Goal: Task Accomplishment & Management: Use online tool/utility

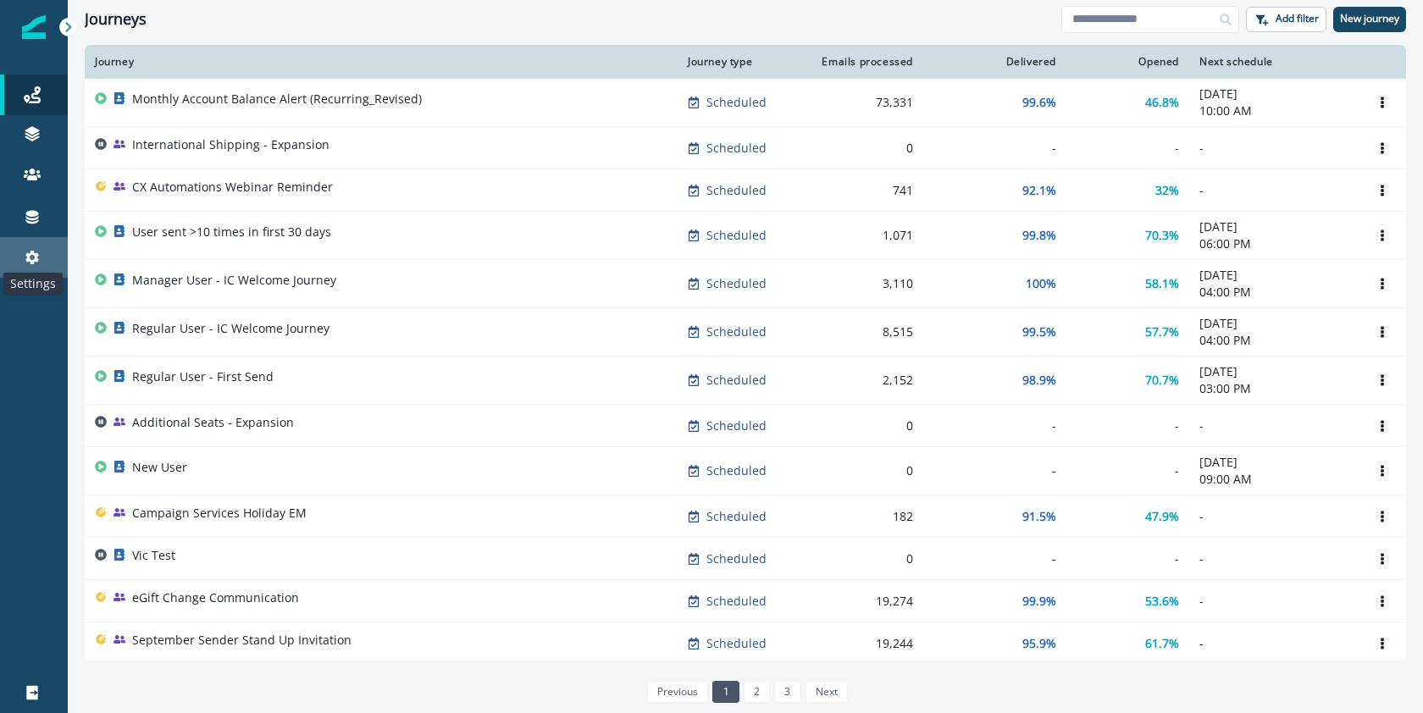
click at [40, 256] on icon at bounding box center [32, 257] width 17 height 17
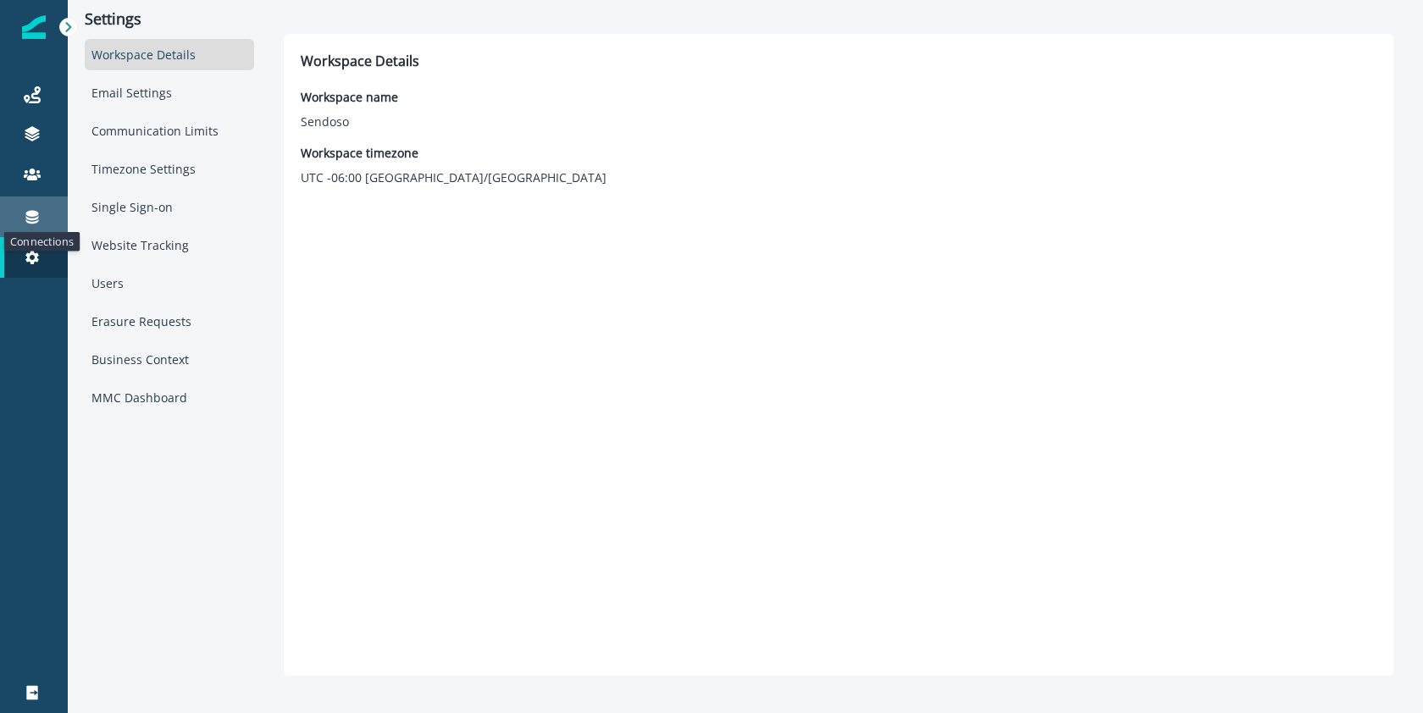
click at [30, 208] on icon at bounding box center [32, 216] width 17 height 17
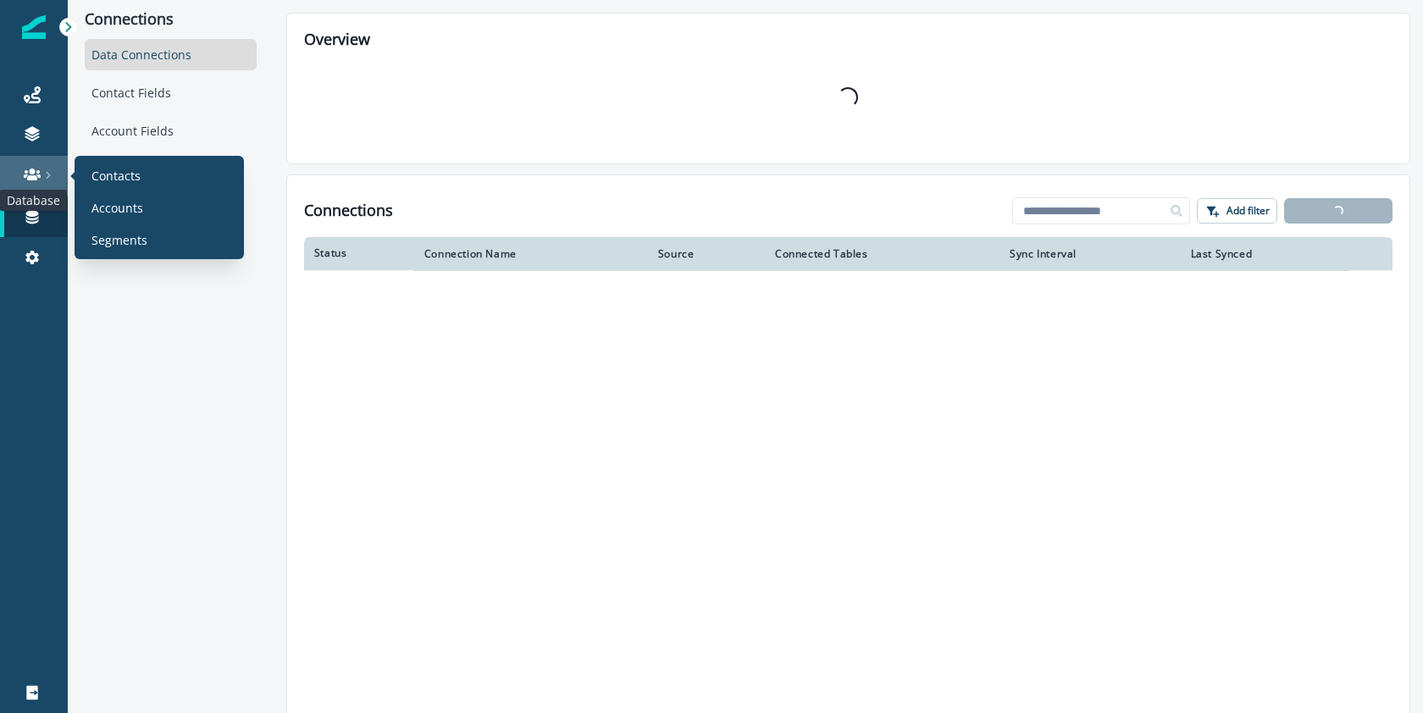
click at [27, 171] on icon at bounding box center [32, 175] width 17 height 12
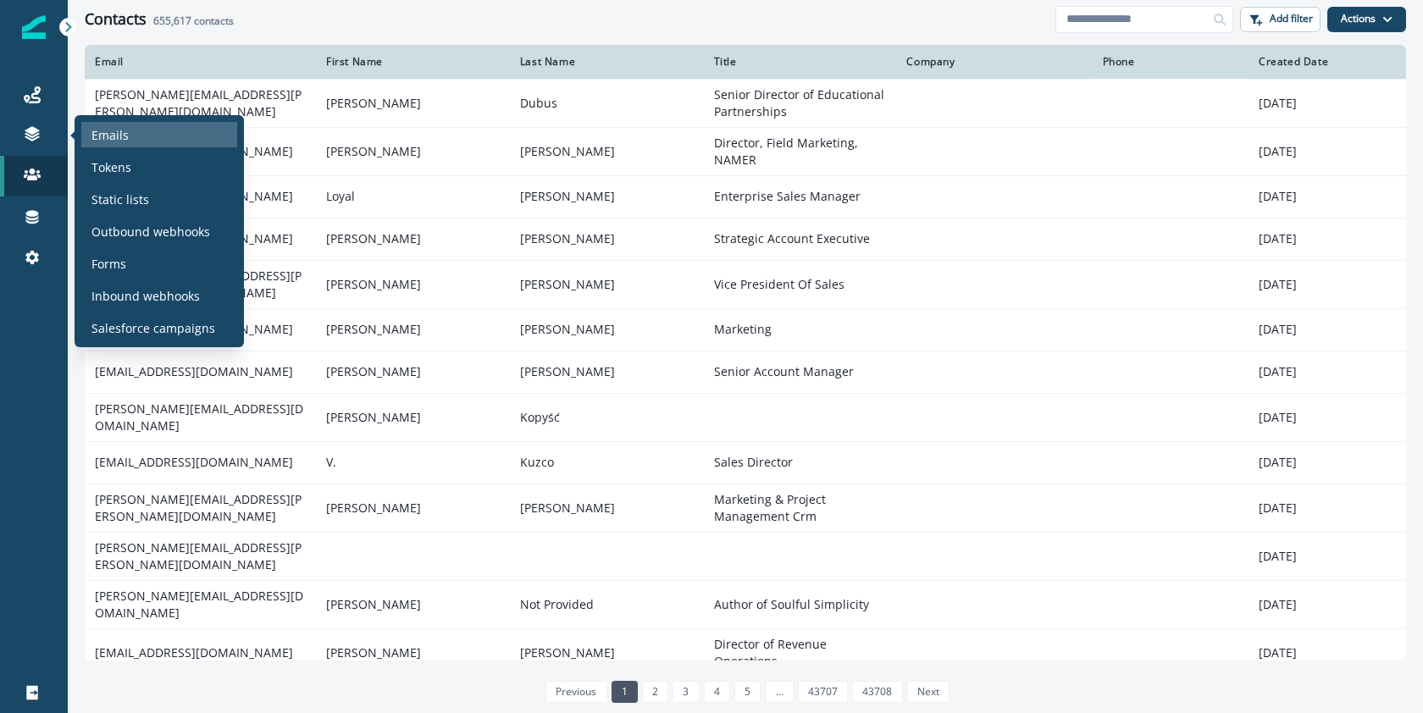
click at [115, 132] on p "Emails" at bounding box center [109, 135] width 37 height 18
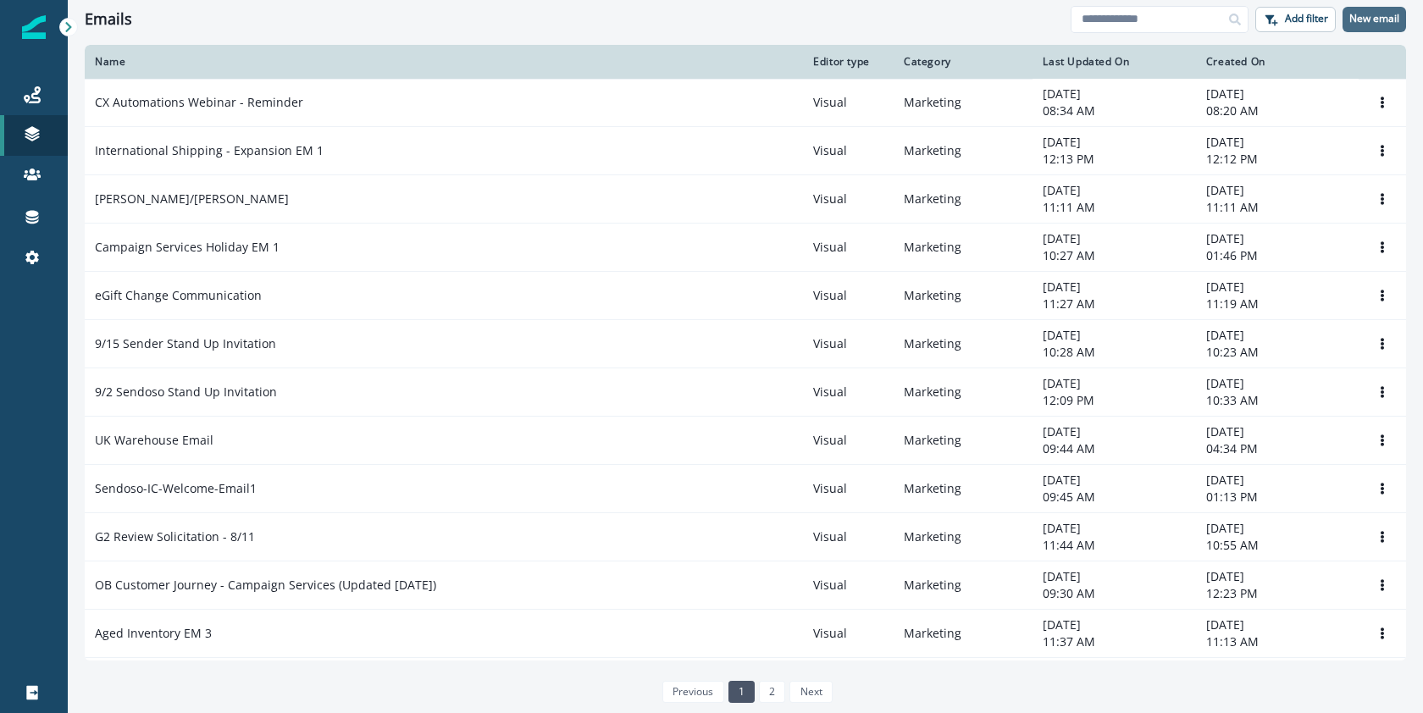
click at [1385, 24] on p "New email" at bounding box center [1374, 19] width 50 height 12
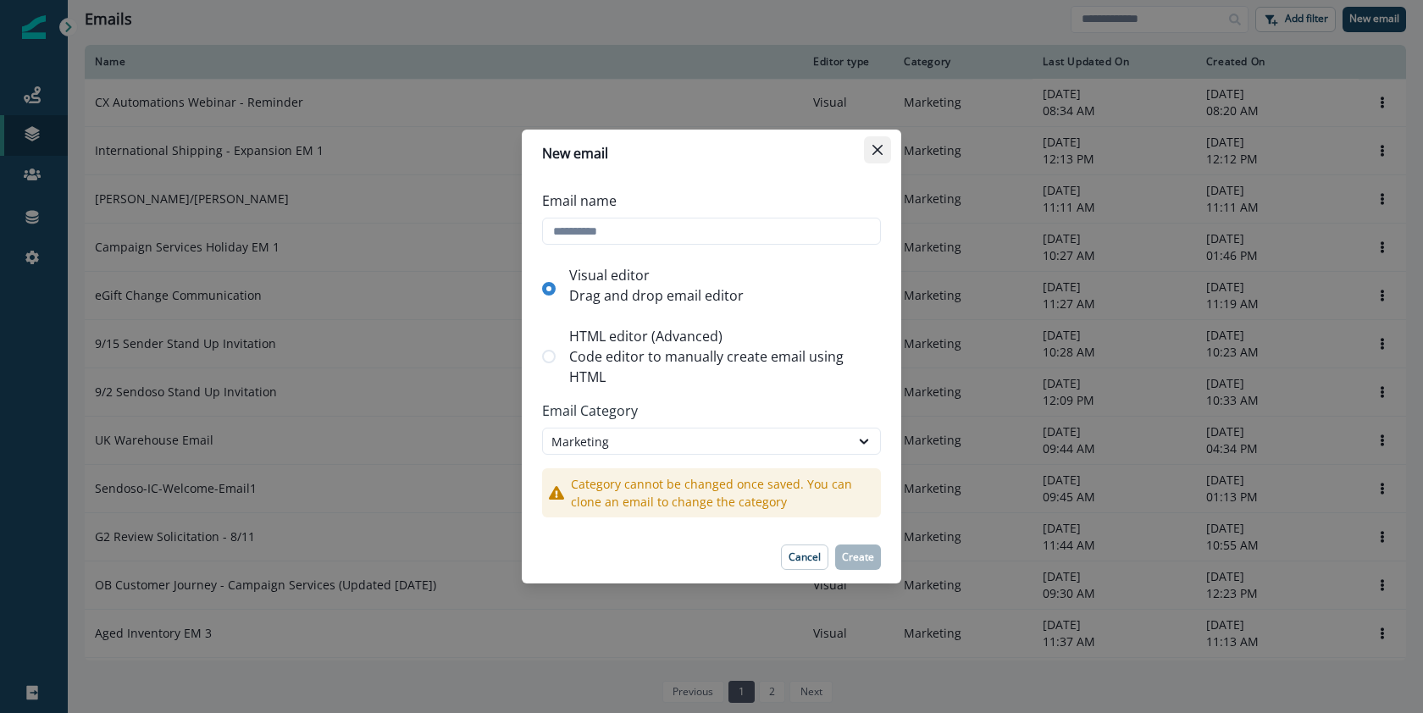
click at [882, 150] on icon "Close" at bounding box center [877, 150] width 10 height 10
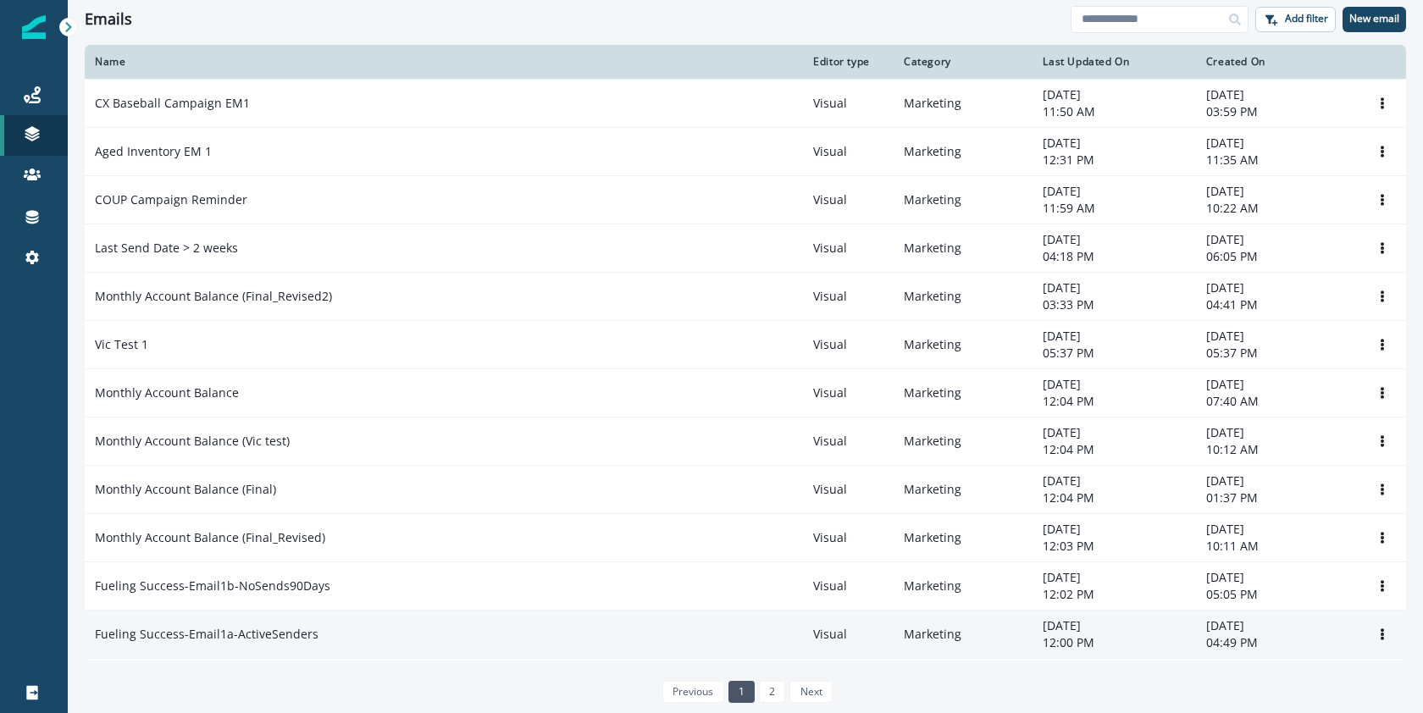
scroll to position [777, 0]
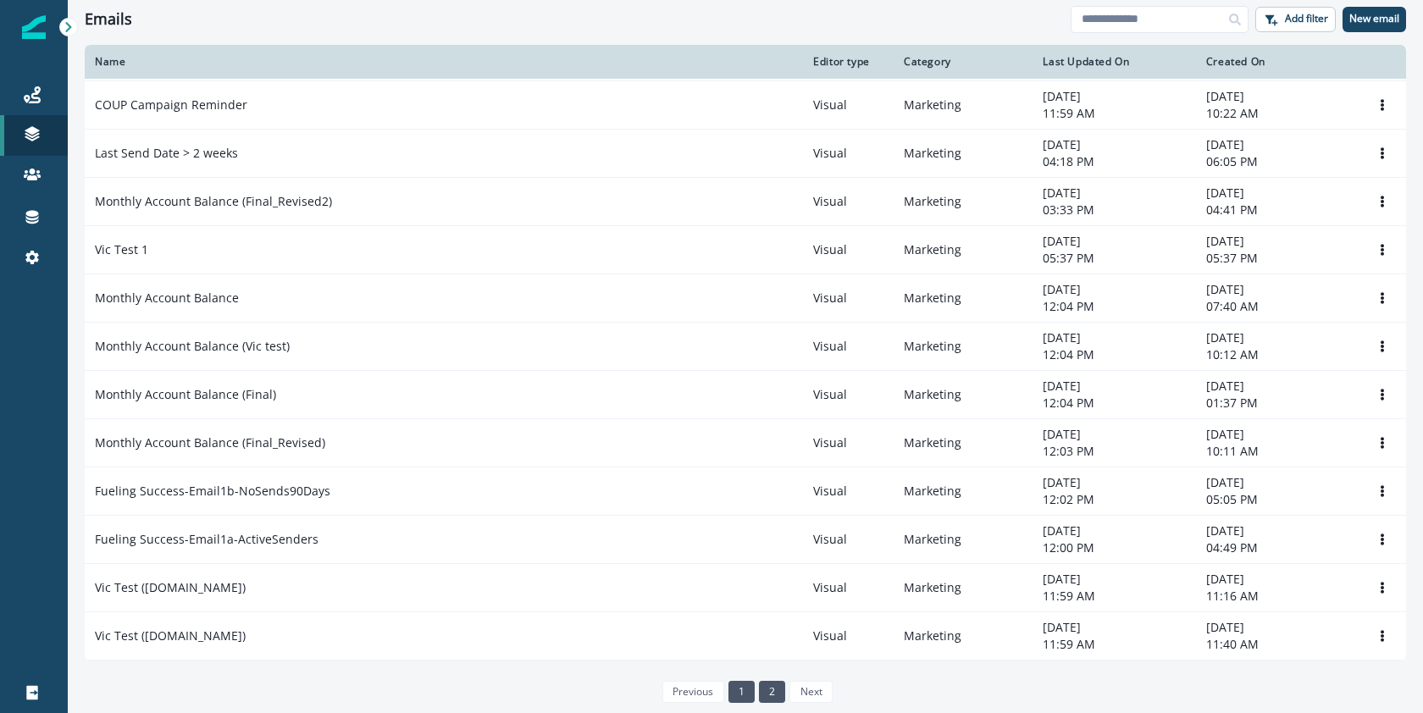
click at [778, 690] on link "2" at bounding box center [772, 692] width 26 height 22
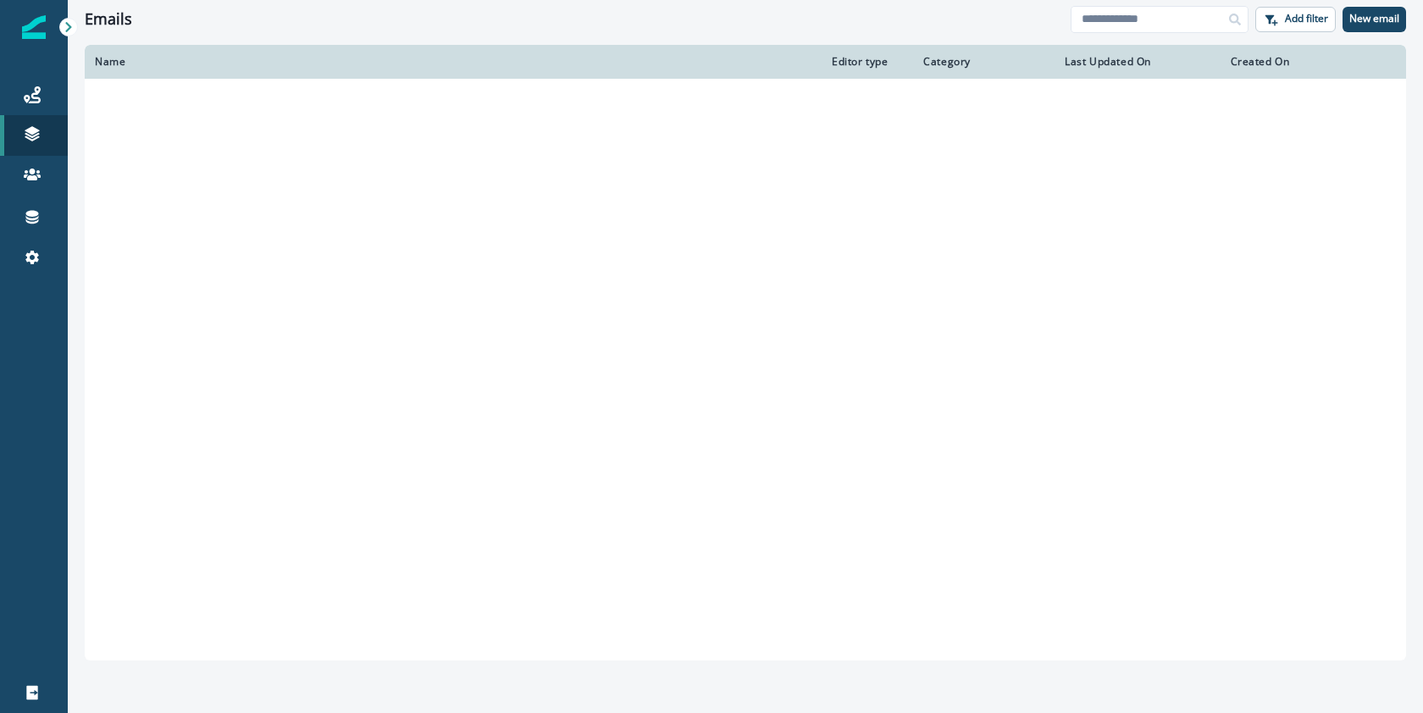
scroll to position [481, 0]
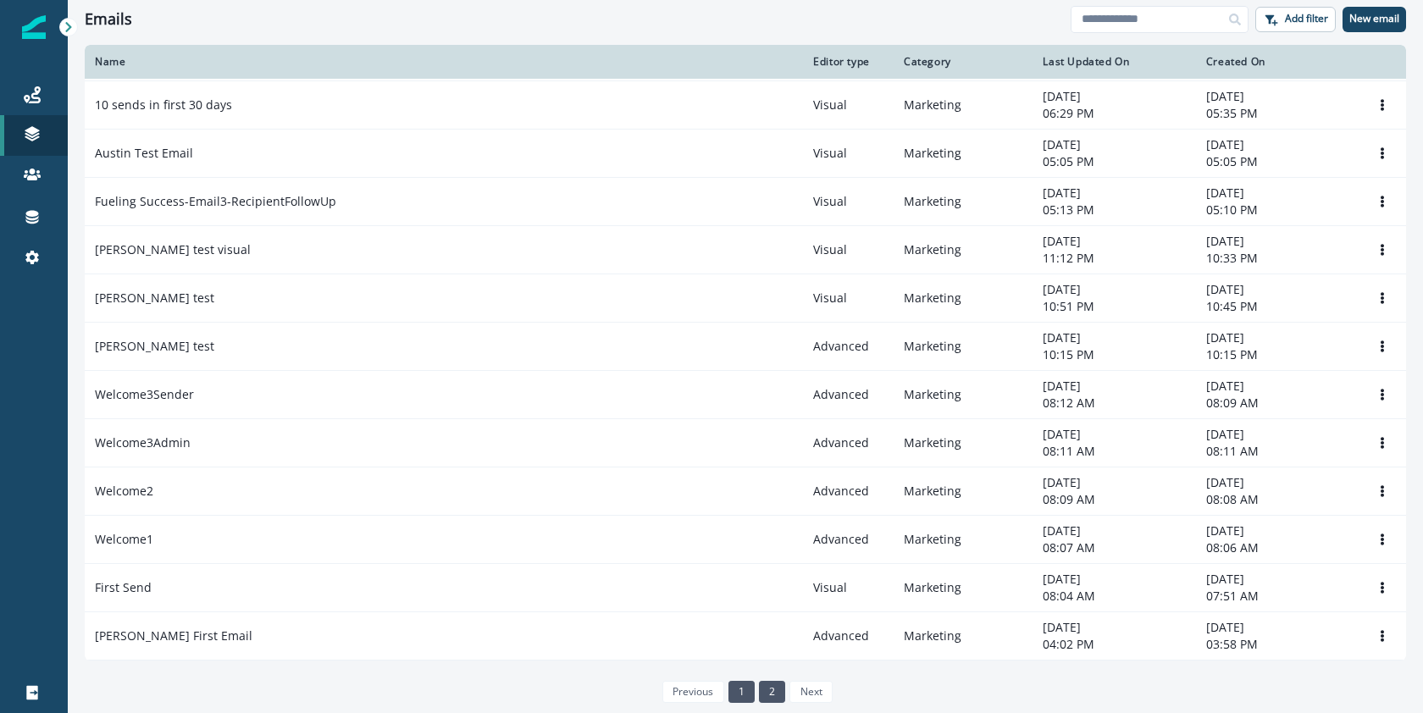
click at [741, 690] on link "1" at bounding box center [741, 692] width 26 height 22
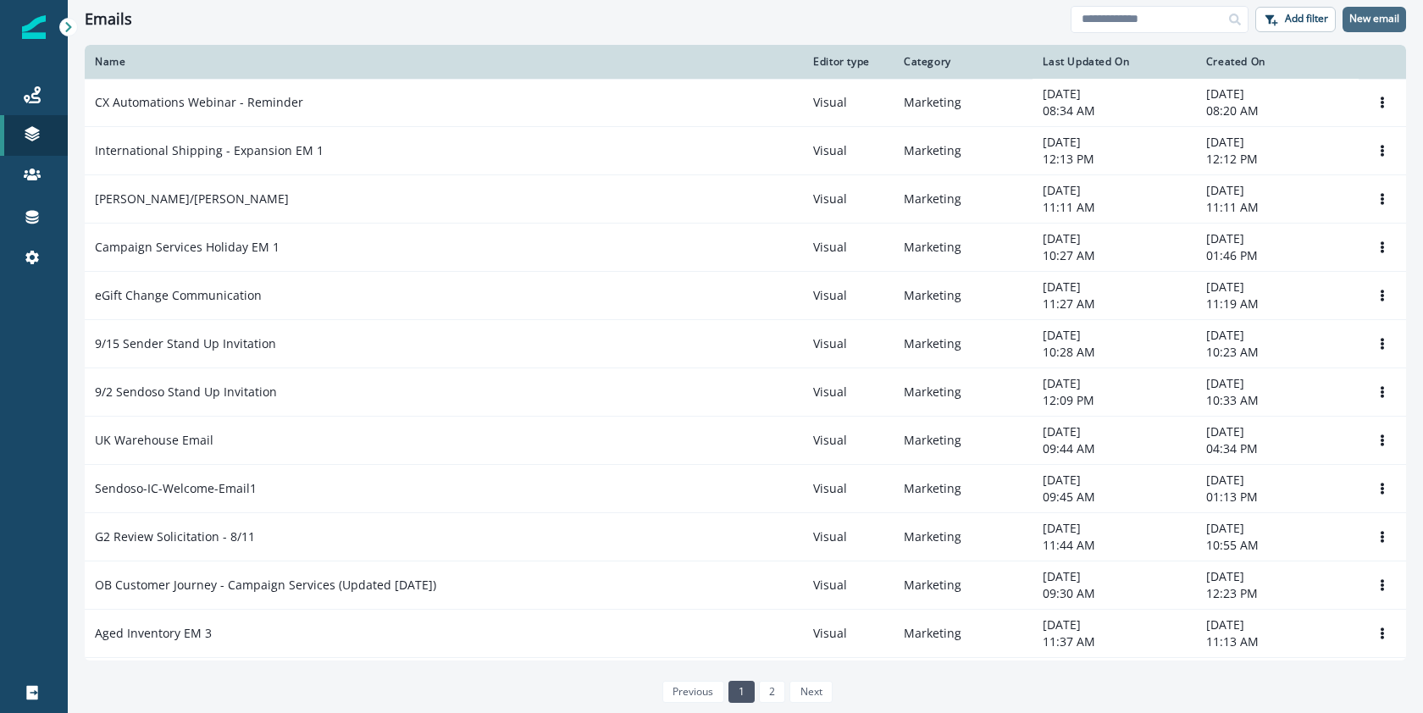
click at [1373, 25] on button "New email" at bounding box center [1375, 19] width 64 height 25
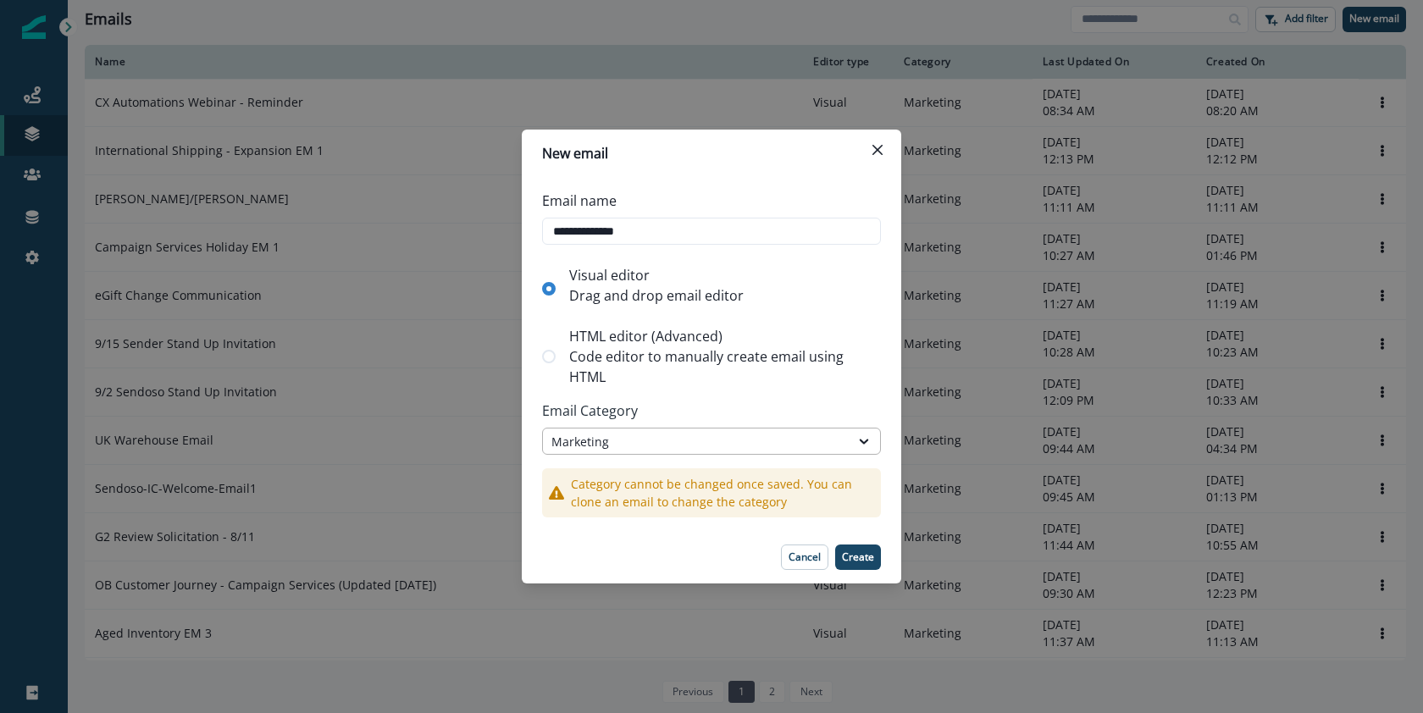
type input "**********"
click at [639, 448] on div "Marketing" at bounding box center [696, 442] width 290 height 18
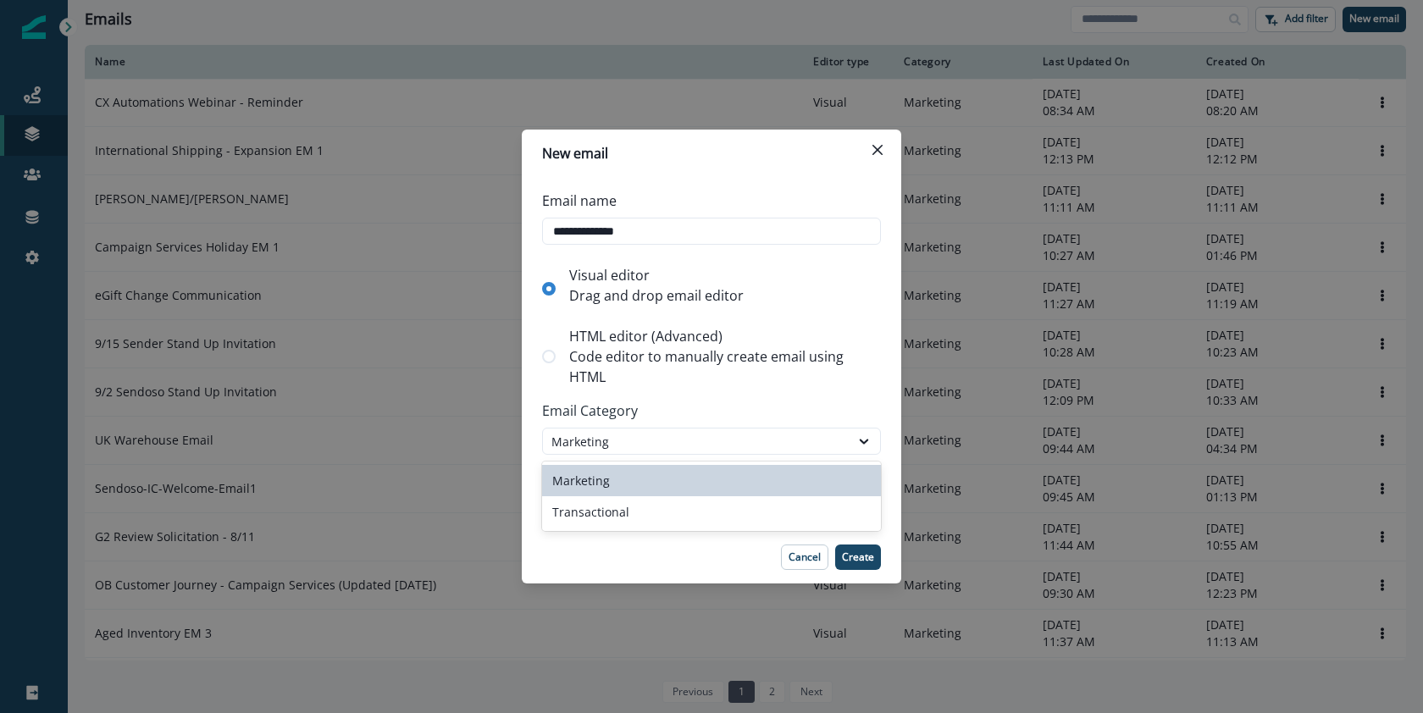
click at [634, 481] on div "Marketing" at bounding box center [711, 480] width 339 height 31
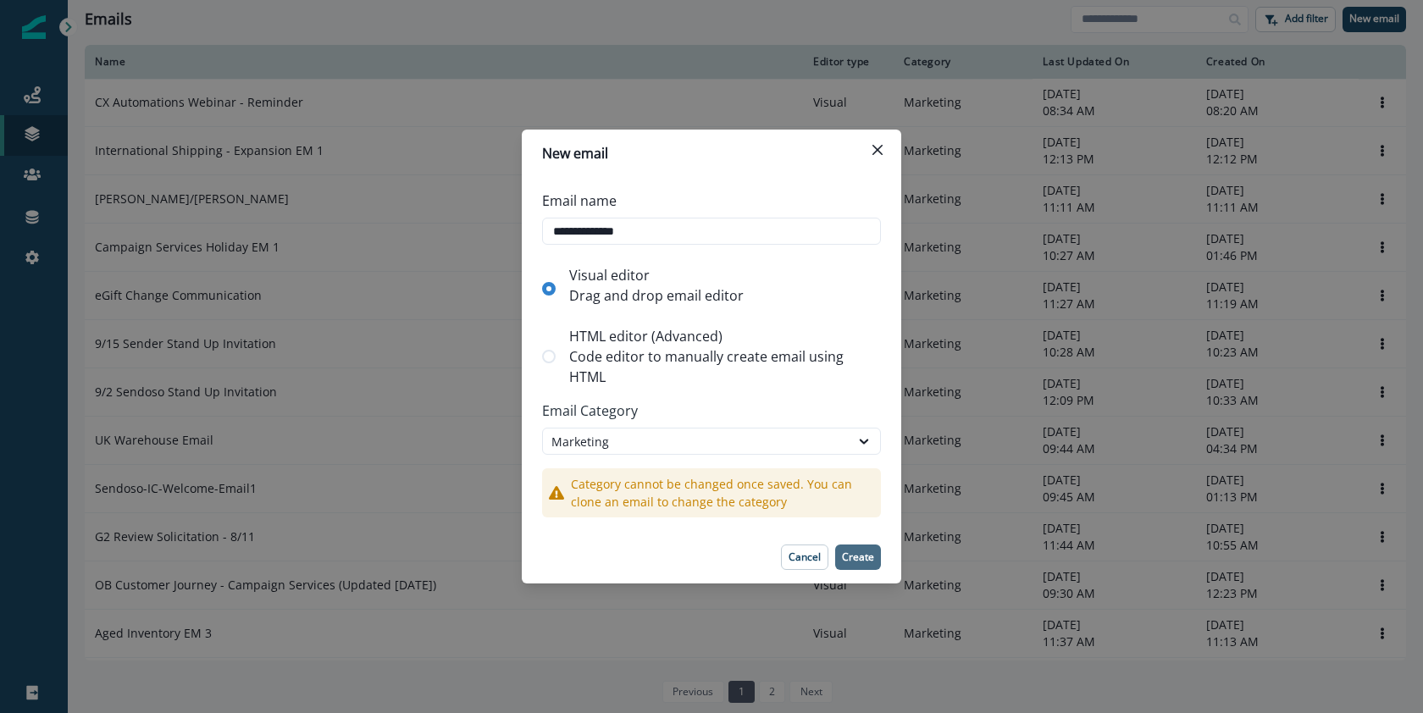
click at [852, 551] on p "Create" at bounding box center [858, 557] width 32 height 12
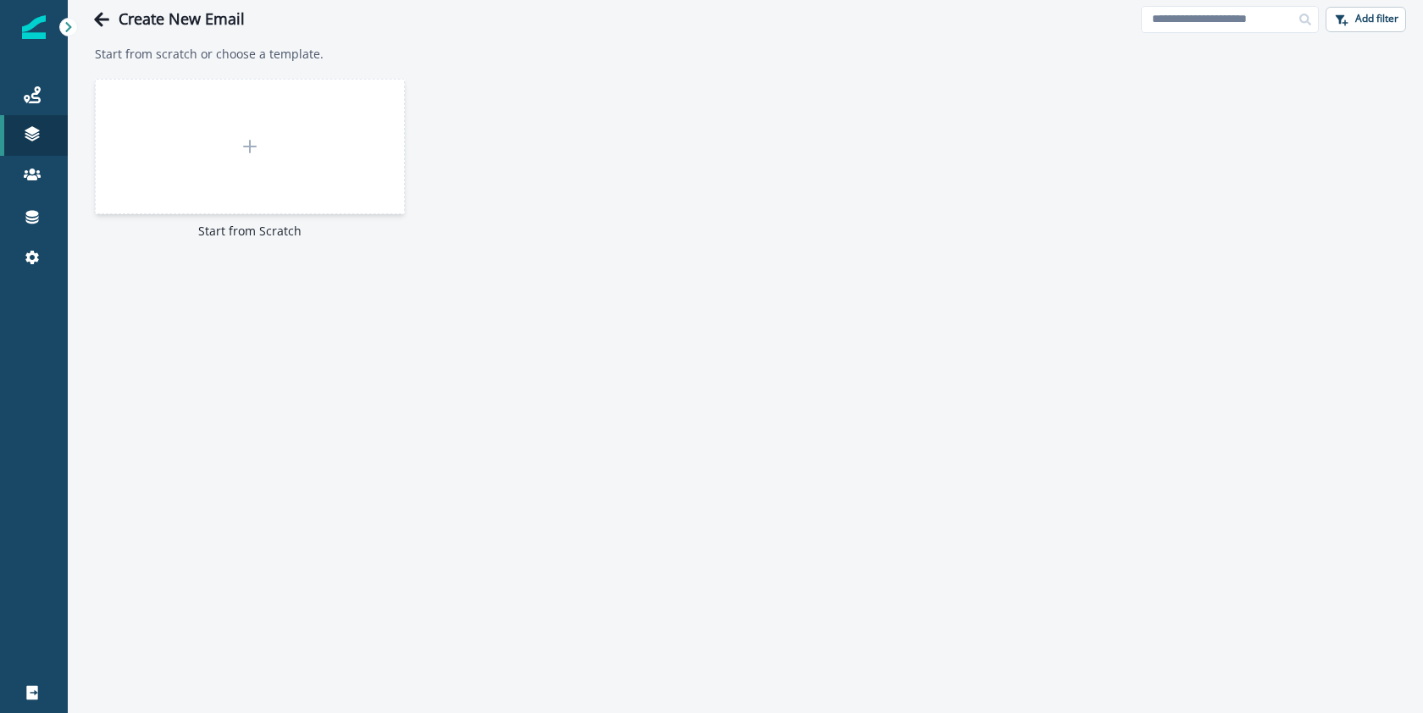
click at [299, 144] on div at bounding box center [250, 147] width 310 height 136
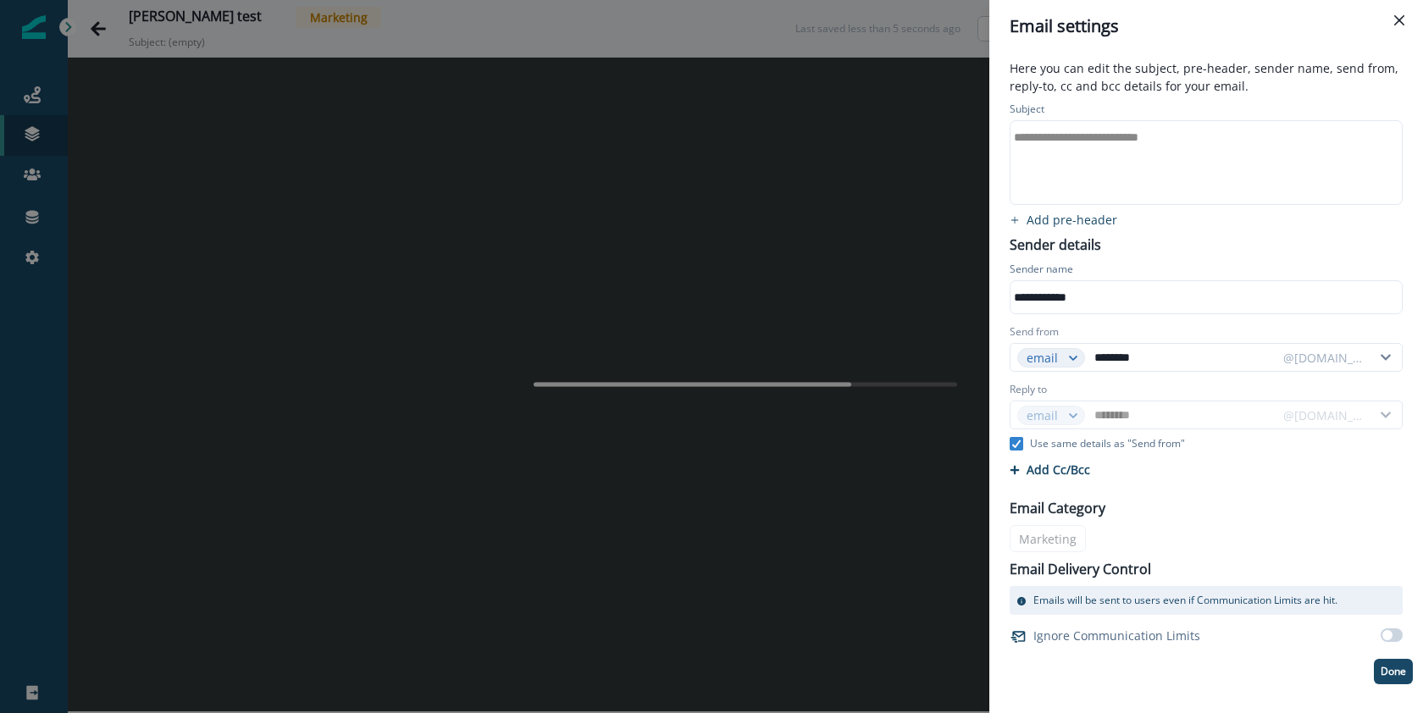
click at [1101, 154] on div "**********" at bounding box center [1205, 162] width 389 height 83
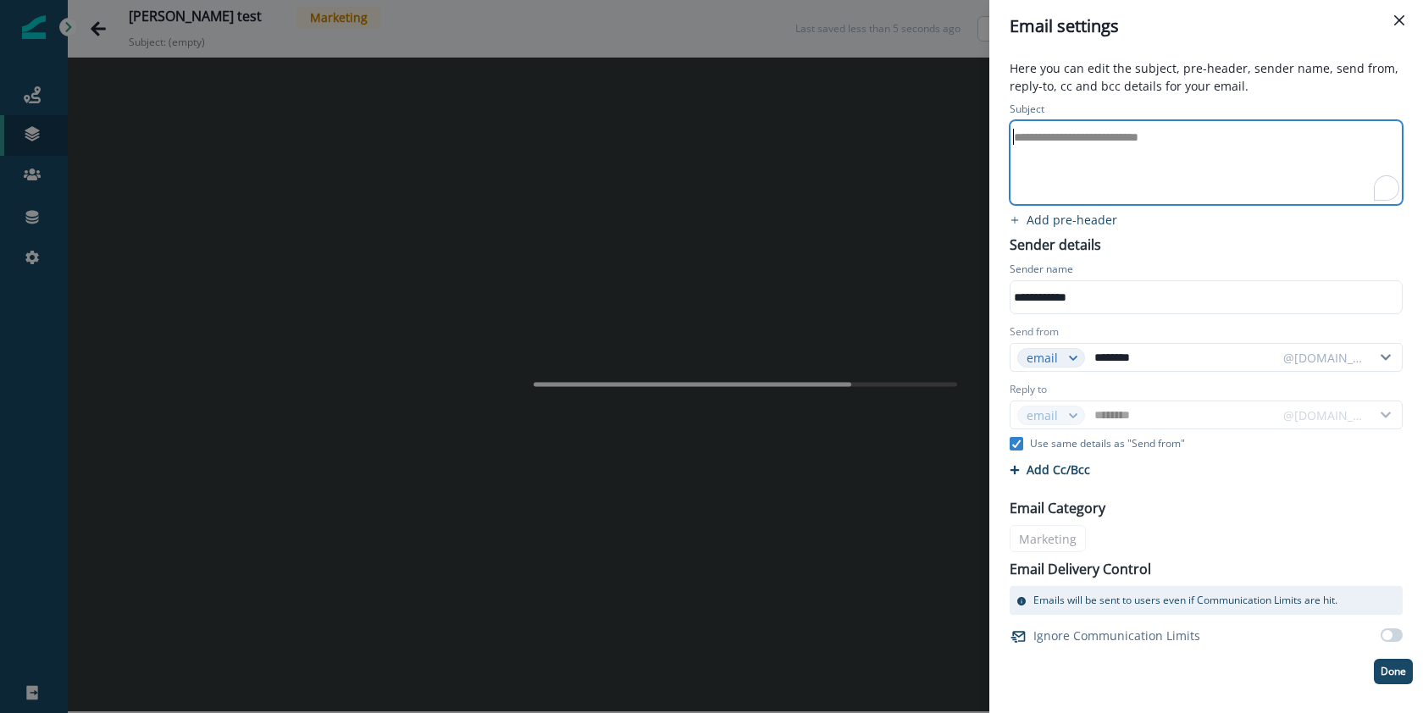
click at [1133, 169] on div "**********" at bounding box center [1205, 162] width 389 height 83
click at [1391, 667] on p "Done" at bounding box center [1393, 672] width 25 height 12
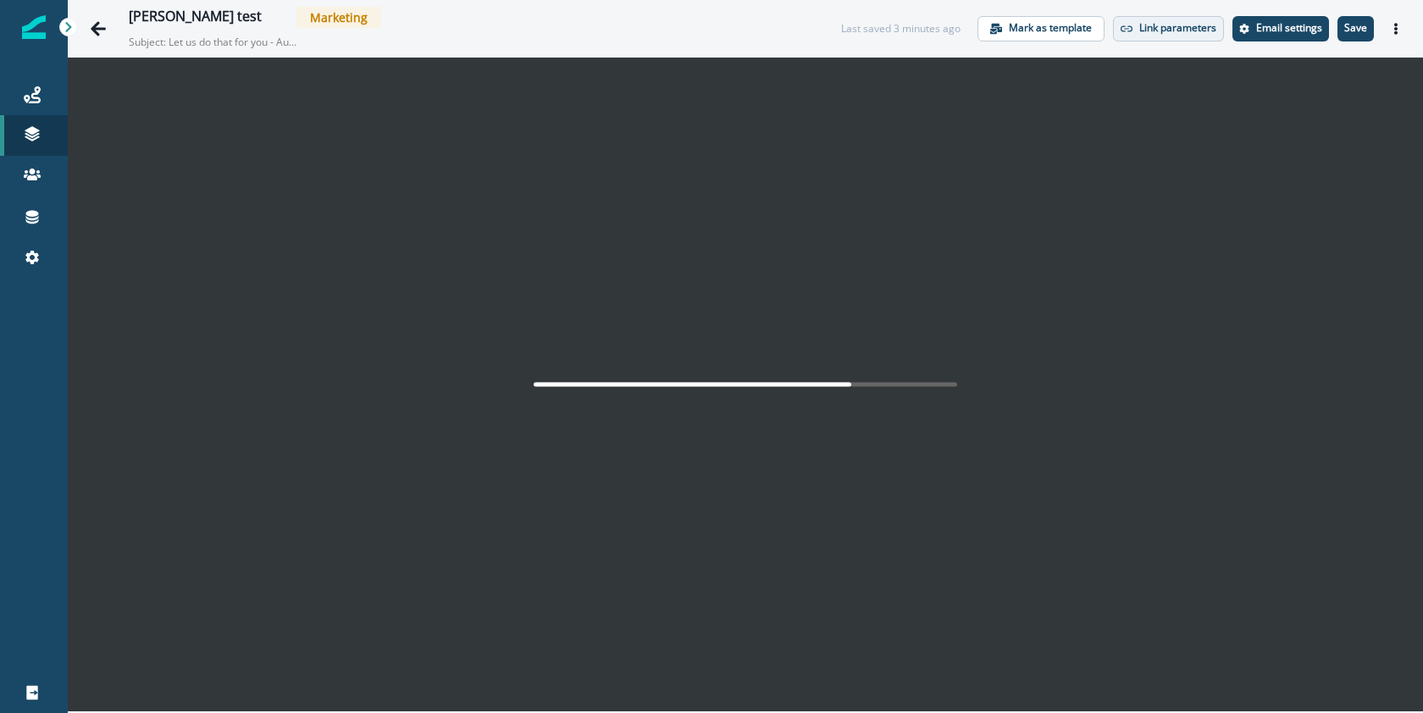
click at [1168, 35] on button "Link parameters" at bounding box center [1168, 28] width 111 height 25
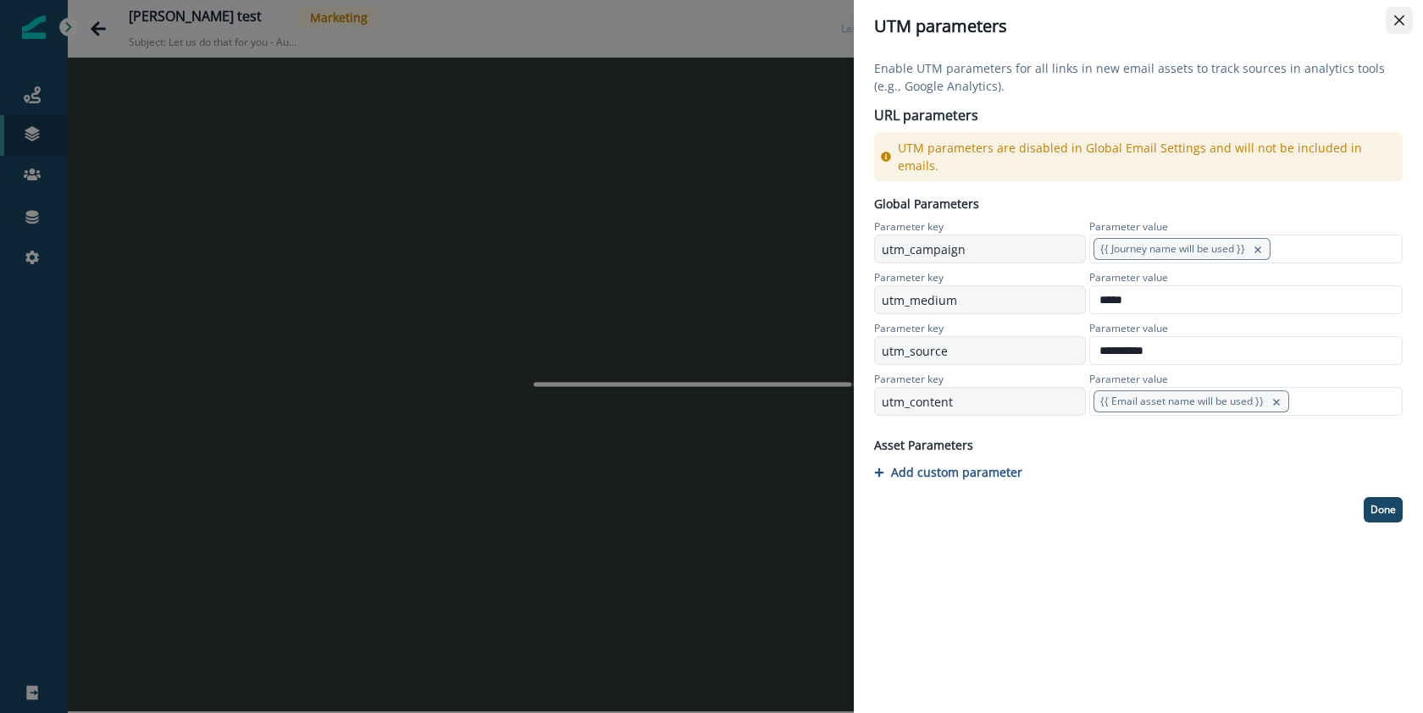
click at [1396, 22] on icon "Close" at bounding box center [1399, 20] width 10 height 10
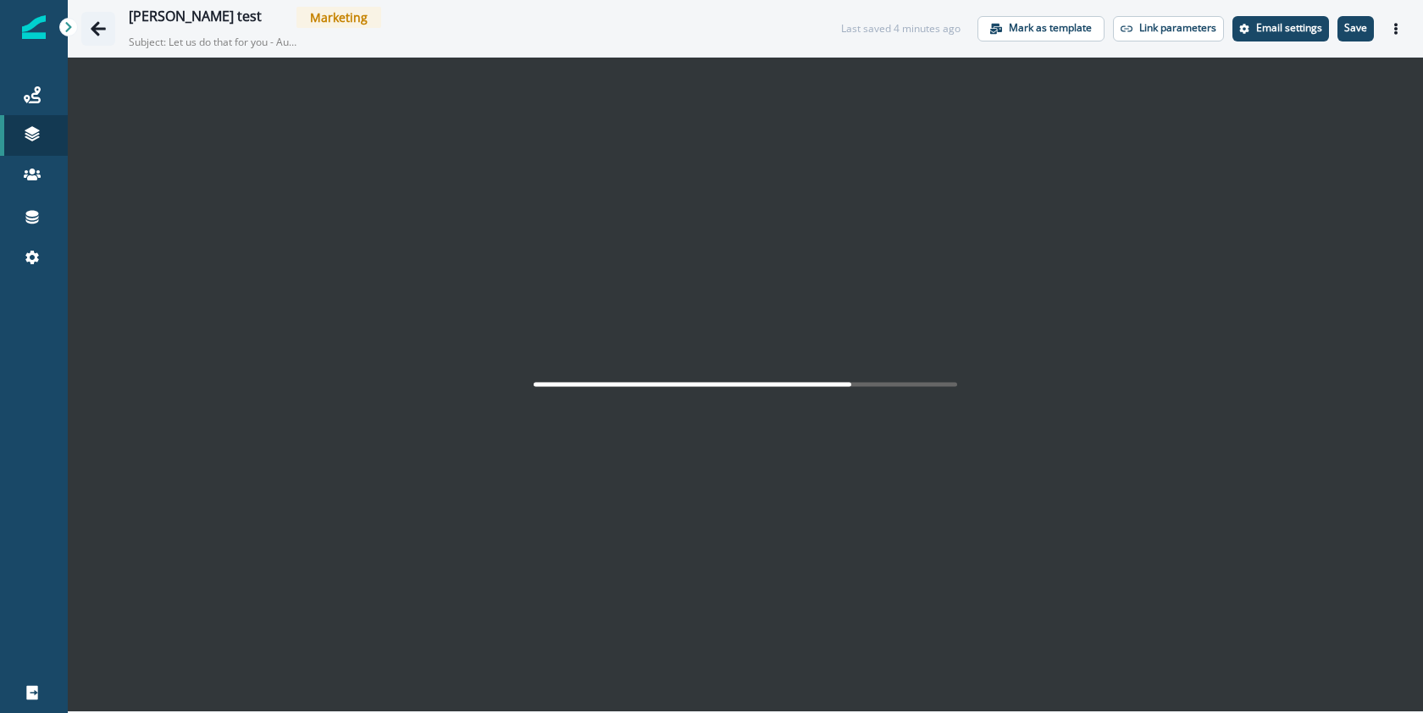
click at [96, 30] on icon "Go back" at bounding box center [98, 28] width 15 height 14
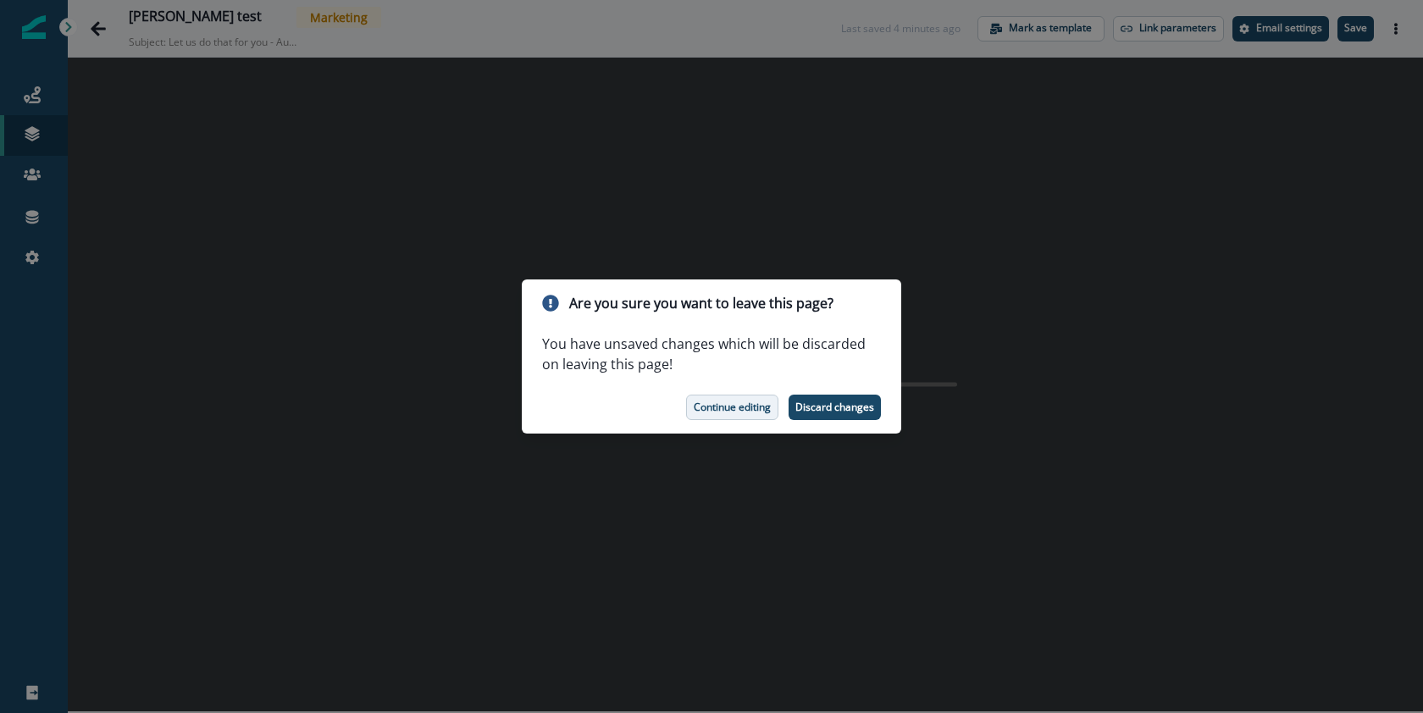
click at [742, 412] on p "Continue editing" at bounding box center [732, 408] width 77 height 12
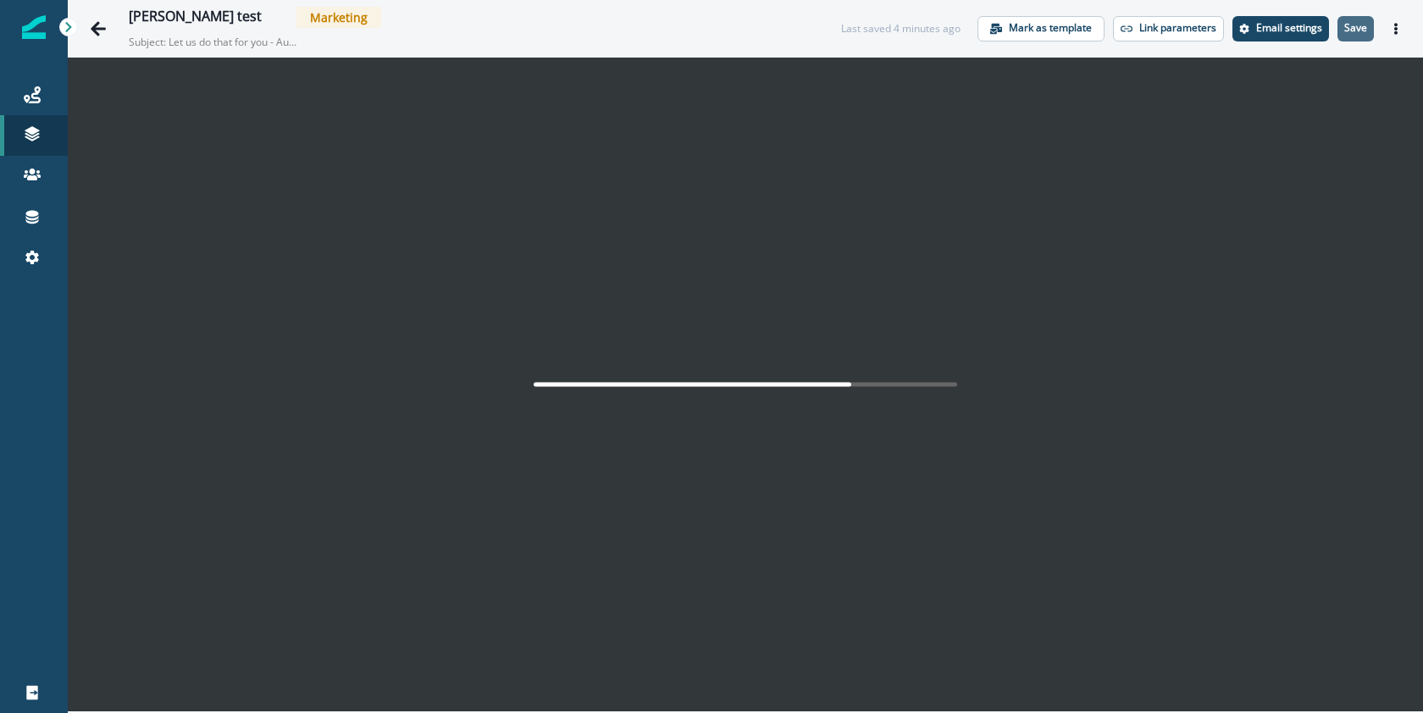
click at [1361, 37] on button "Save" at bounding box center [1356, 28] width 36 height 25
click at [97, 32] on icon "Go back" at bounding box center [98, 28] width 15 height 14
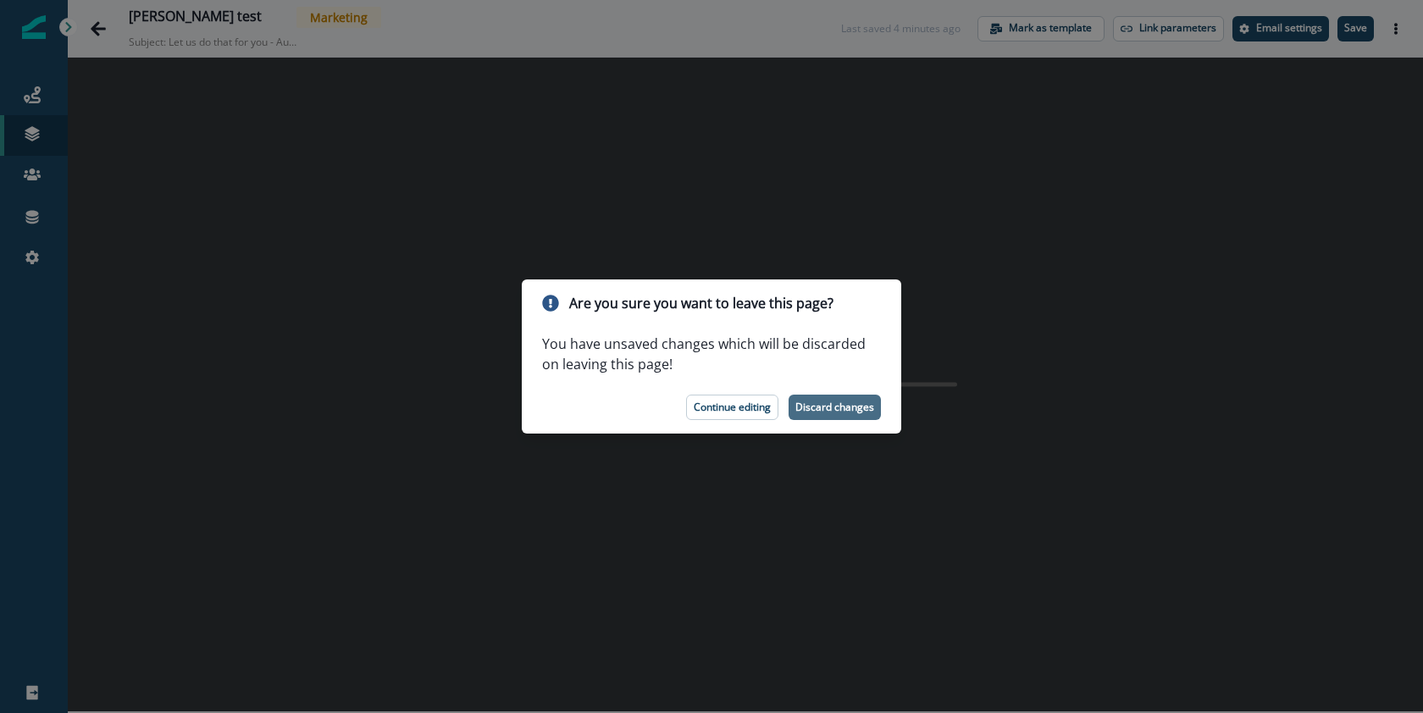
click at [860, 414] on button "Discard changes" at bounding box center [835, 407] width 92 height 25
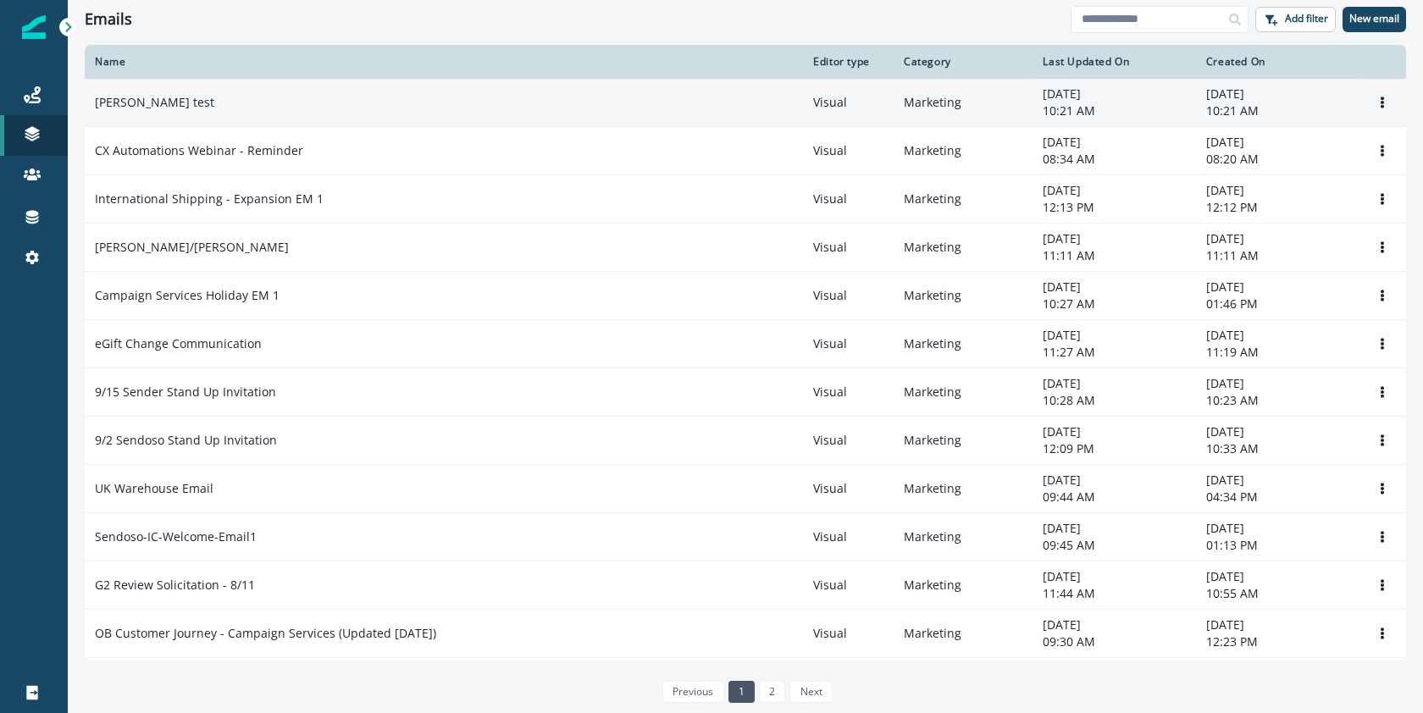
click at [152, 101] on p "[PERSON_NAME] test" at bounding box center [154, 102] width 119 height 17
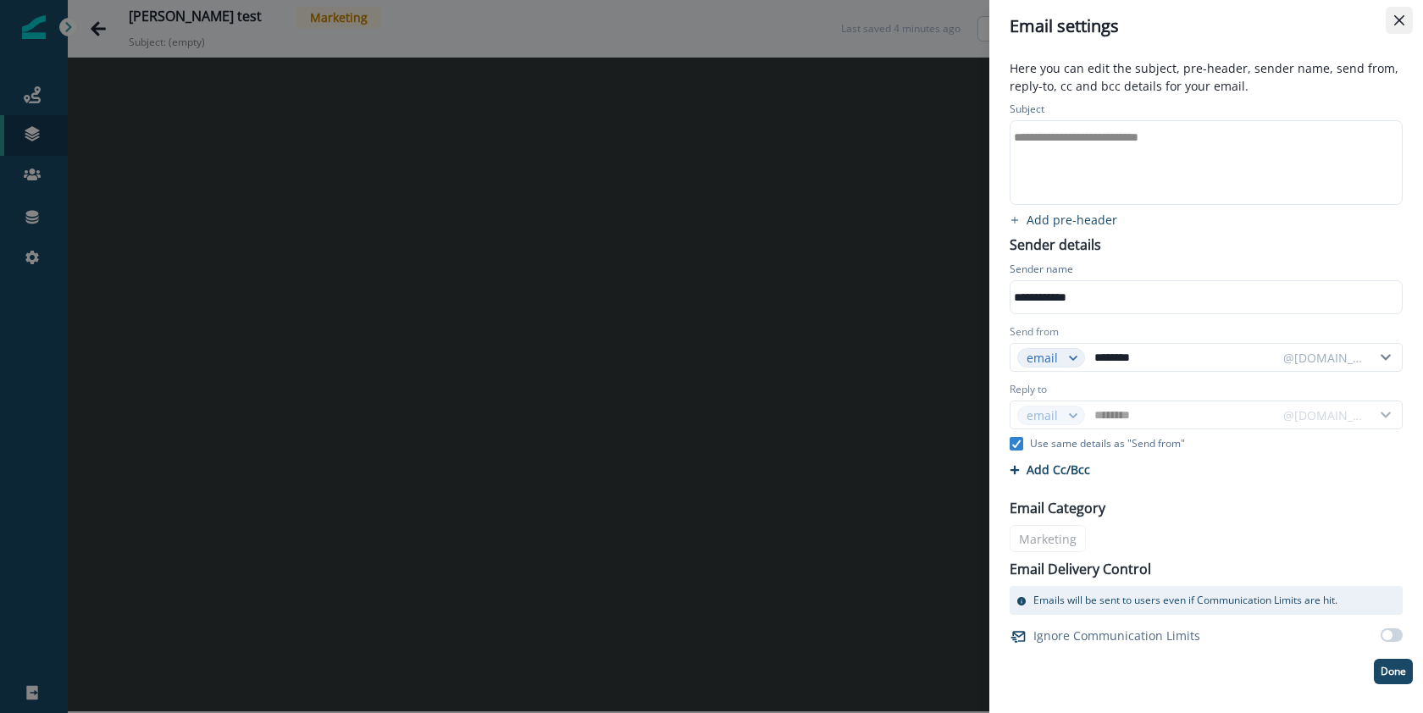
click at [1408, 22] on button "Close" at bounding box center [1399, 20] width 27 height 27
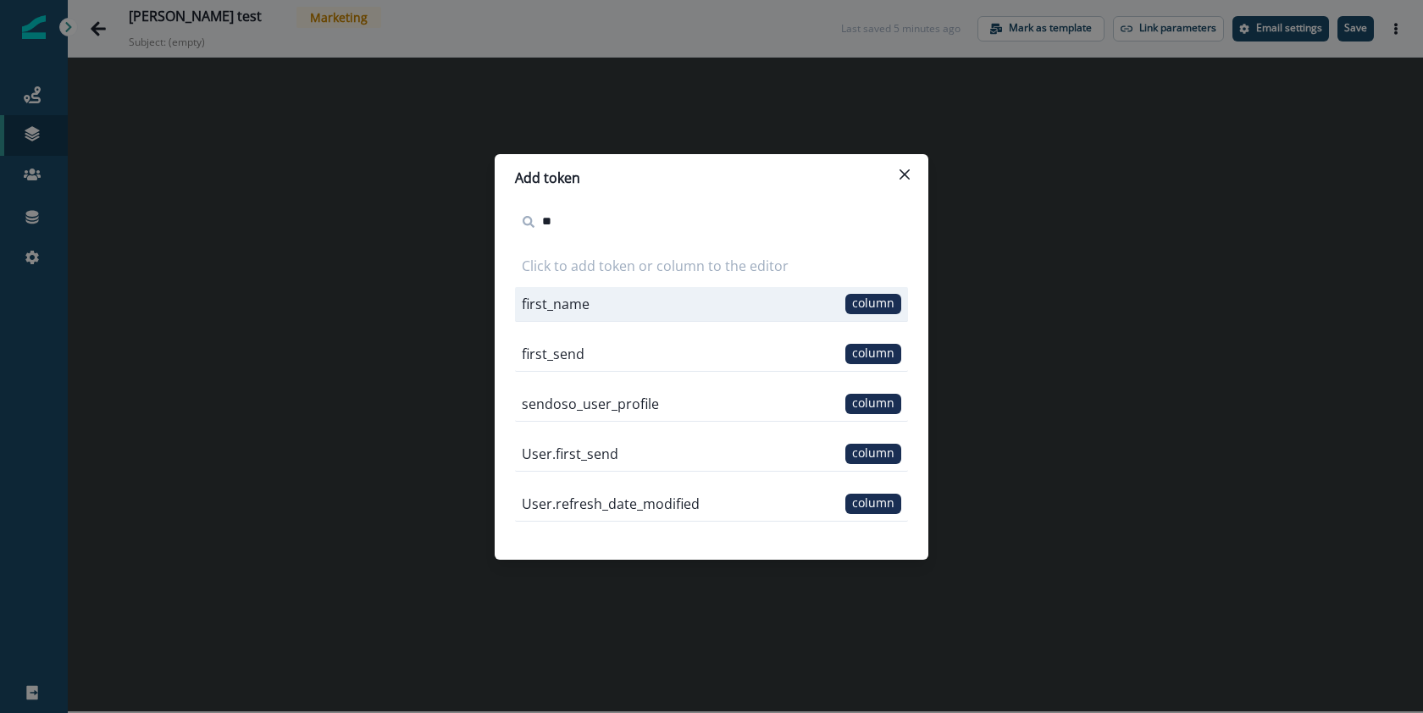
type input "**"
click at [564, 310] on p "first_name" at bounding box center [556, 304] width 68 height 20
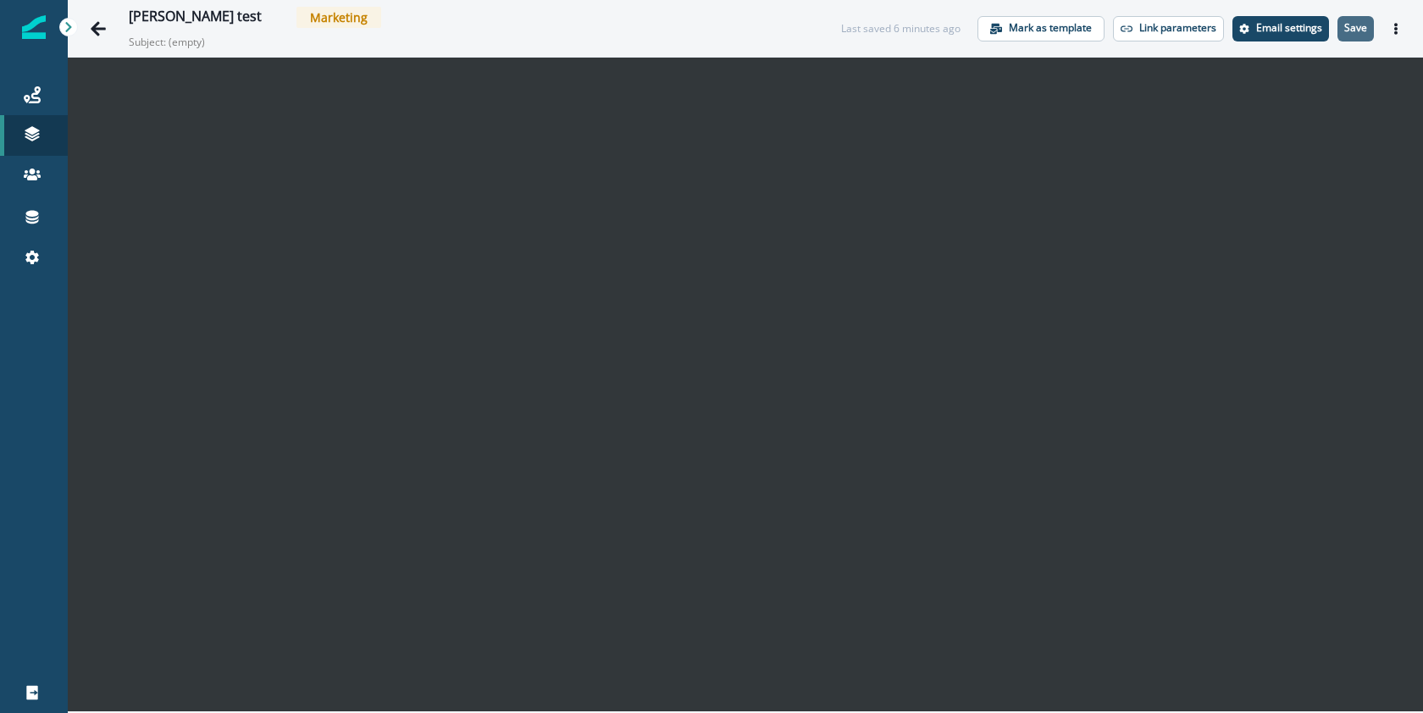
click at [1357, 18] on button "Save" at bounding box center [1356, 28] width 36 height 25
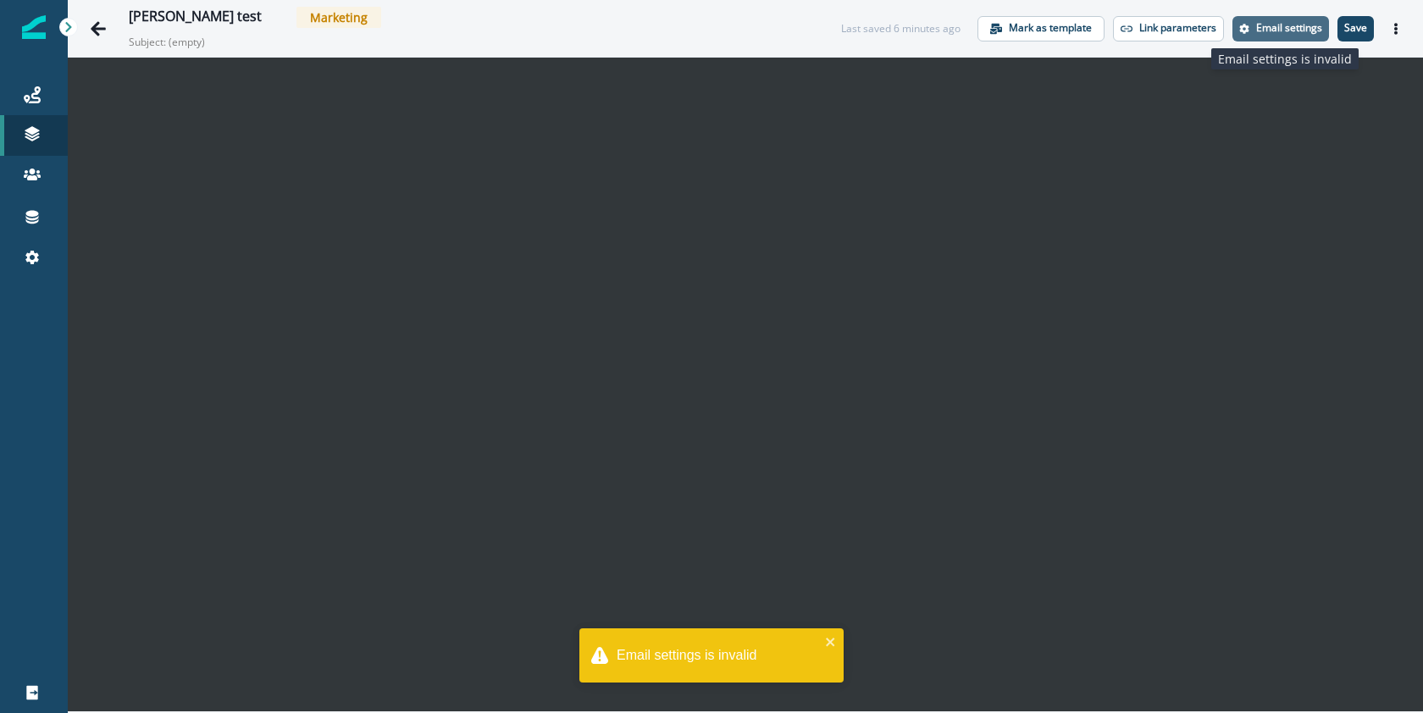
click at [1310, 31] on p "Email settings" at bounding box center [1289, 28] width 66 height 12
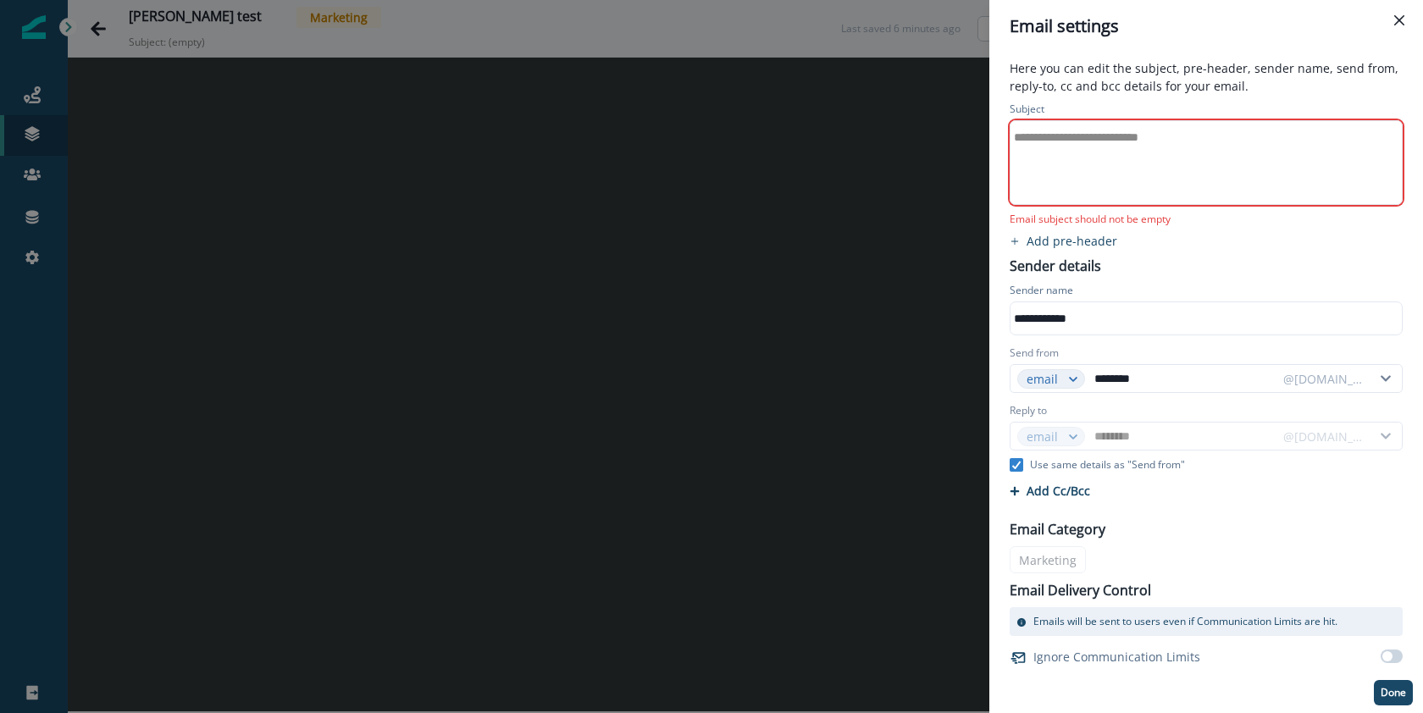
click at [1263, 153] on div "**********" at bounding box center [1205, 162] width 389 height 83
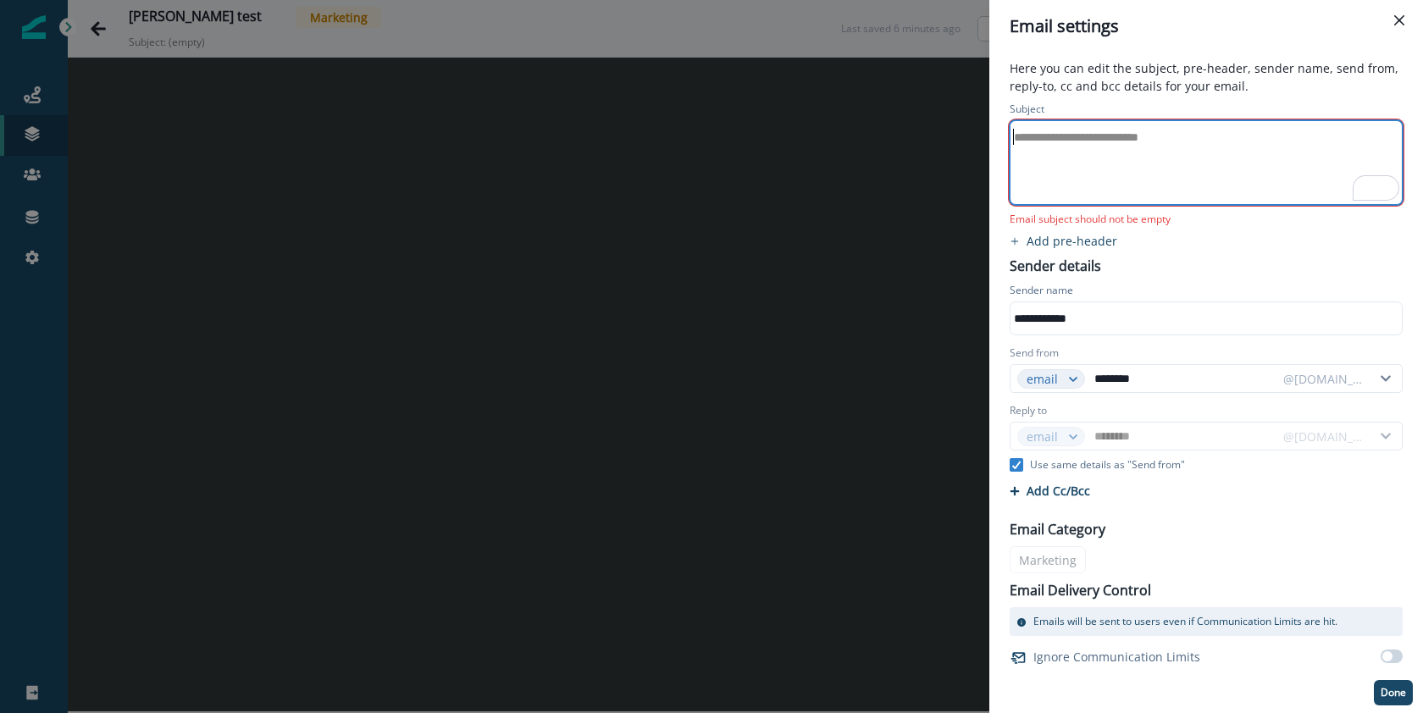
click at [1165, 153] on div "**********" at bounding box center [1205, 162] width 389 height 83
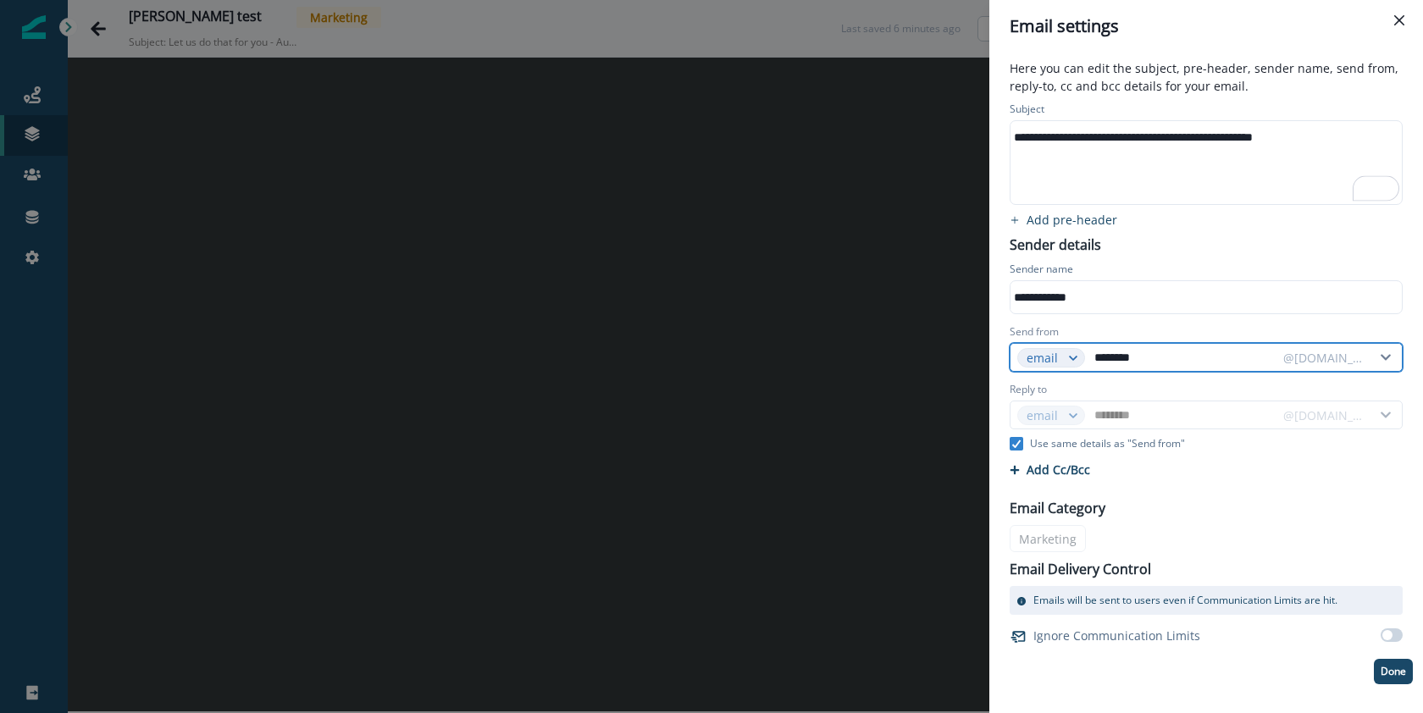
click at [1137, 359] on input "********" at bounding box center [1183, 357] width 185 height 27
click at [1380, 362] on icon at bounding box center [1385, 358] width 25 height 12
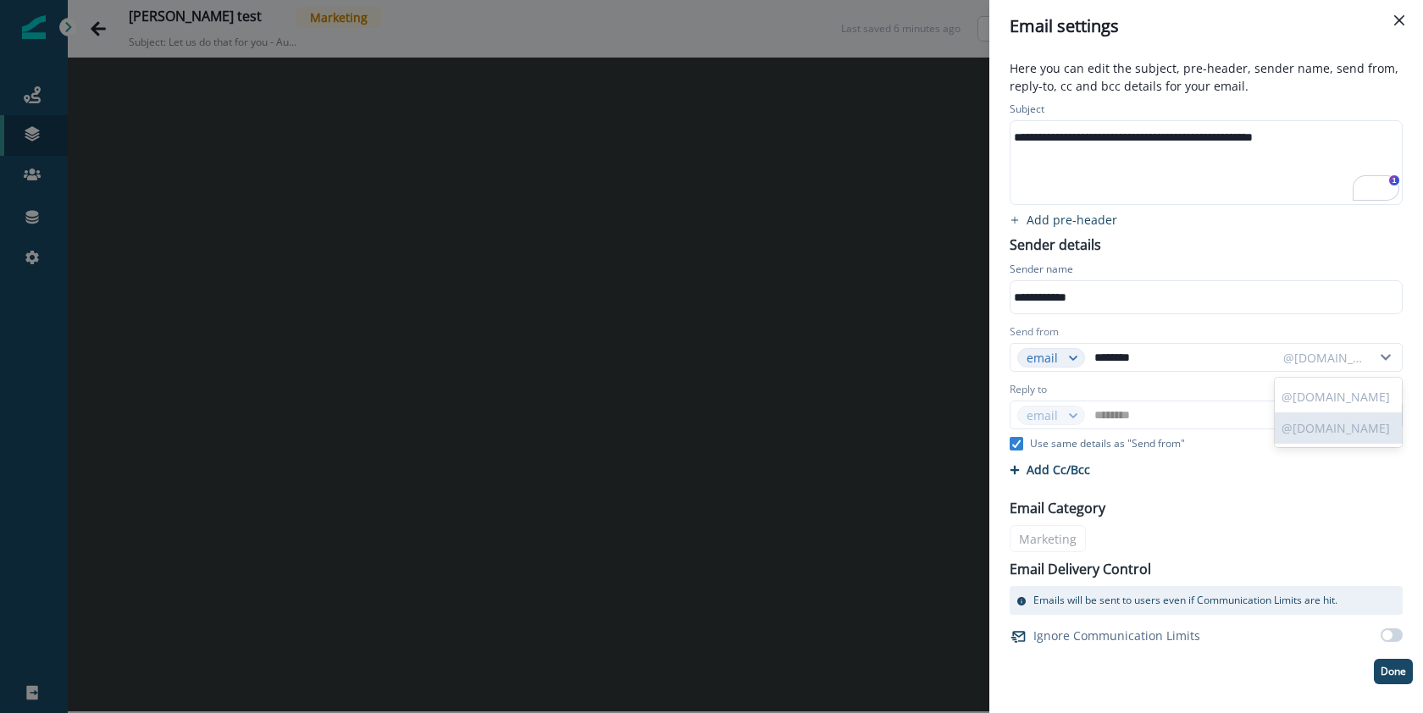
click at [1406, 363] on div "Send from email ******** @sendoso.com selected, 2 of 2. 2 results available. Us…" at bounding box center [1206, 348] width 413 height 54
click at [1410, 676] on button "Done" at bounding box center [1393, 671] width 39 height 25
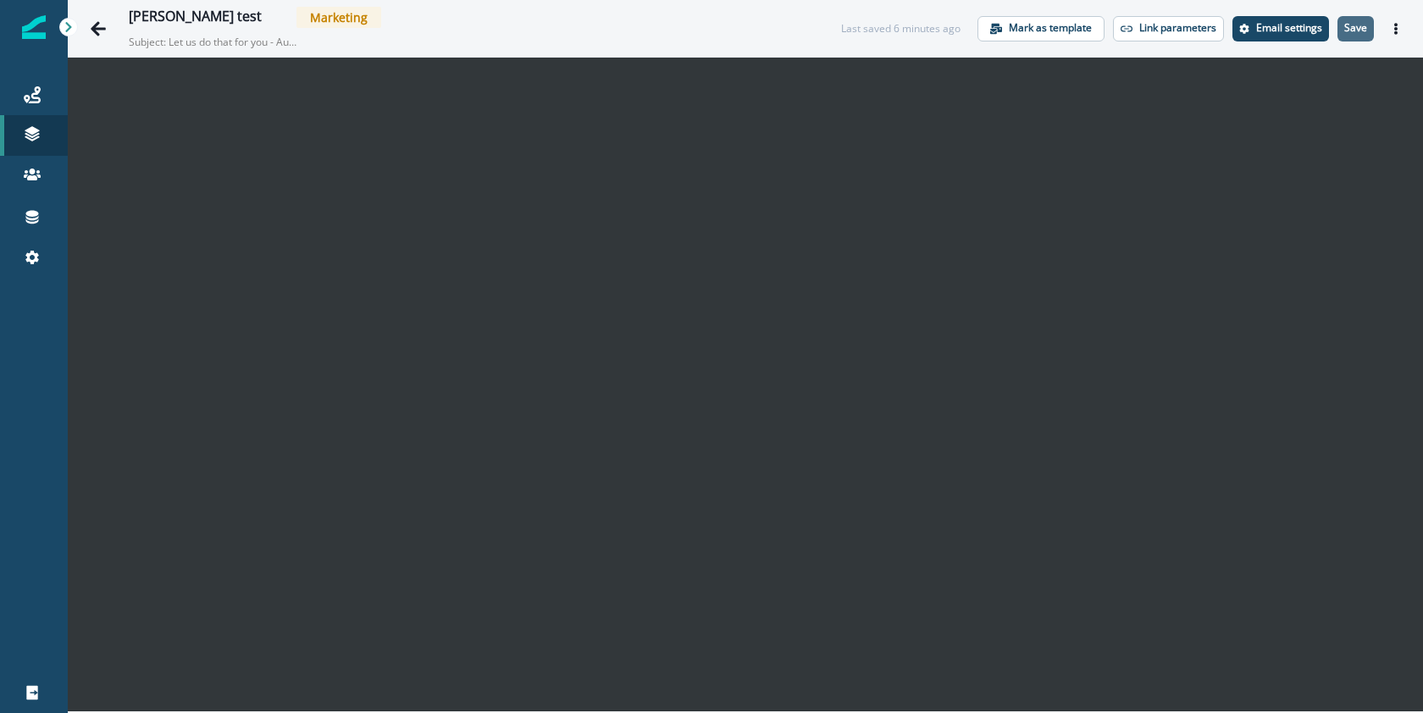
click at [1350, 26] on p "Save" at bounding box center [1355, 28] width 23 height 12
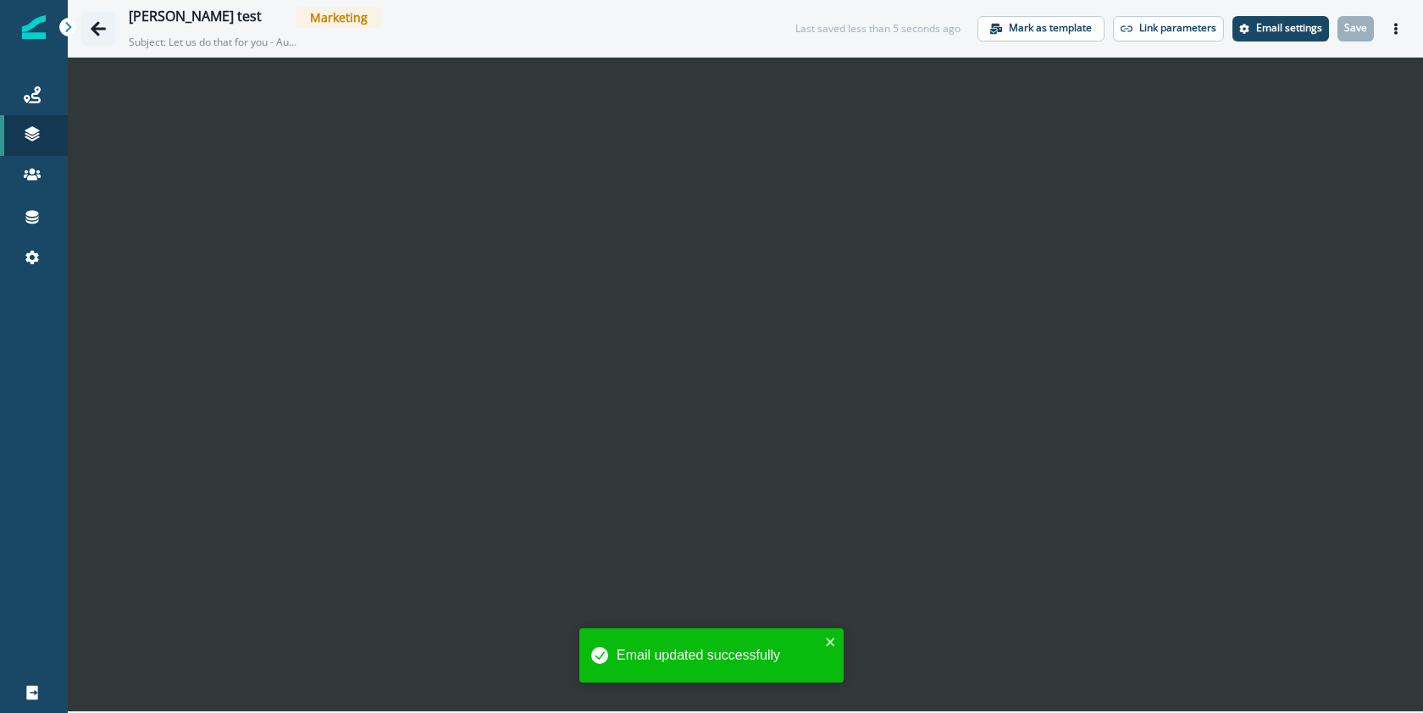
click at [107, 31] on button "Go back" at bounding box center [98, 29] width 34 height 34
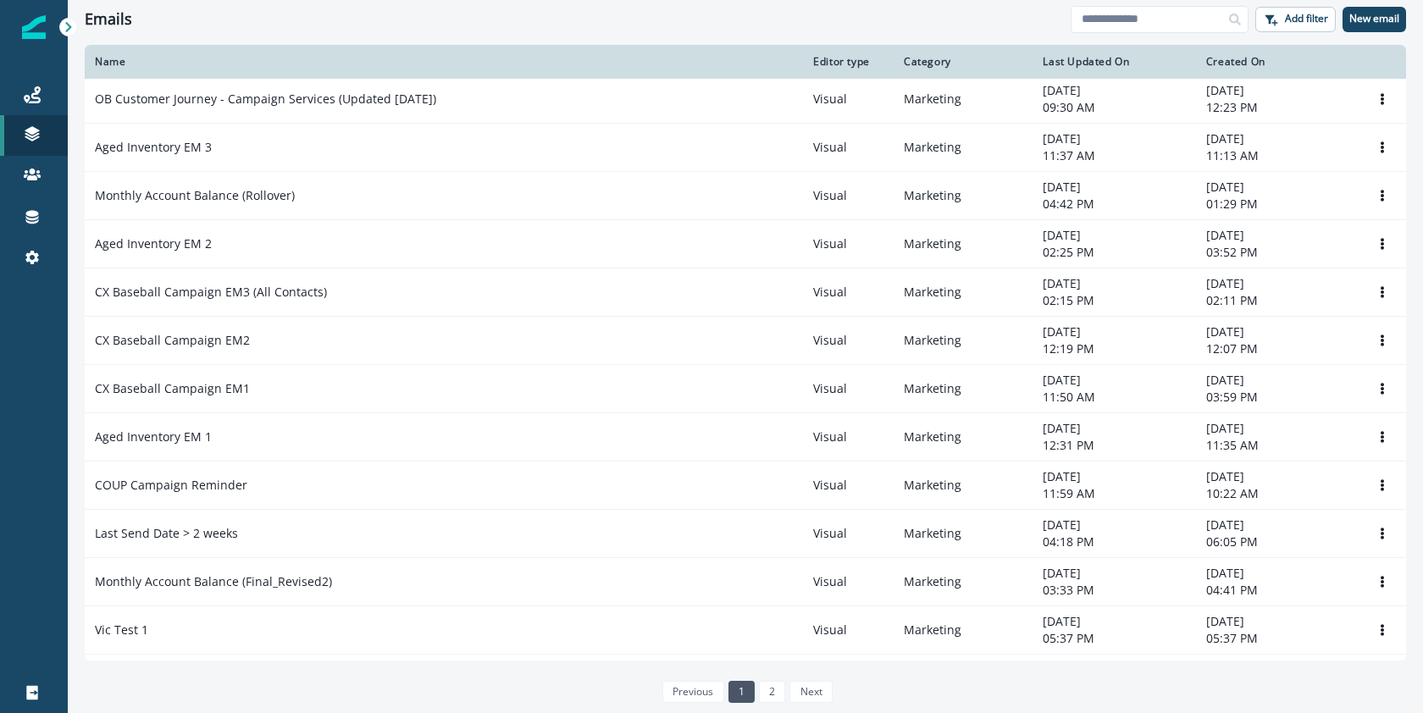
scroll to position [558, 0]
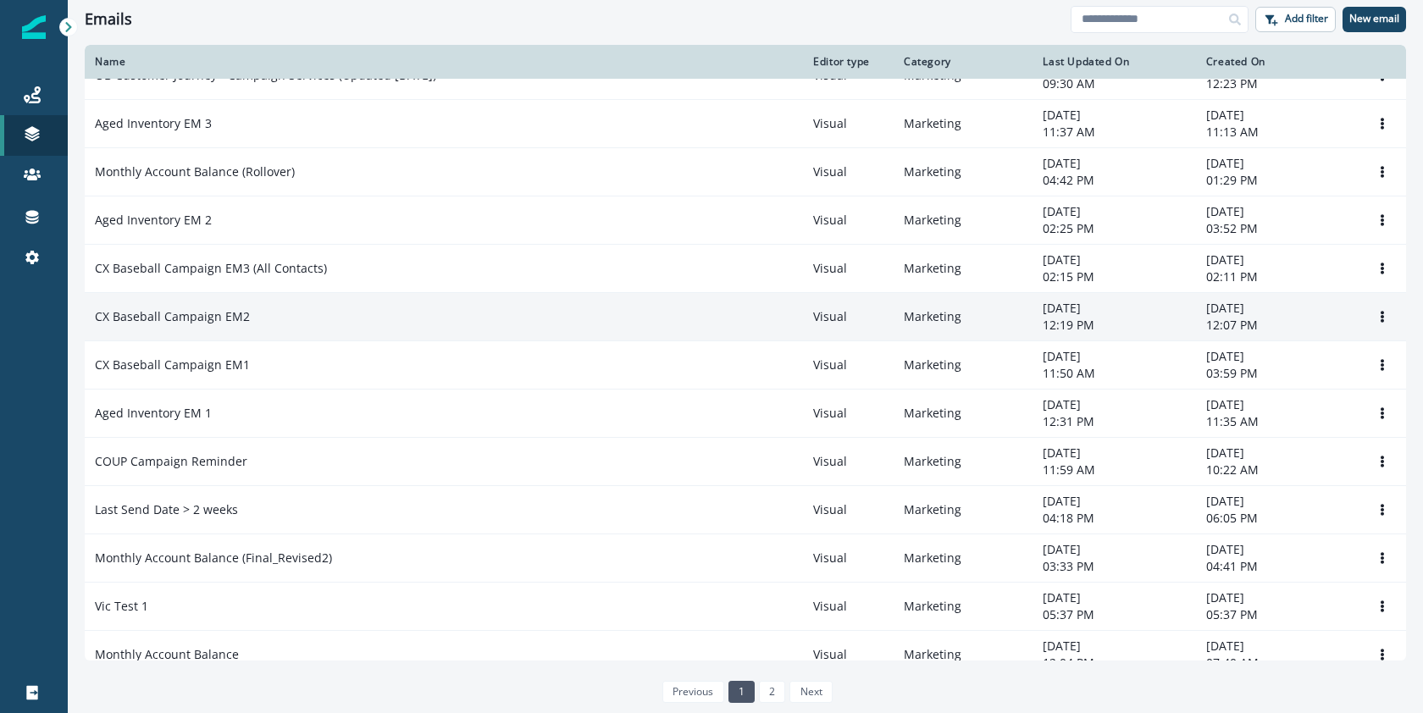
click at [207, 318] on p "CX Baseball Campaign EM2" at bounding box center [172, 316] width 155 height 17
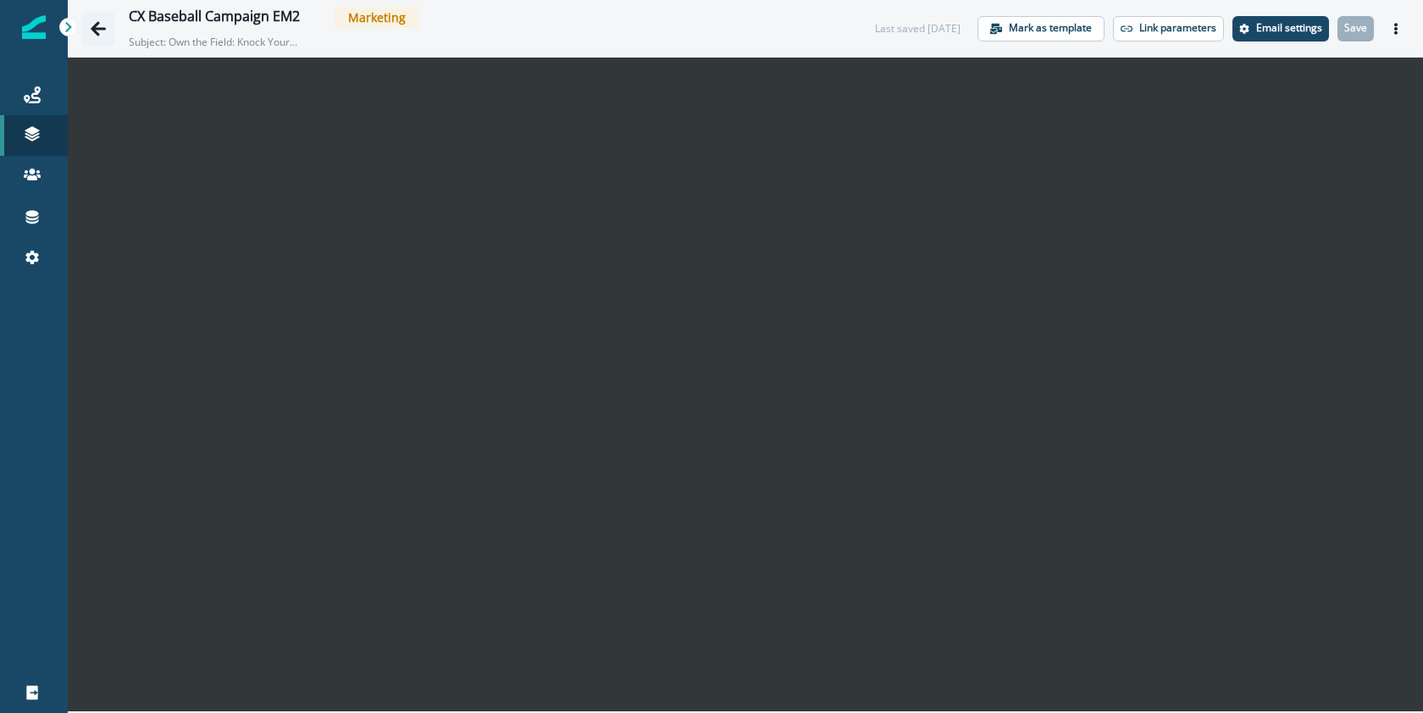
click at [97, 30] on icon "Go back" at bounding box center [98, 28] width 17 height 17
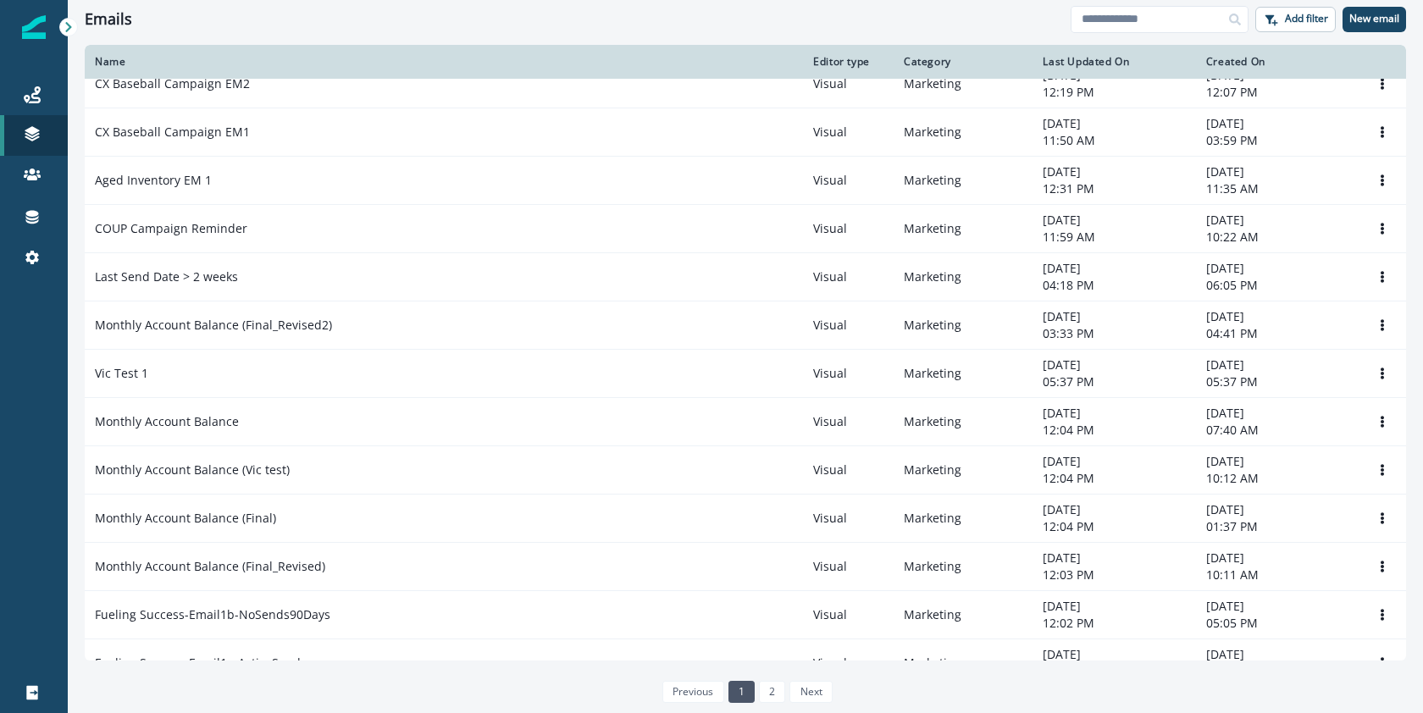
scroll to position [867, 0]
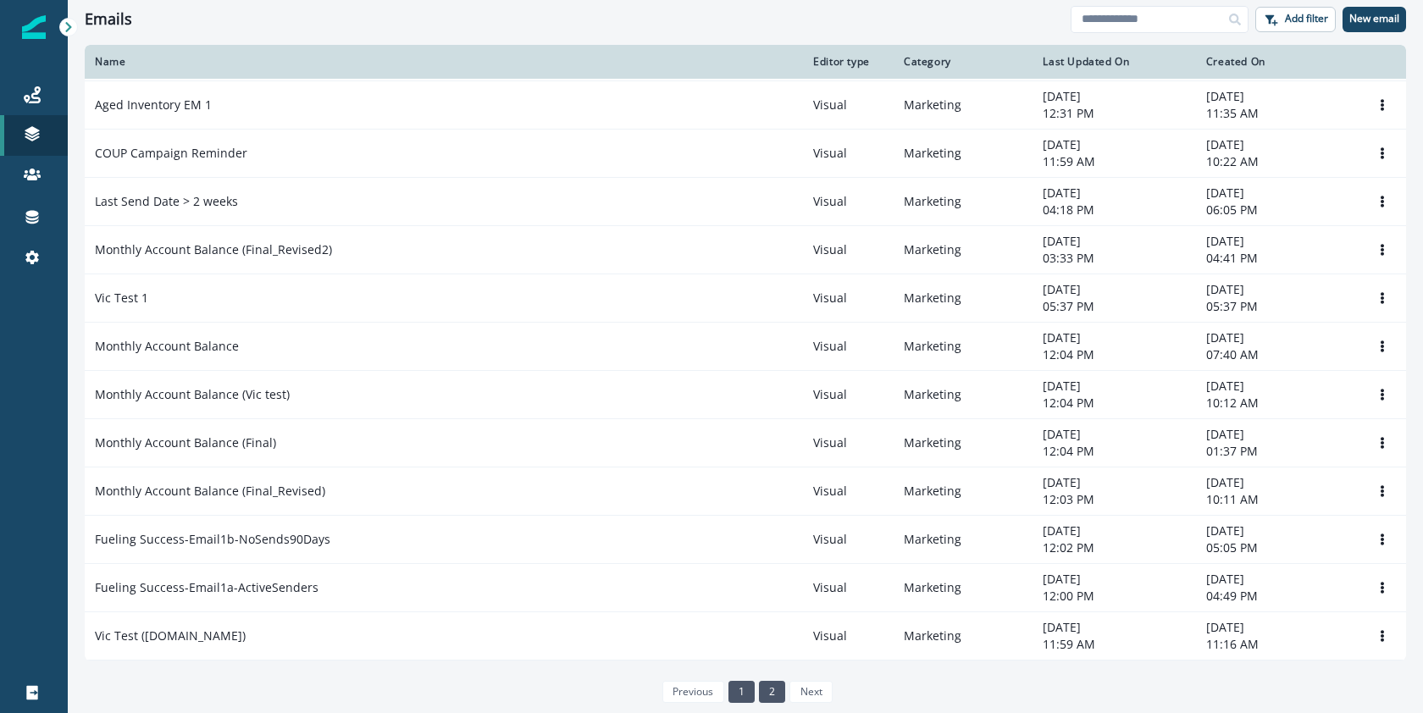
click at [771, 689] on link "2" at bounding box center [772, 692] width 26 height 22
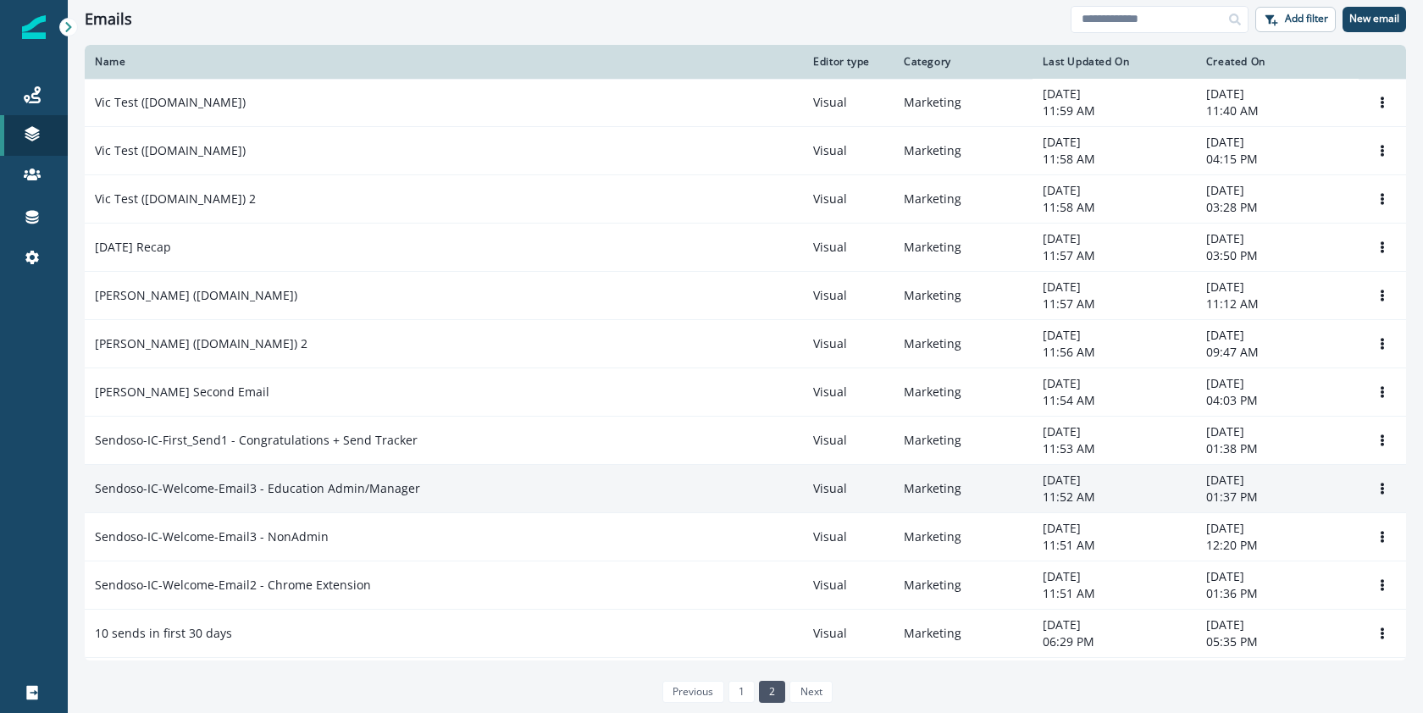
click at [286, 490] on p "Sendoso-IC-Welcome-Email3 - Education Admin/Manager" at bounding box center [257, 488] width 325 height 17
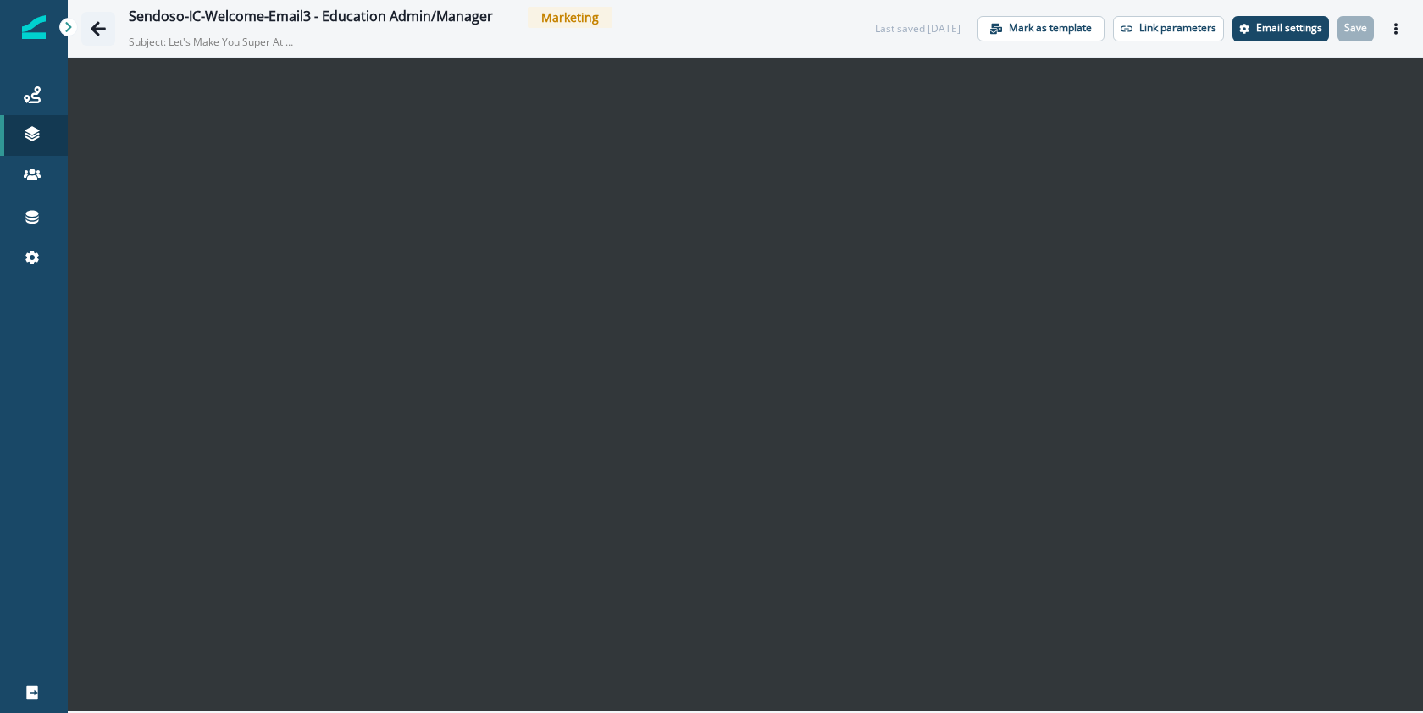
click at [106, 31] on icon "Go back" at bounding box center [98, 28] width 17 height 17
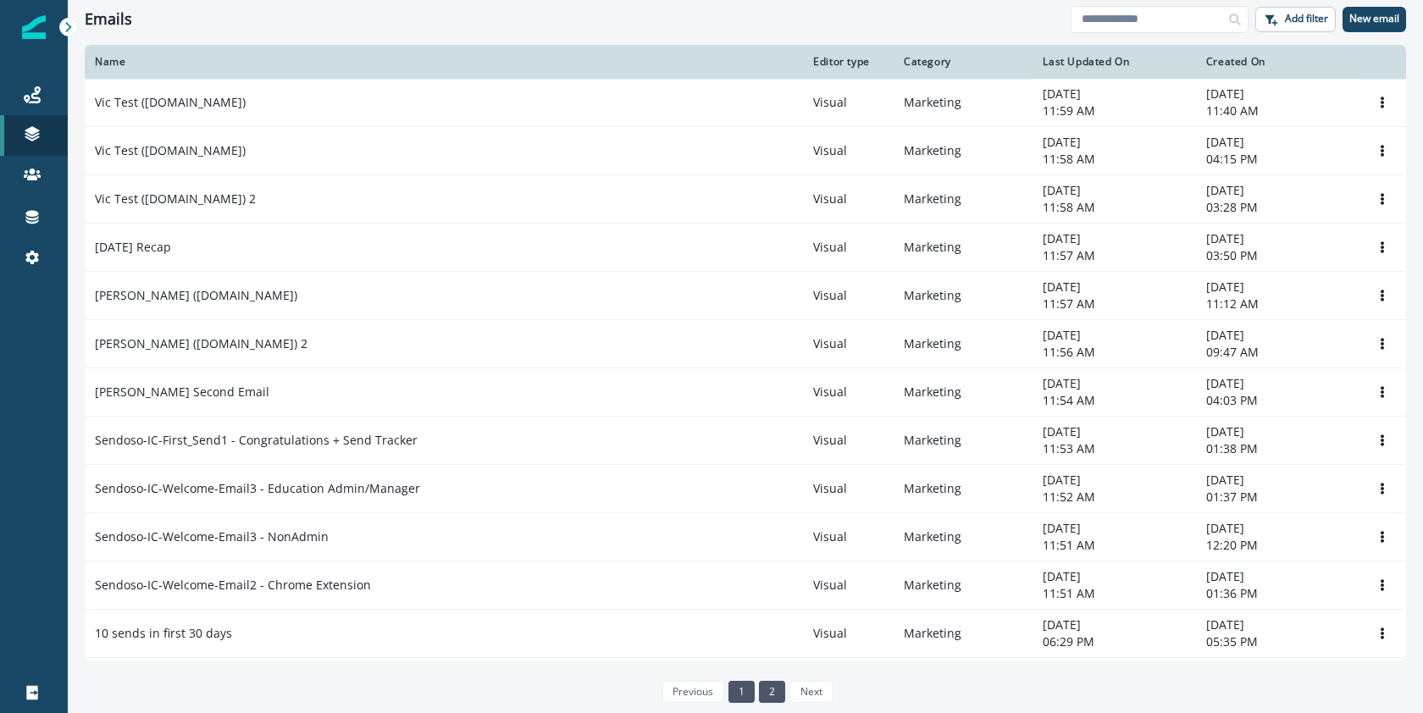
click at [745, 697] on link "1" at bounding box center [741, 692] width 26 height 22
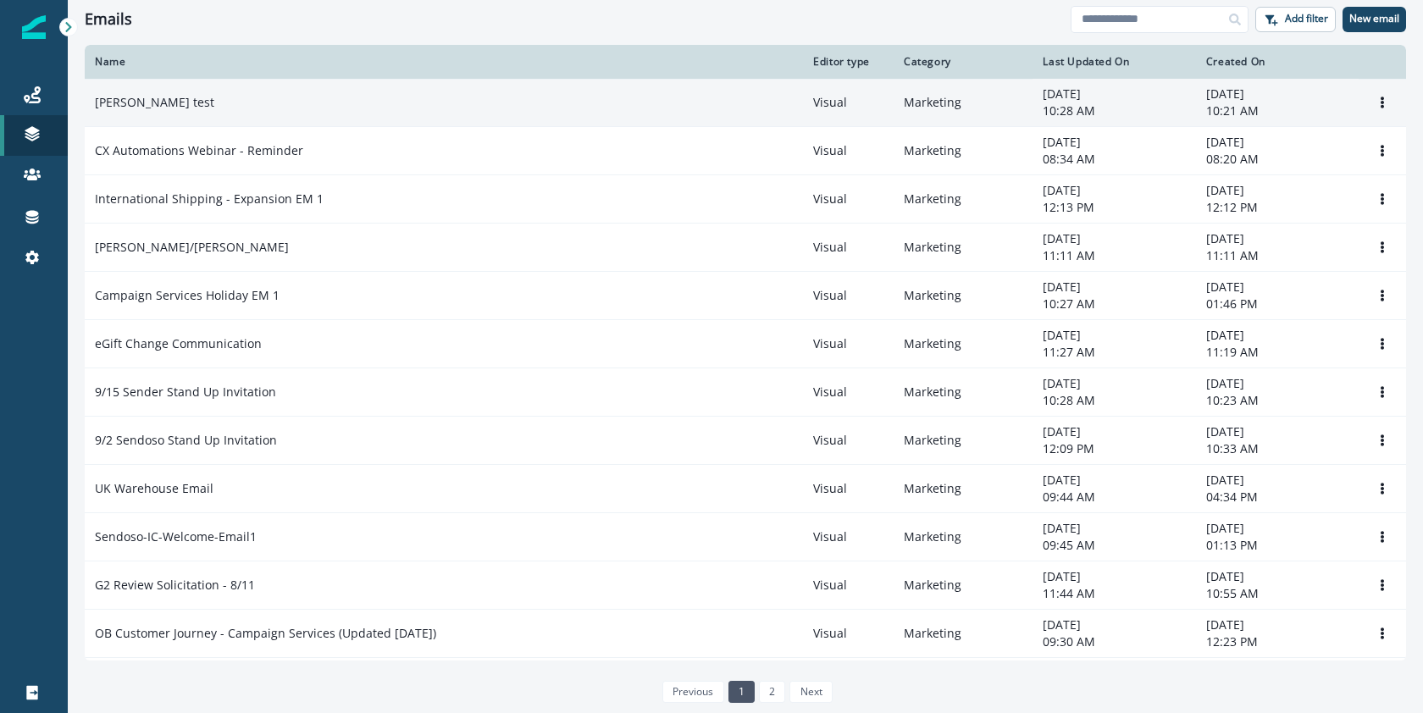
click at [141, 104] on p "[PERSON_NAME] test" at bounding box center [154, 102] width 119 height 17
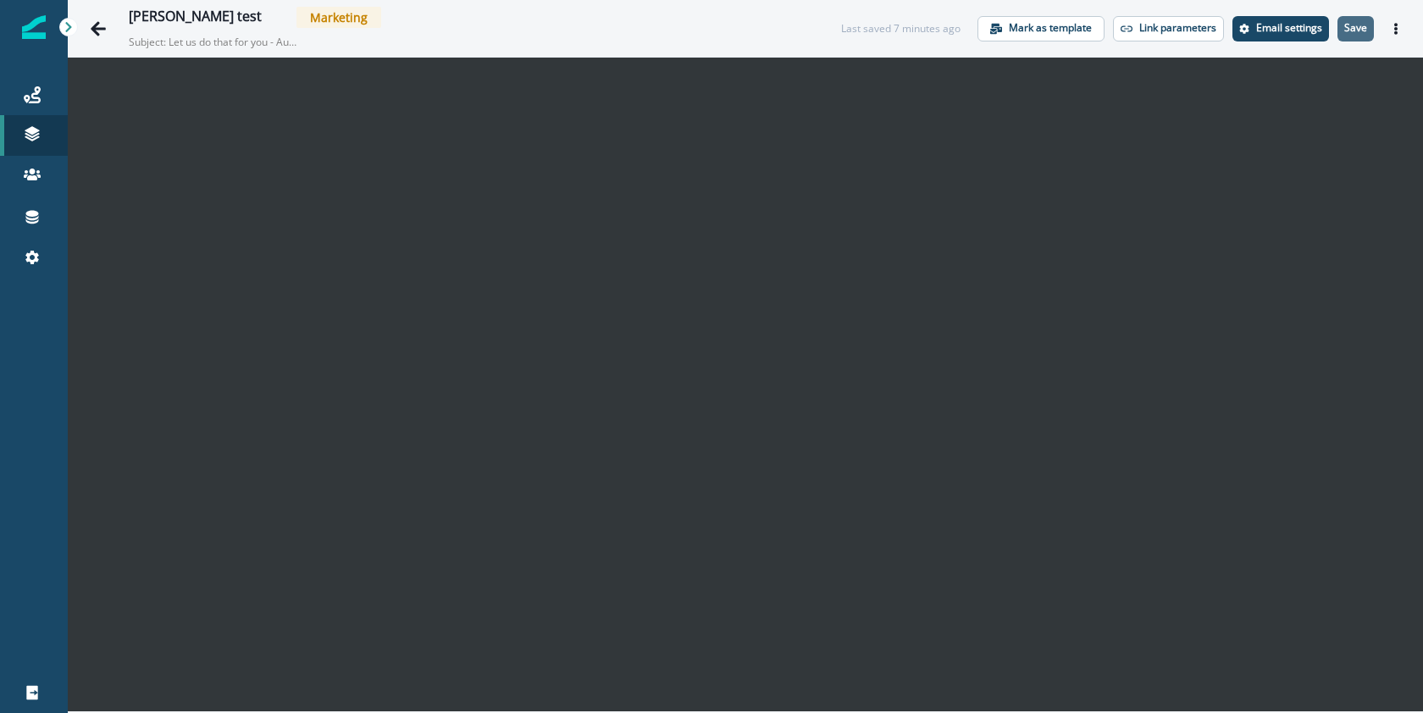
click at [1353, 22] on p "Save" at bounding box center [1355, 28] width 23 height 12
click at [1355, 37] on button "Save" at bounding box center [1356, 28] width 36 height 25
click at [1356, 31] on p "Save" at bounding box center [1355, 28] width 23 height 12
click at [1353, 31] on p "Save" at bounding box center [1355, 28] width 23 height 12
click at [1366, 32] on p "Save" at bounding box center [1355, 28] width 23 height 12
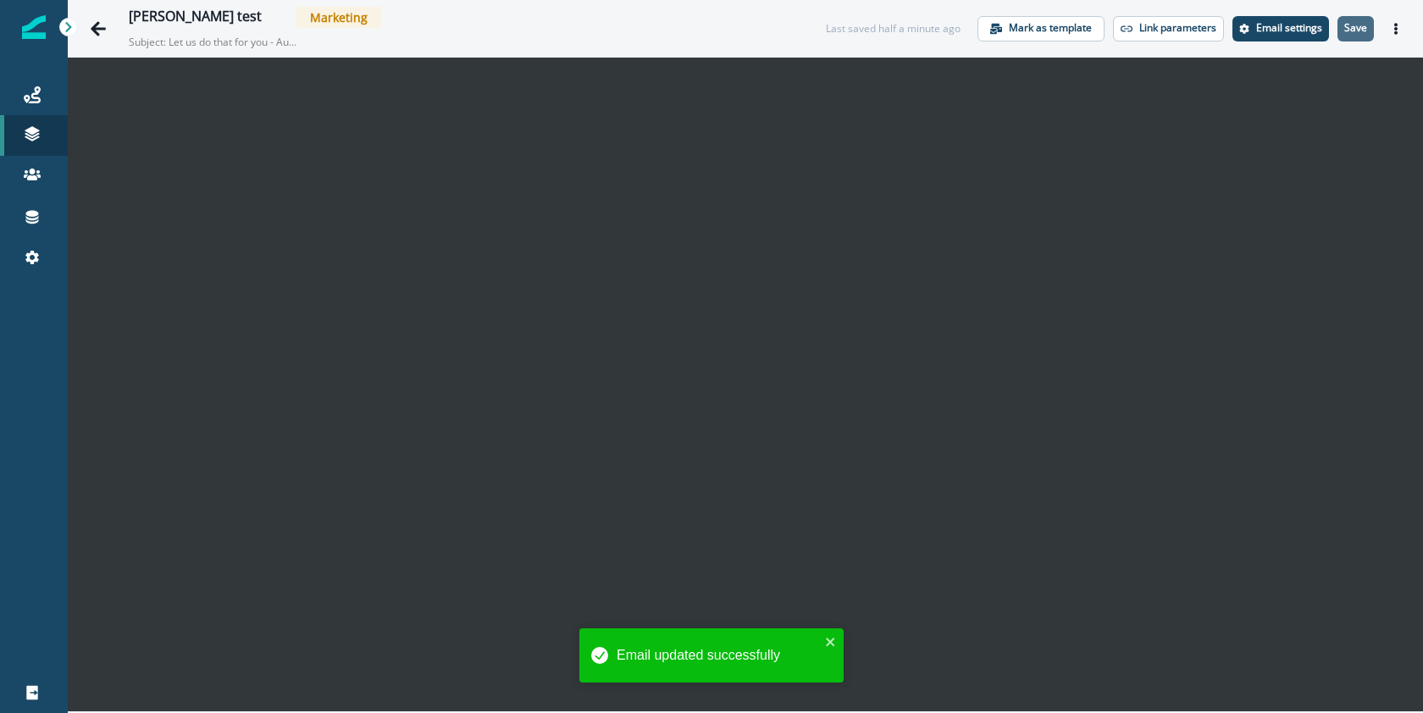
click at [1352, 36] on button "Save" at bounding box center [1356, 28] width 36 height 25
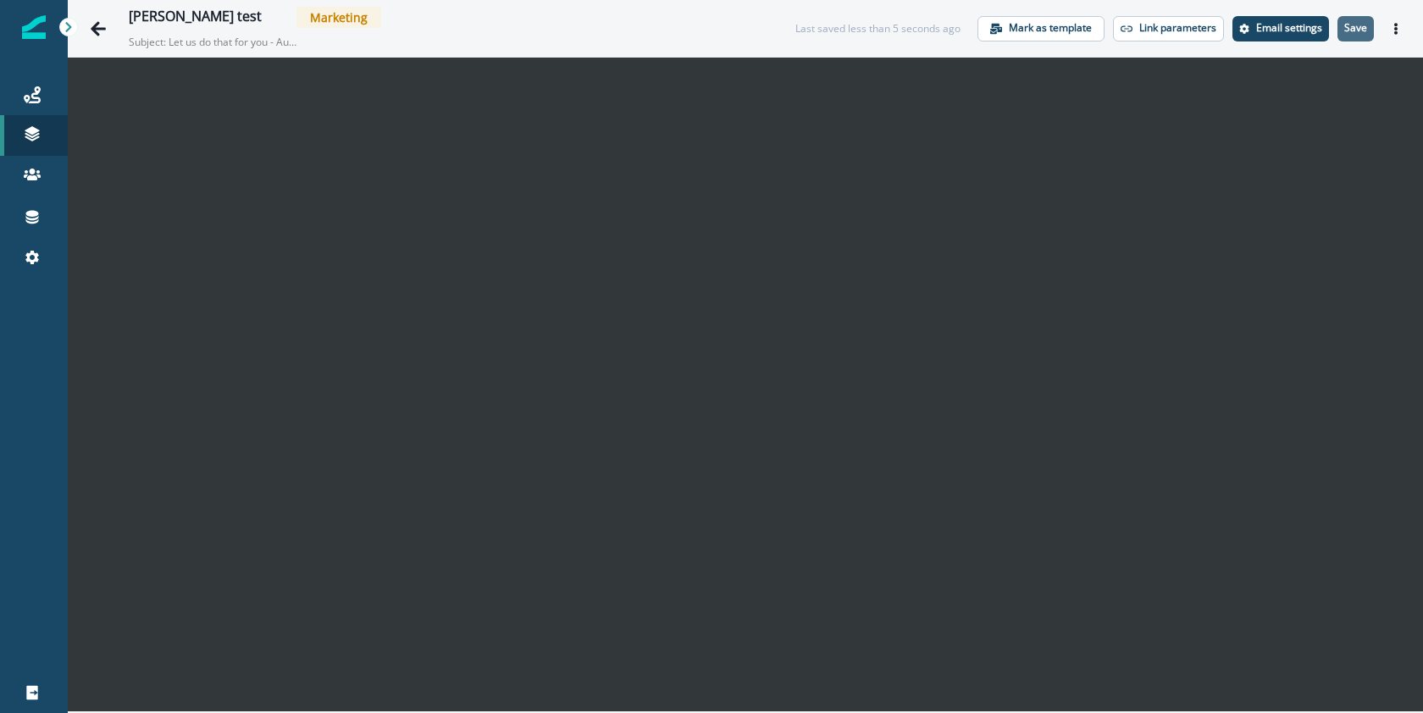
click at [1362, 28] on p "Save" at bounding box center [1355, 28] width 23 height 12
click at [1357, 36] on button "Save" at bounding box center [1356, 28] width 36 height 25
click at [105, 31] on icon "Go back" at bounding box center [98, 28] width 17 height 17
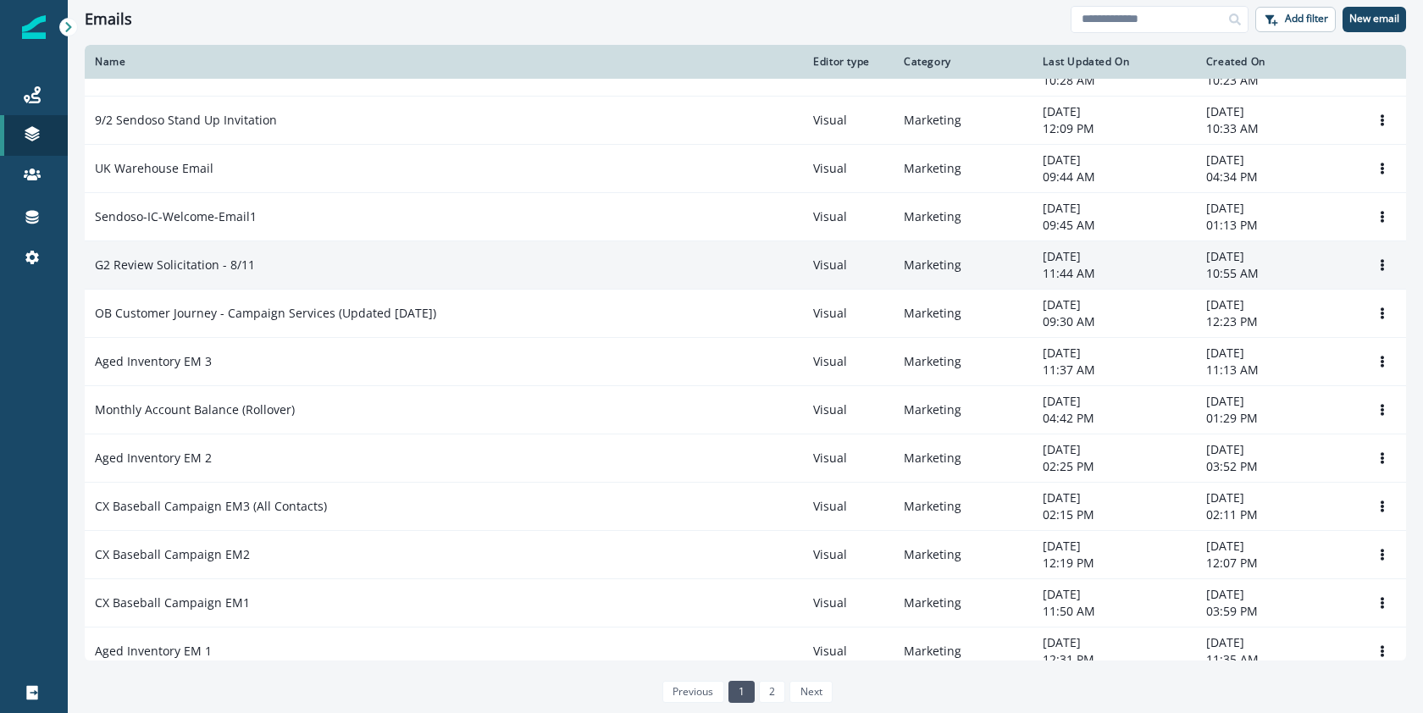
scroll to position [867, 0]
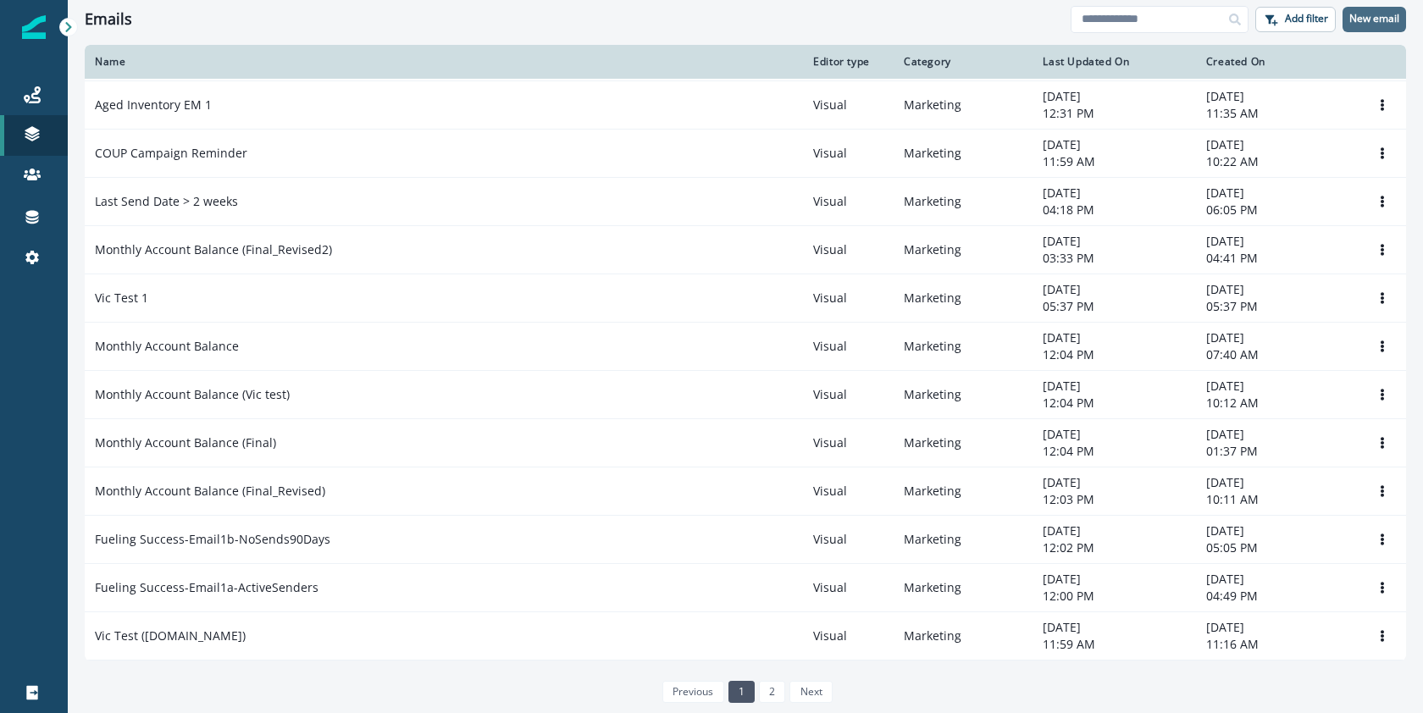
click at [1373, 19] on p "New email" at bounding box center [1374, 19] width 50 height 12
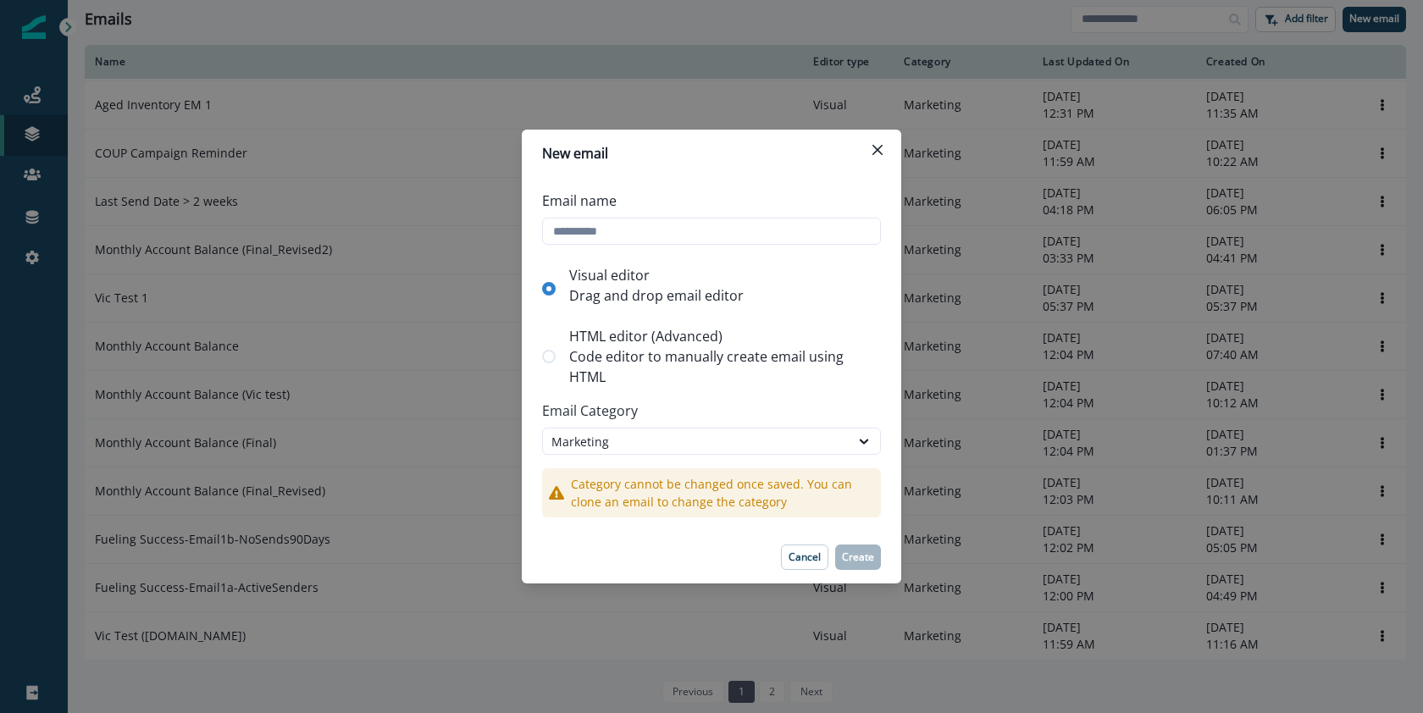
type input "*"
type input "**********"
click at [862, 556] on p "Create" at bounding box center [858, 557] width 32 height 12
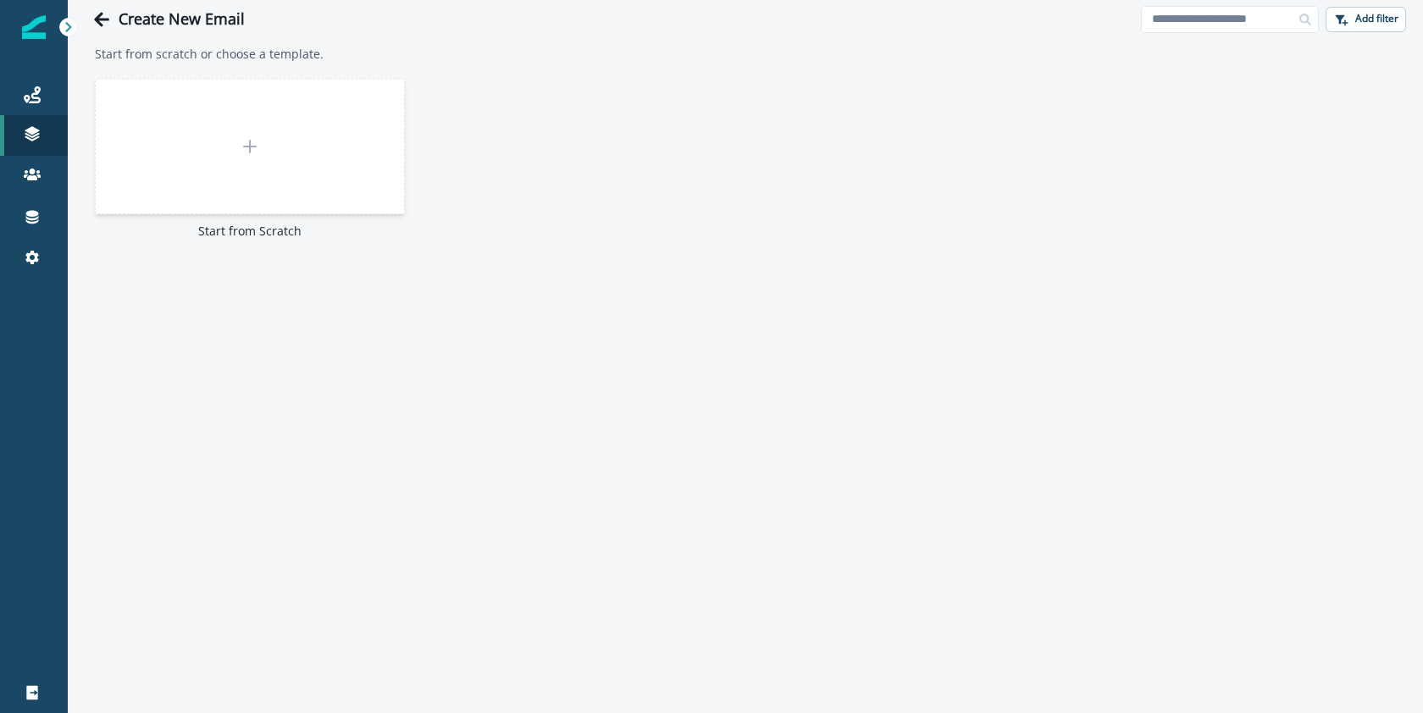
click at [273, 157] on div at bounding box center [250, 147] width 310 height 136
click at [273, 157] on div "Create New Email Add filter Clear Start from scratch or choose a template. Star…" at bounding box center [745, 356] width 1355 height 713
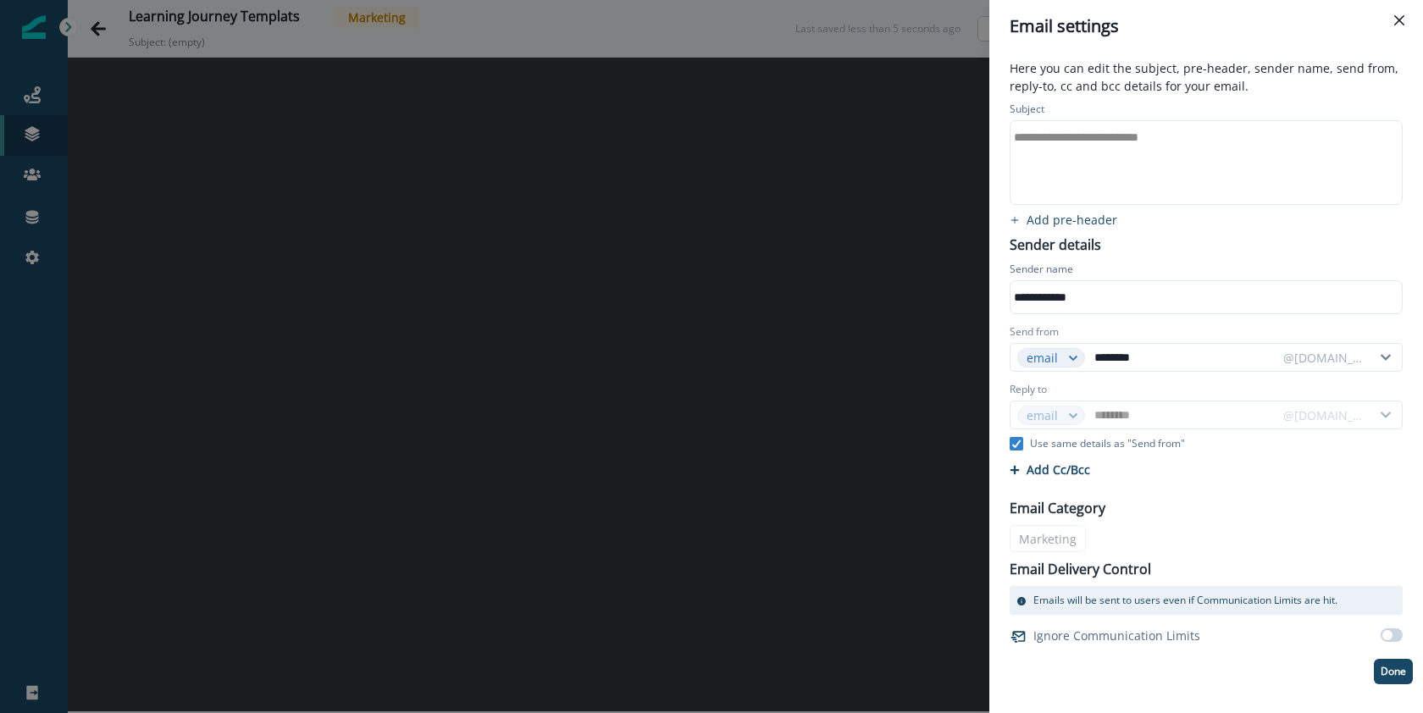
click at [1137, 137] on div "**********" at bounding box center [1205, 137] width 389 height 25
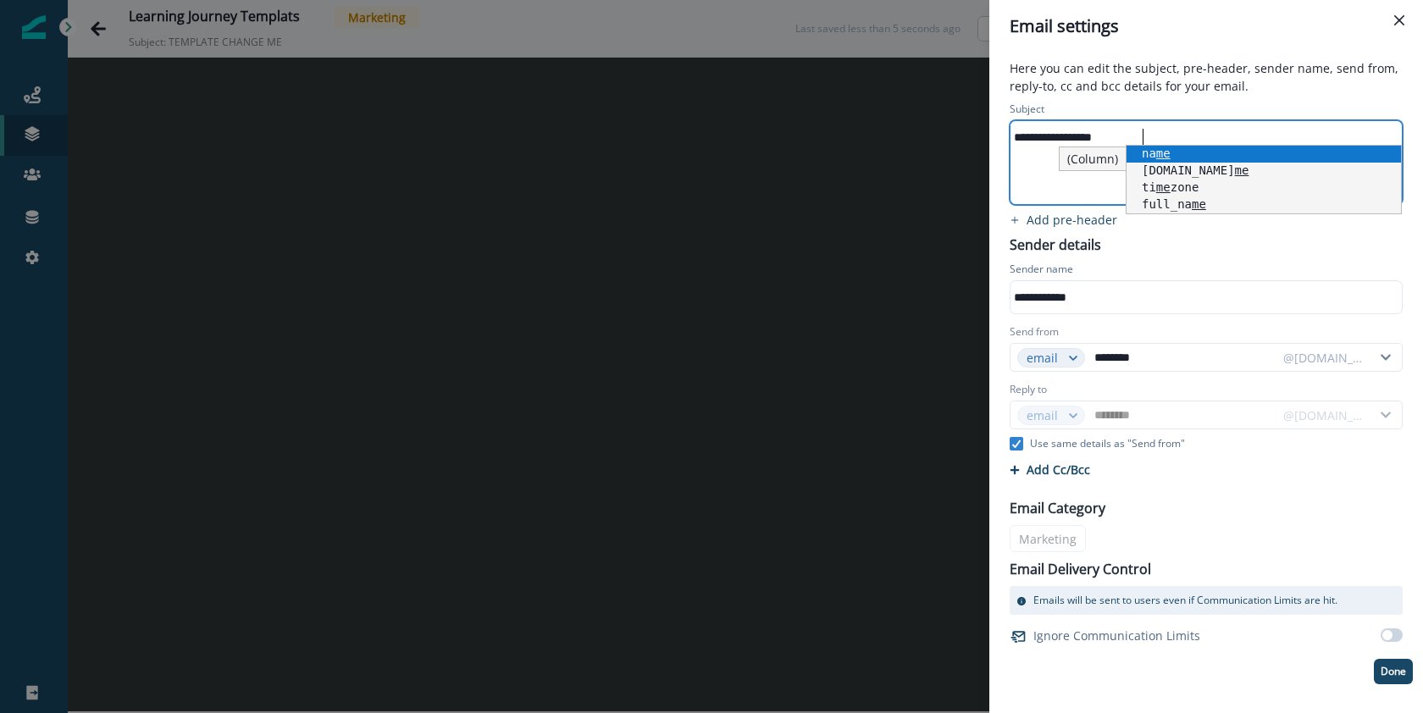
click at [1039, 188] on div "**********" at bounding box center [1205, 162] width 389 height 83
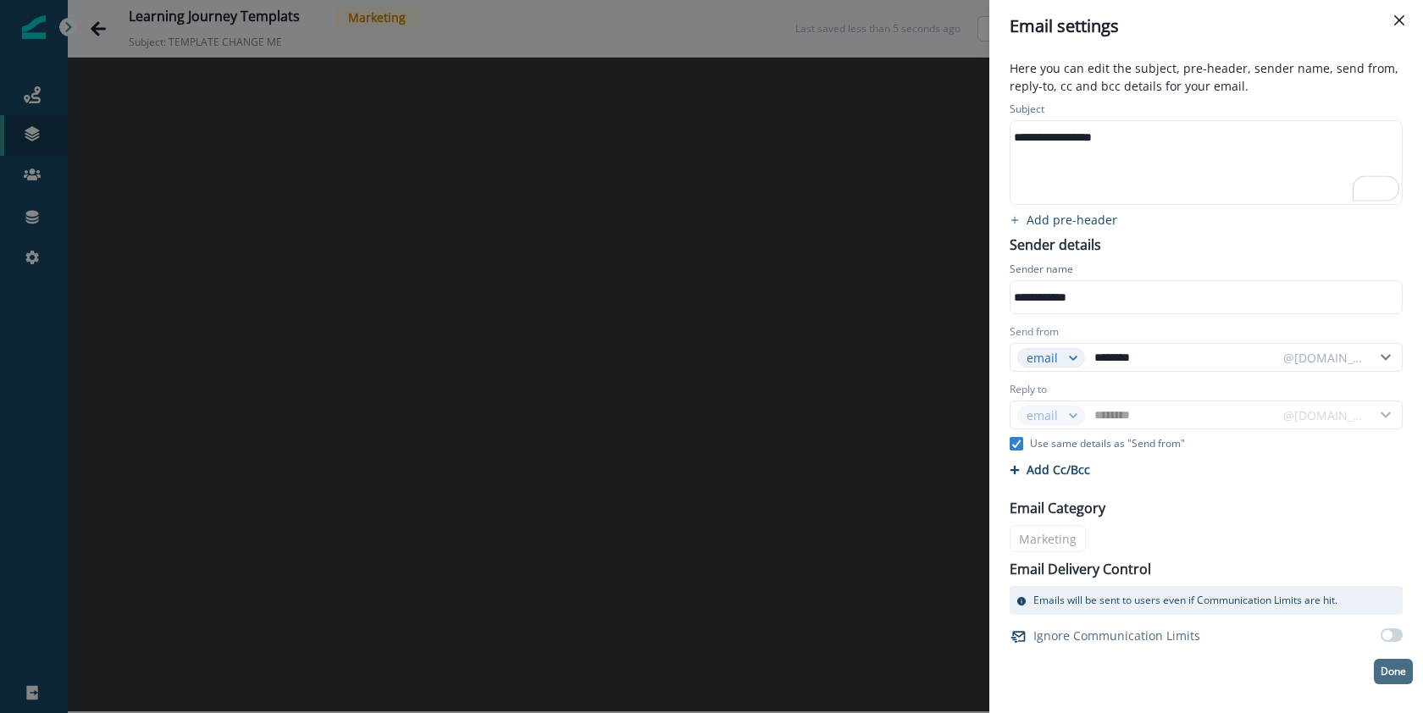
click at [1394, 679] on button "Done" at bounding box center [1393, 671] width 39 height 25
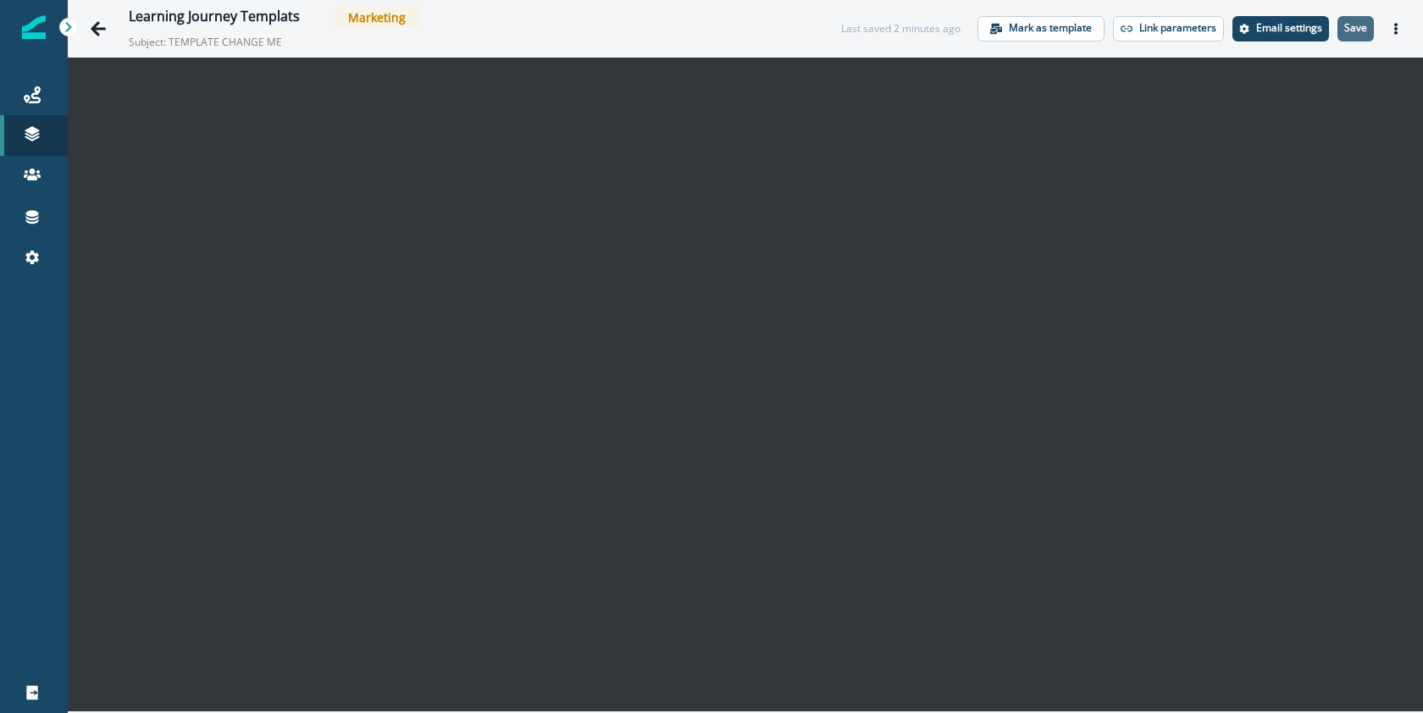
click at [1363, 30] on p "Save" at bounding box center [1355, 28] width 23 height 12
click at [64, 29] on icon at bounding box center [69, 27] width 12 height 12
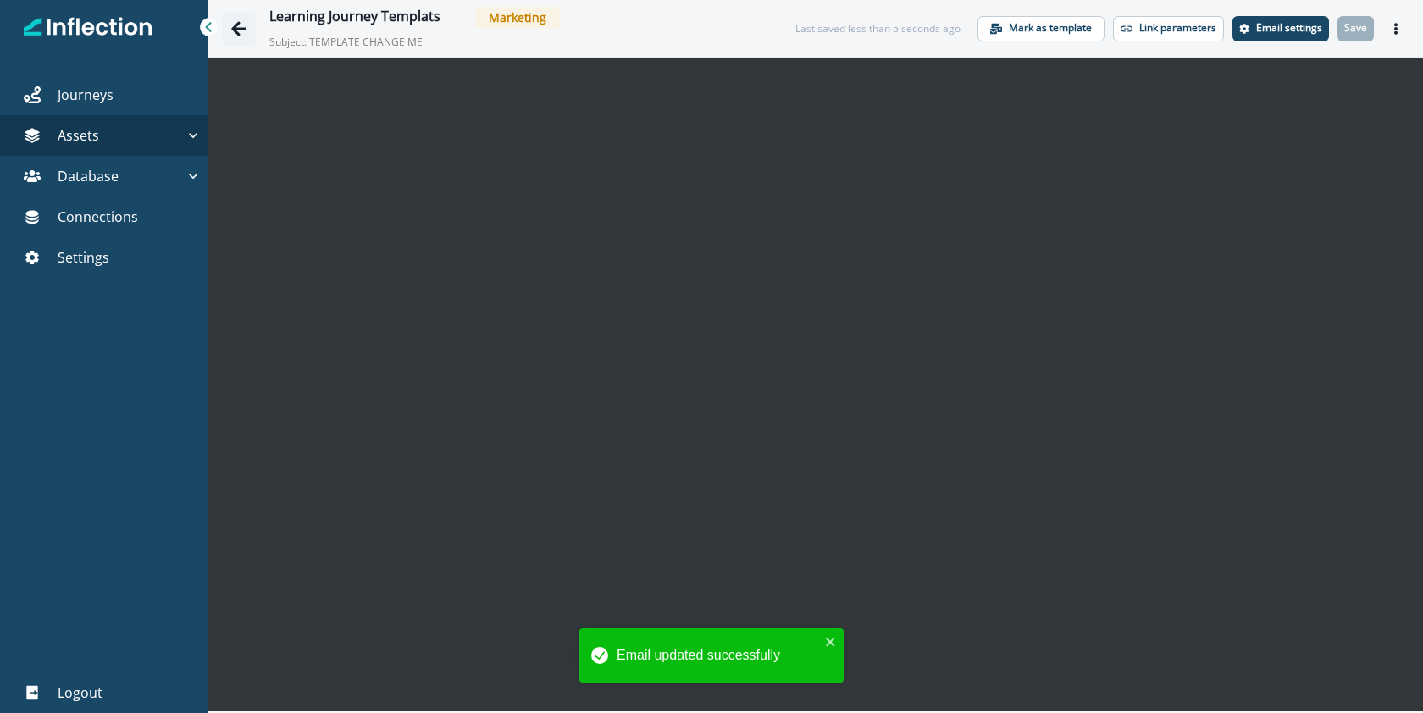
click at [244, 25] on icon "Go back" at bounding box center [238, 28] width 17 height 17
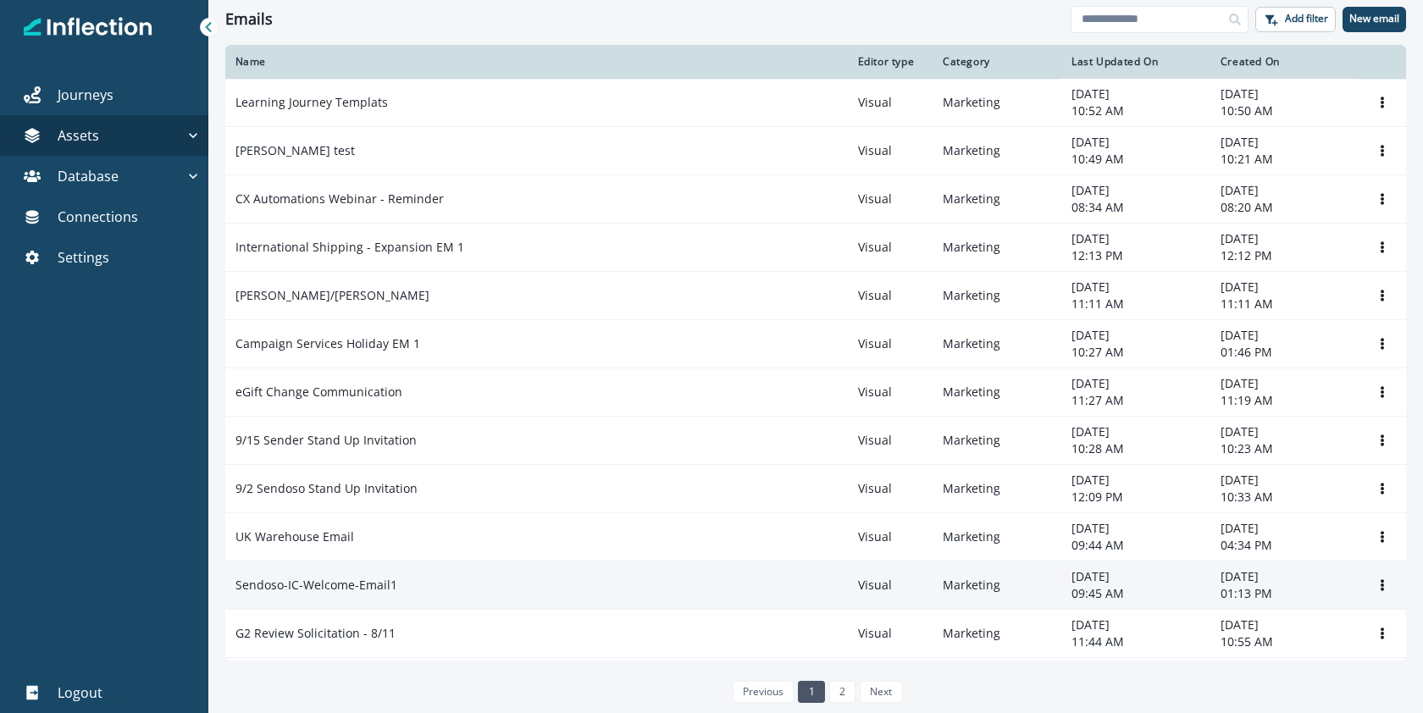
click at [335, 586] on p "Sendoso-IC-Welcome-Email1" at bounding box center [316, 585] width 162 height 17
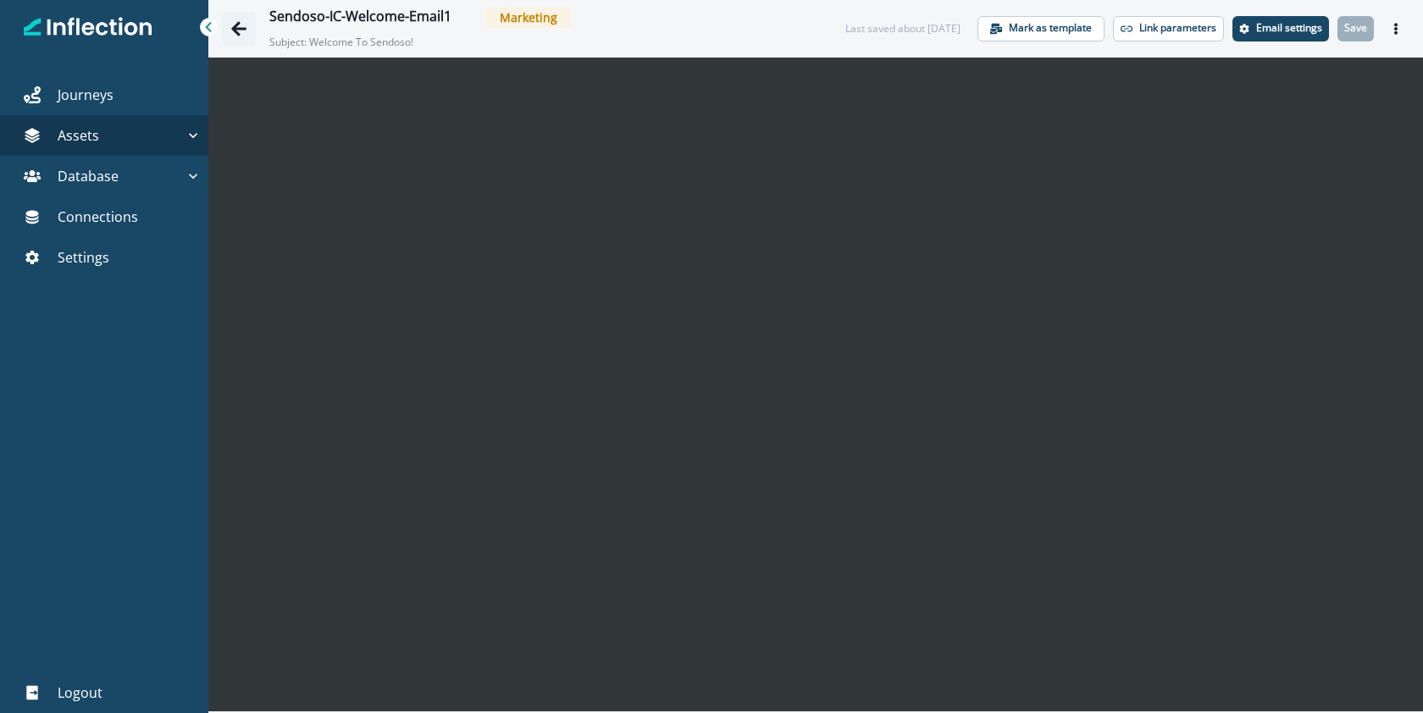
click at [238, 29] on icon "Go back" at bounding box center [238, 28] width 15 height 14
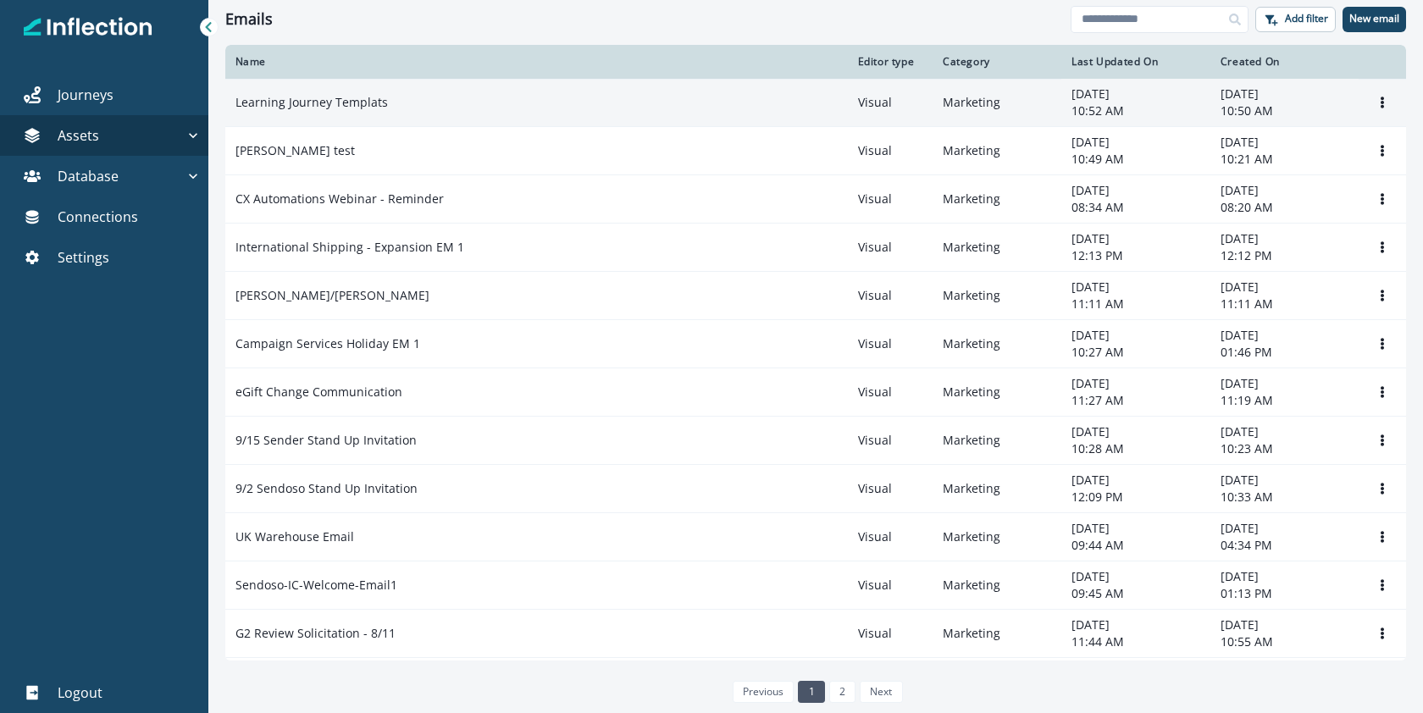
click at [348, 102] on p "Learning Journey Templats" at bounding box center [311, 102] width 152 height 17
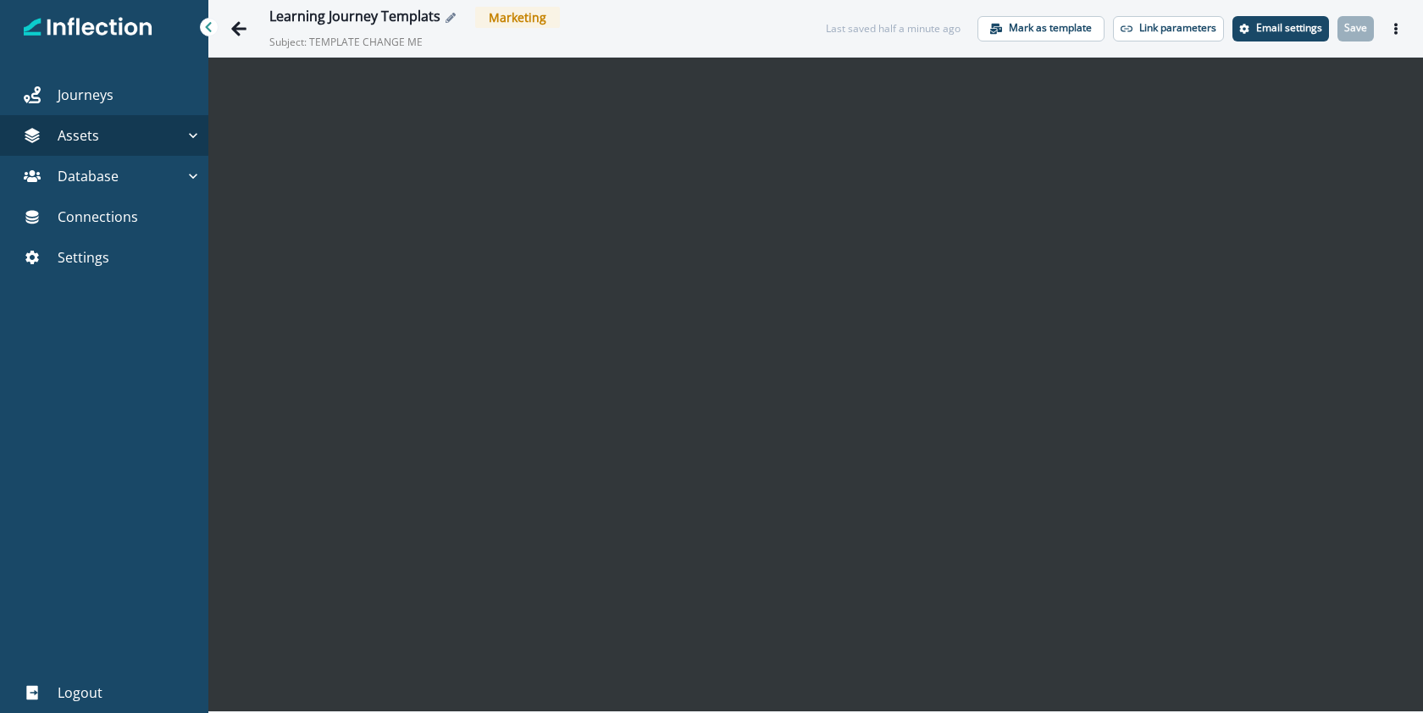
click at [447, 17] on icon "Edit name" at bounding box center [451, 18] width 10 height 10
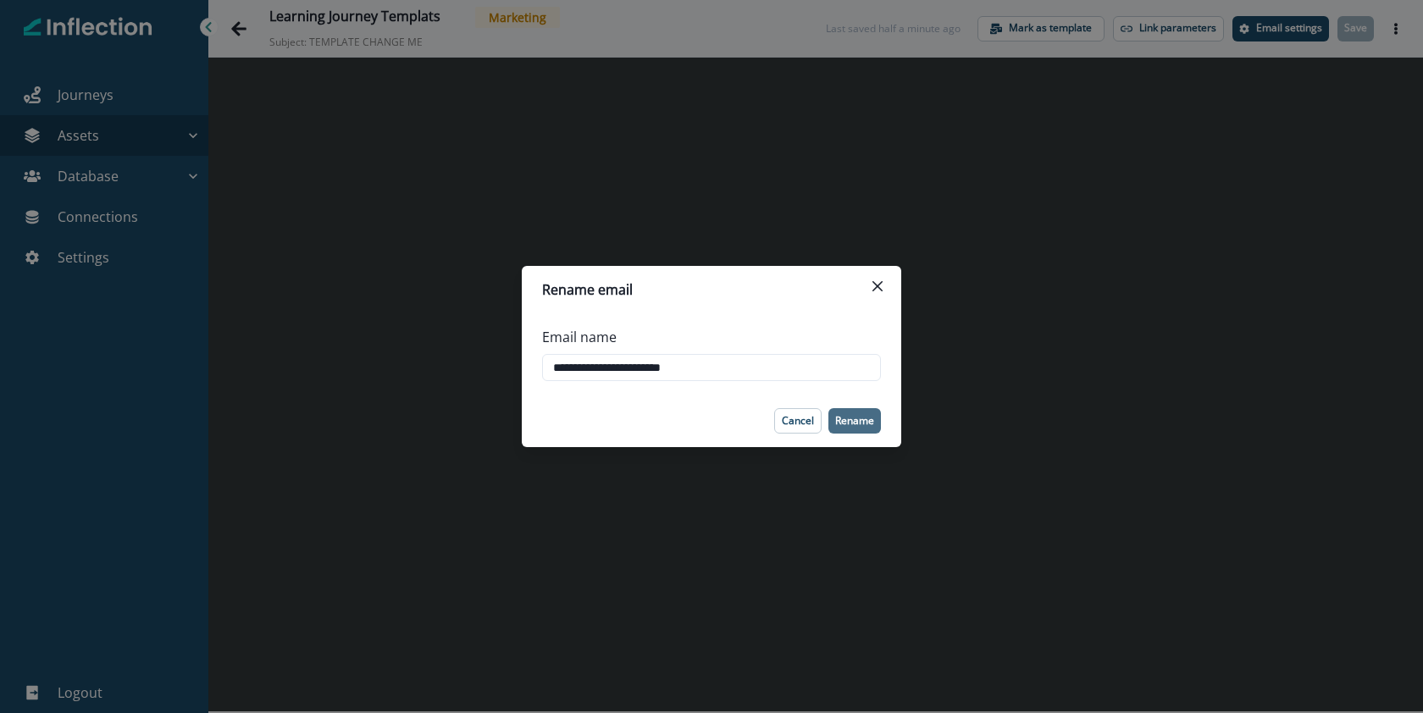
type input "**********"
click at [839, 411] on button "Rename" at bounding box center [854, 420] width 53 height 25
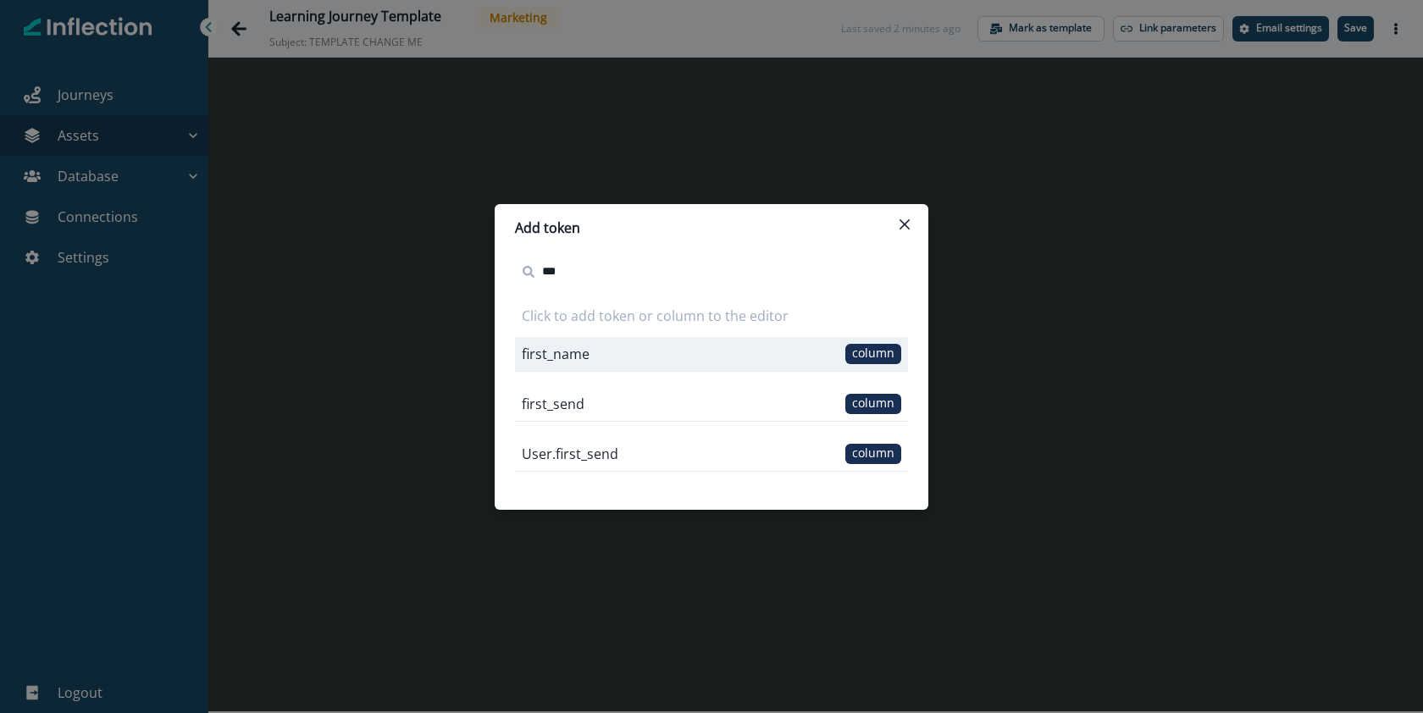
type input "***"
click at [804, 360] on div "first_name column" at bounding box center [711, 354] width 393 height 35
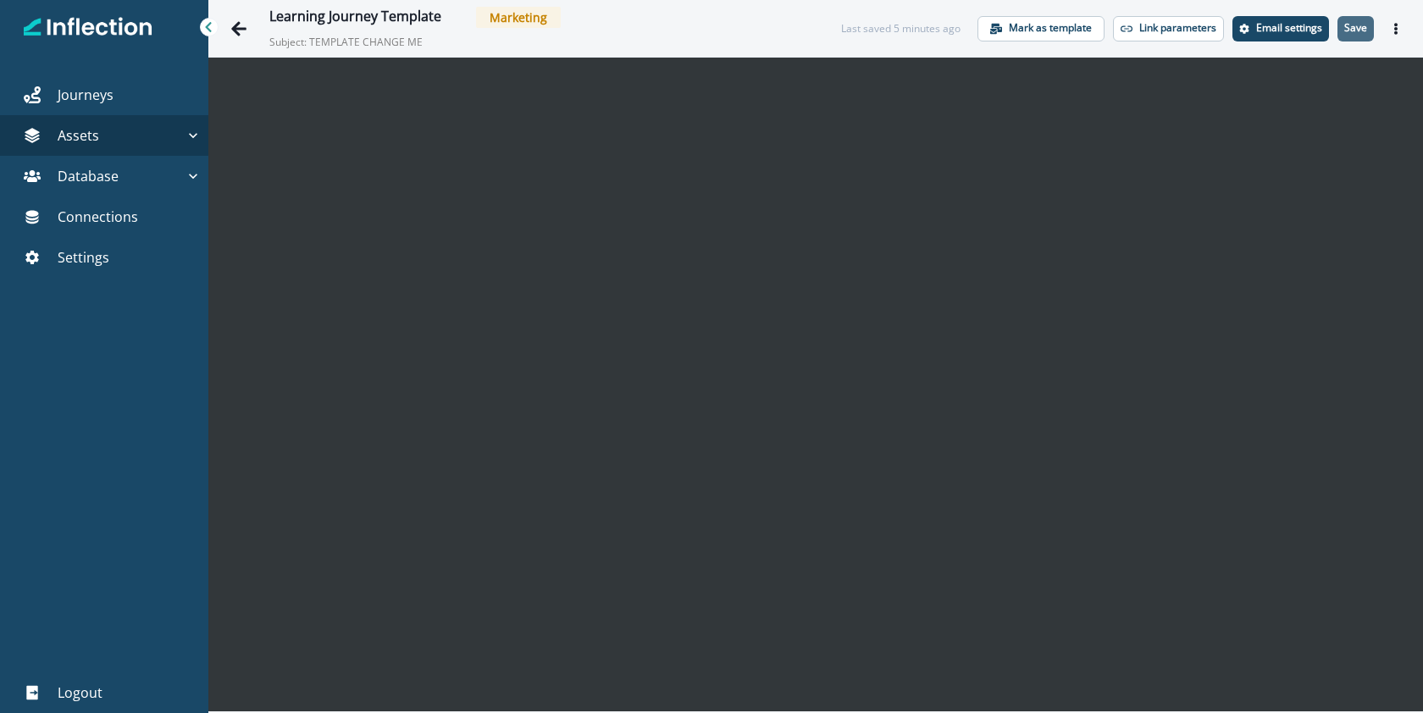
click at [1355, 35] on button "Save" at bounding box center [1356, 28] width 36 height 25
click at [1365, 35] on button "Save" at bounding box center [1356, 28] width 36 height 25
click at [1355, 32] on p "Save" at bounding box center [1355, 28] width 23 height 12
click at [235, 31] on icon "Go back" at bounding box center [238, 28] width 15 height 14
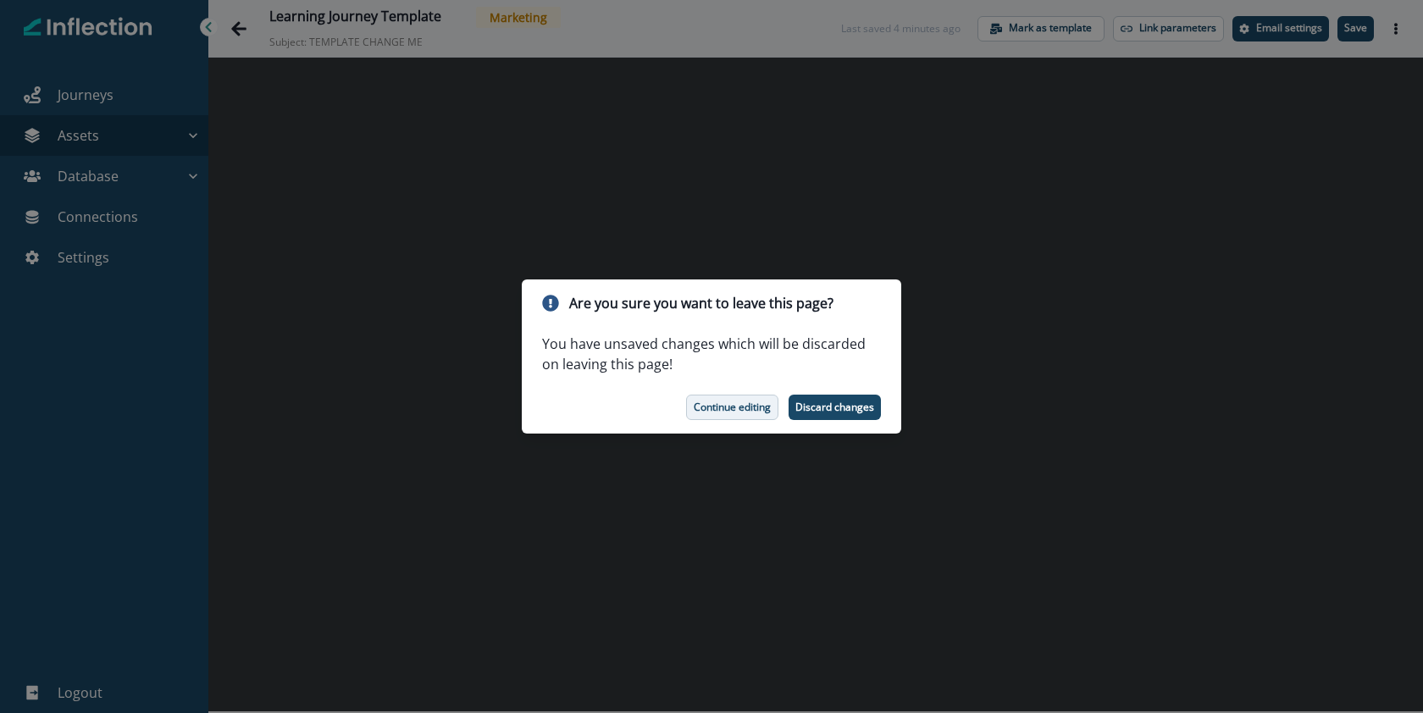
click at [728, 406] on p "Continue editing" at bounding box center [732, 408] width 77 height 12
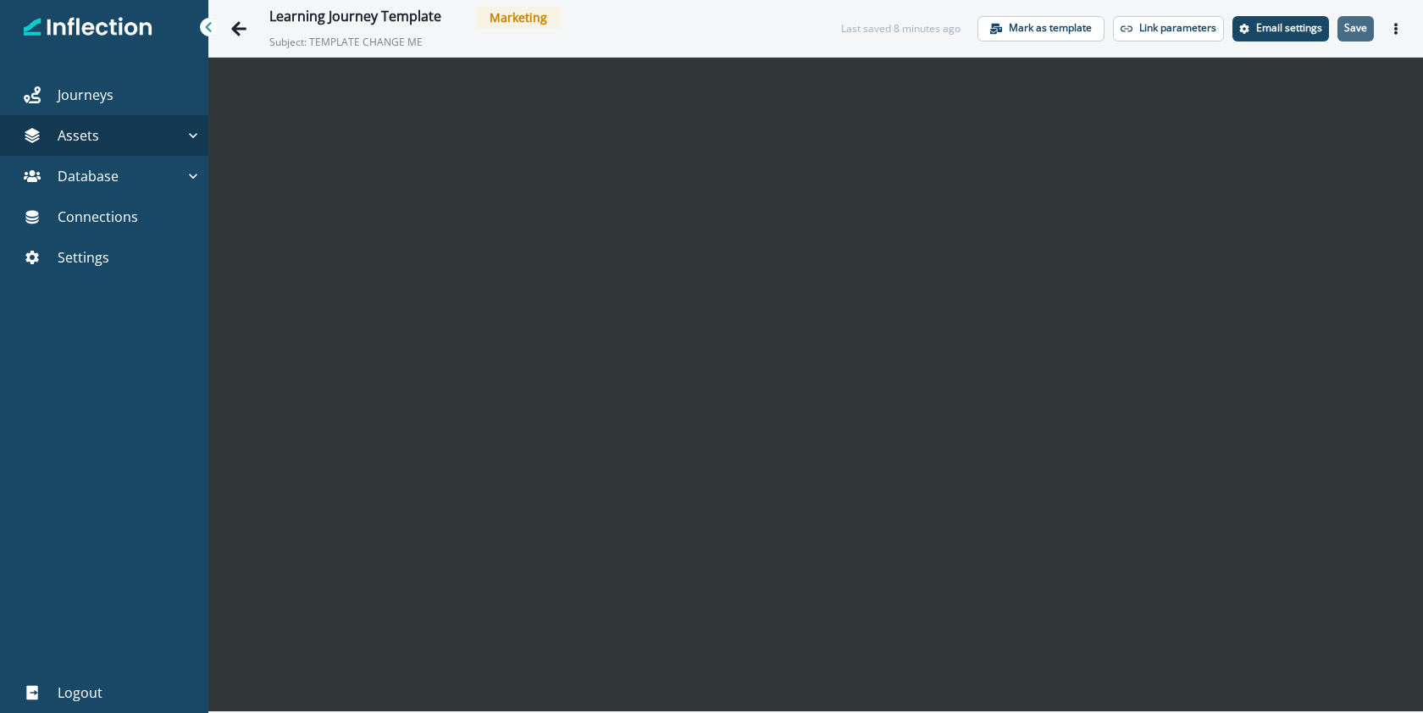
click at [1354, 30] on p "Save" at bounding box center [1355, 28] width 23 height 12
click at [1357, 36] on button "Save" at bounding box center [1356, 28] width 36 height 25
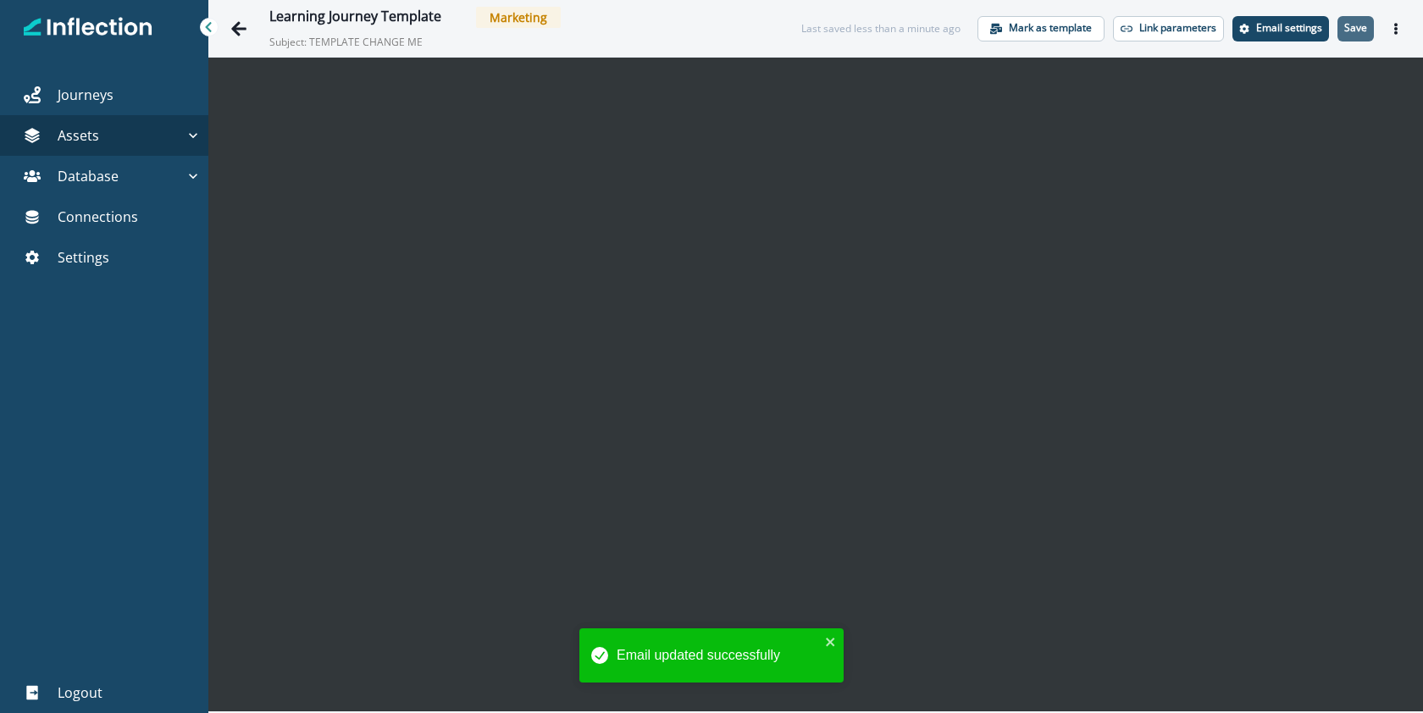
click at [1363, 32] on p "Save" at bounding box center [1355, 28] width 23 height 12
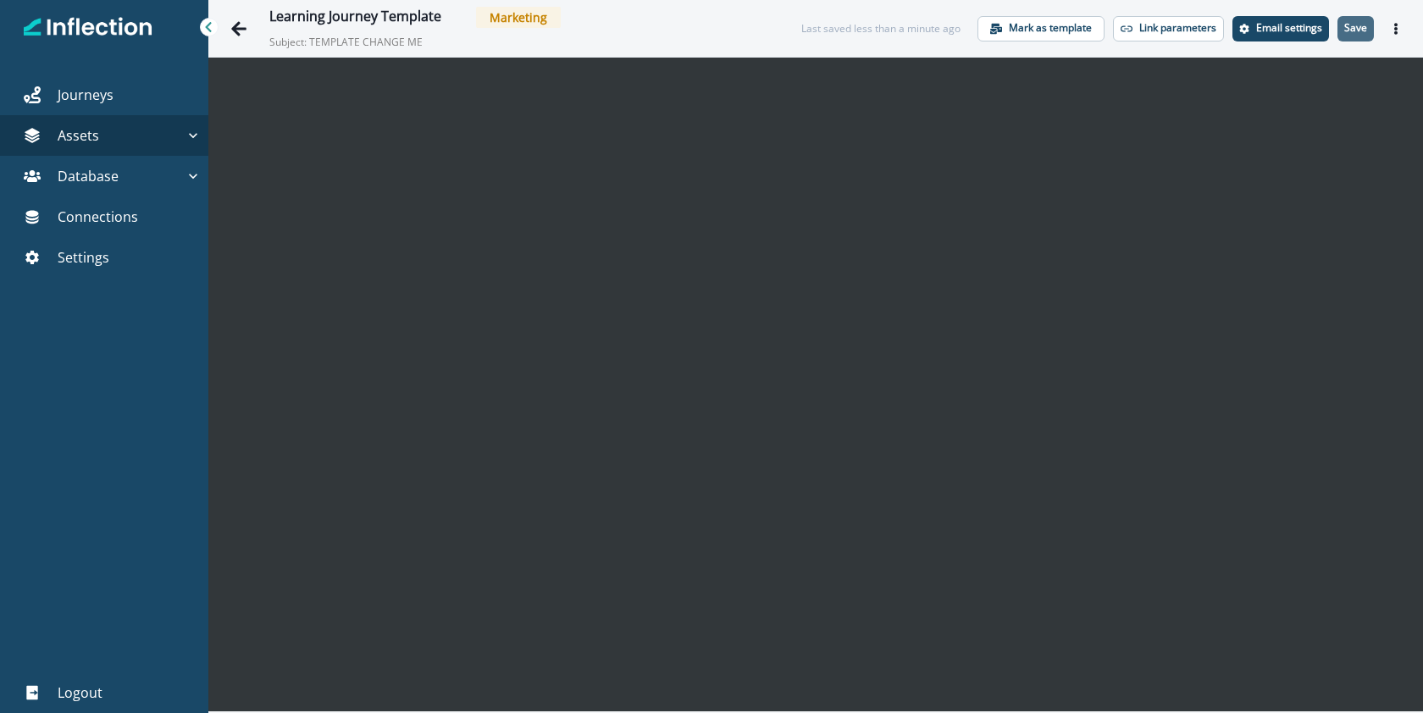
click at [1367, 22] on button "Save" at bounding box center [1356, 28] width 36 height 25
click at [1364, 25] on p "Save" at bounding box center [1355, 28] width 23 height 12
click at [1400, 32] on icon "Actions" at bounding box center [1396, 29] width 12 height 12
click at [1357, 33] on p "Save" at bounding box center [1355, 28] width 23 height 12
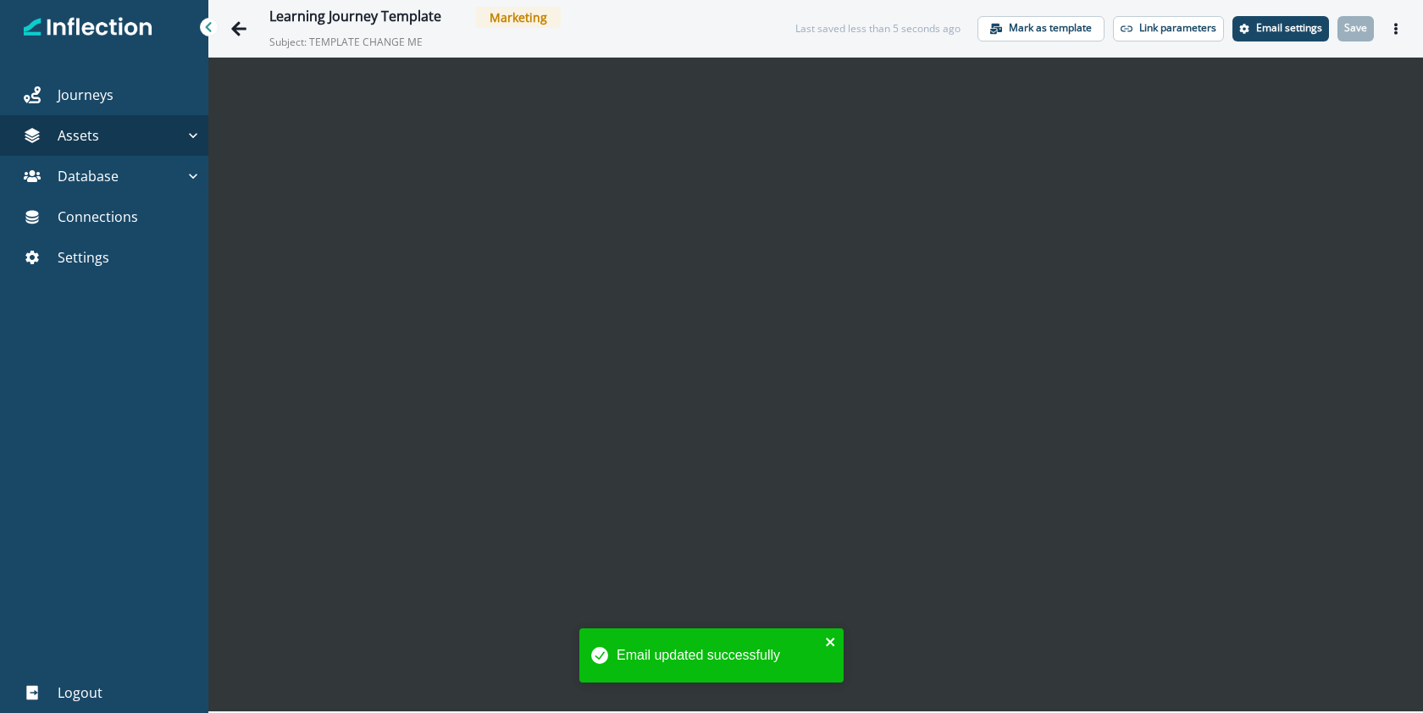
click at [830, 642] on icon "close" at bounding box center [830, 642] width 8 height 8
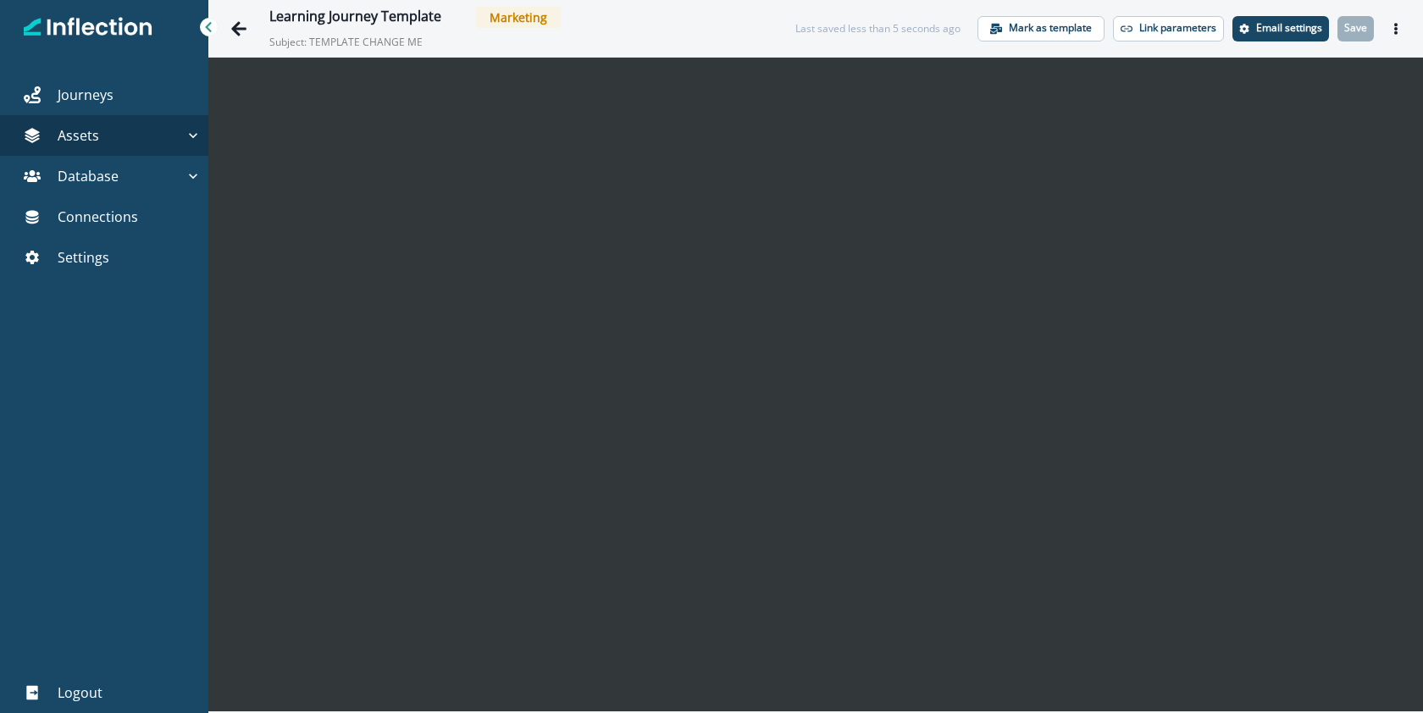
click at [823, 640] on div "Email updated successfully" at bounding box center [711, 662] width 271 height 75
click at [764, 38] on div "Learning Journey Template Marketing Subject: TEMPLATE CHANGE ME" at bounding box center [530, 28] width 523 height 43
click at [859, 31] on div "Last saved half a minute ago" at bounding box center [893, 28] width 135 height 15
click at [246, 26] on icon "Go back" at bounding box center [238, 28] width 17 height 17
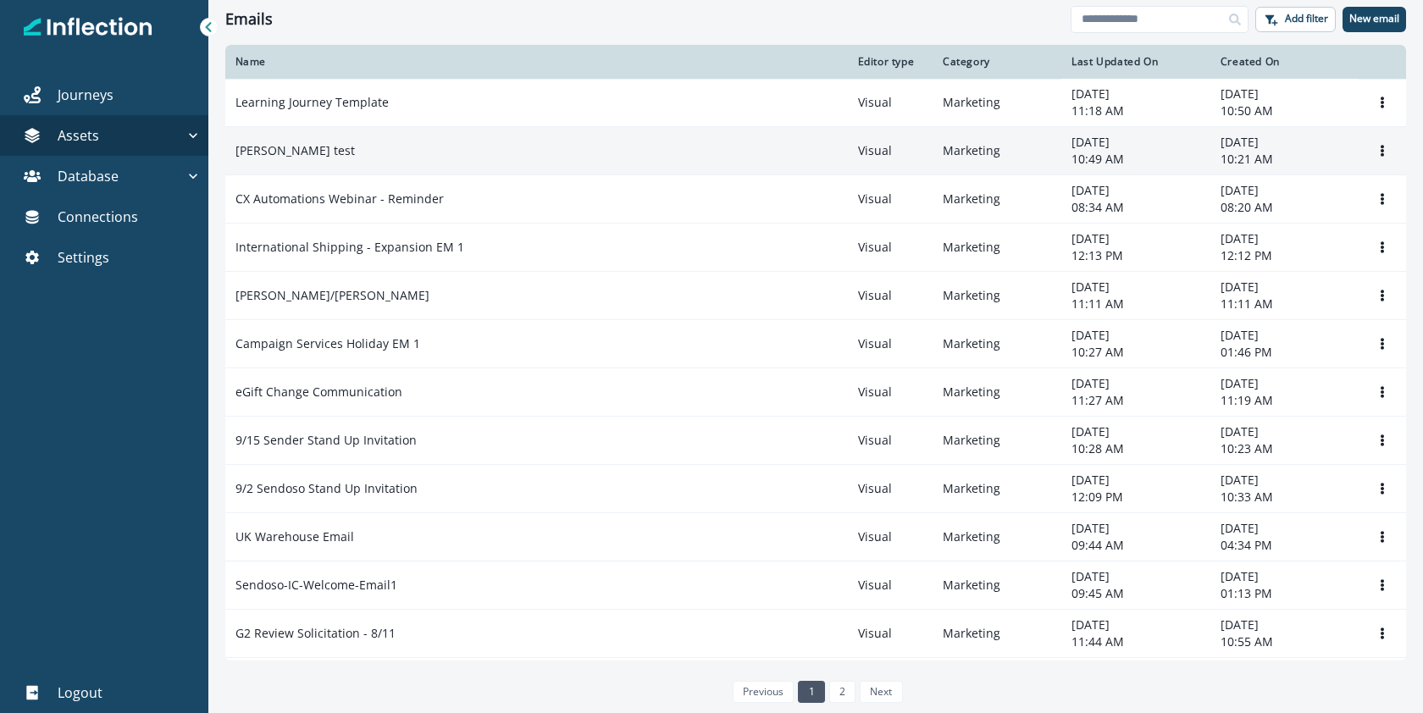
click at [282, 142] on p "[PERSON_NAME] test" at bounding box center [294, 150] width 119 height 17
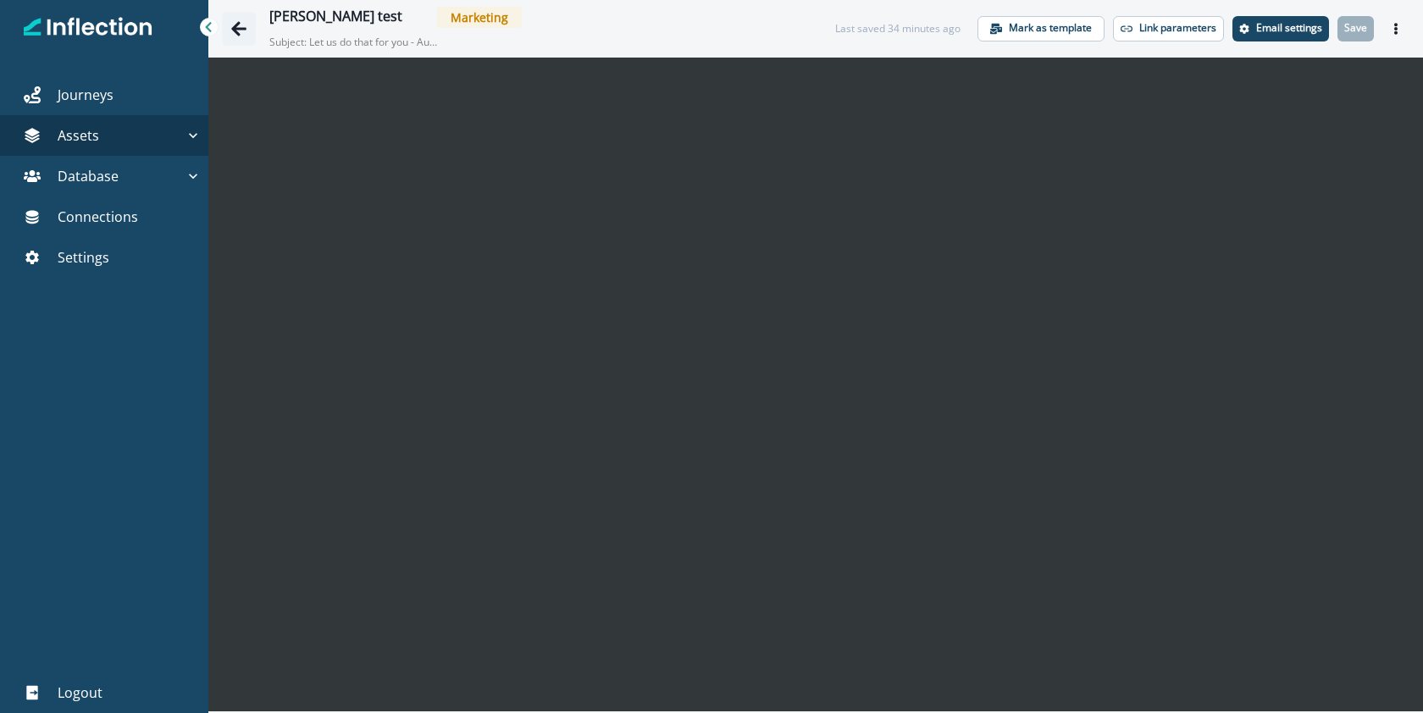
click at [243, 25] on icon "Go back" at bounding box center [238, 28] width 17 height 17
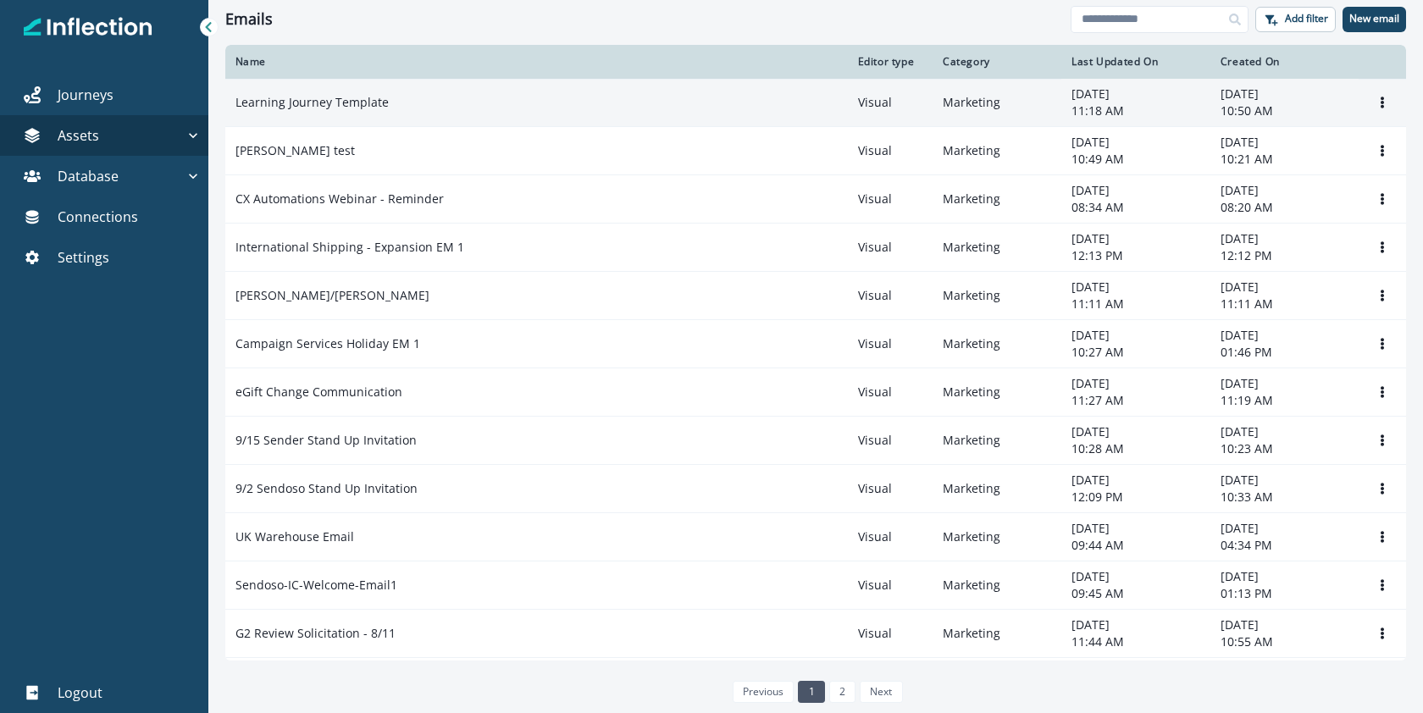
click at [307, 98] on p "Learning Journey Template" at bounding box center [311, 102] width 153 height 17
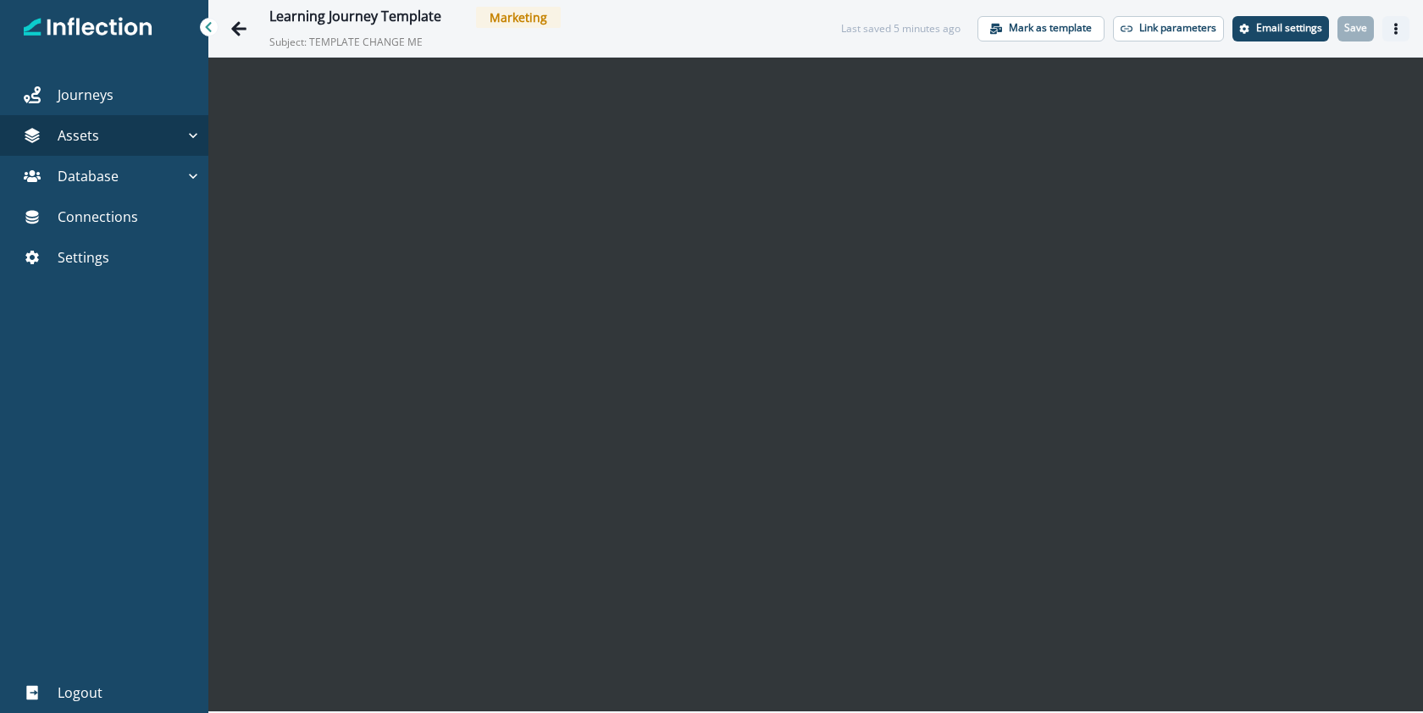
click at [1395, 25] on icon "Actions" at bounding box center [1396, 29] width 12 height 12
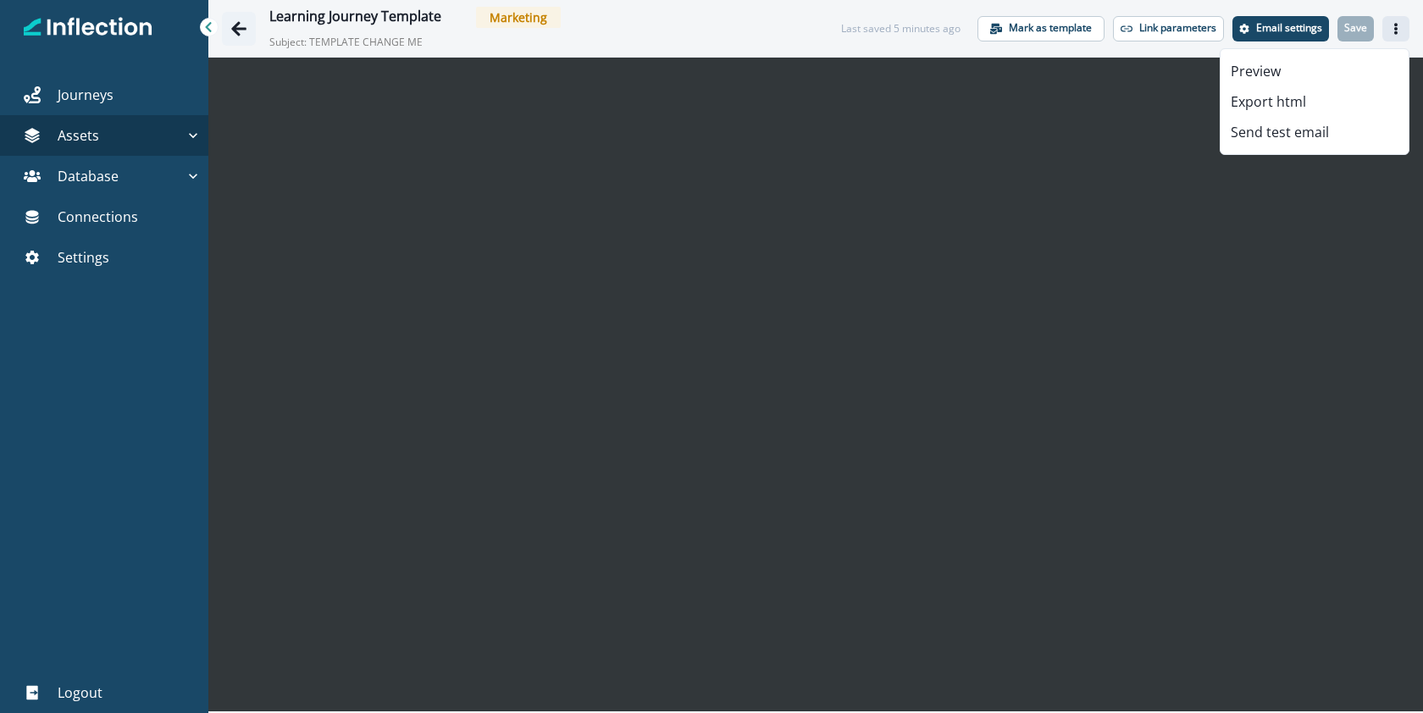
click at [235, 21] on icon "Go back" at bounding box center [238, 28] width 17 height 17
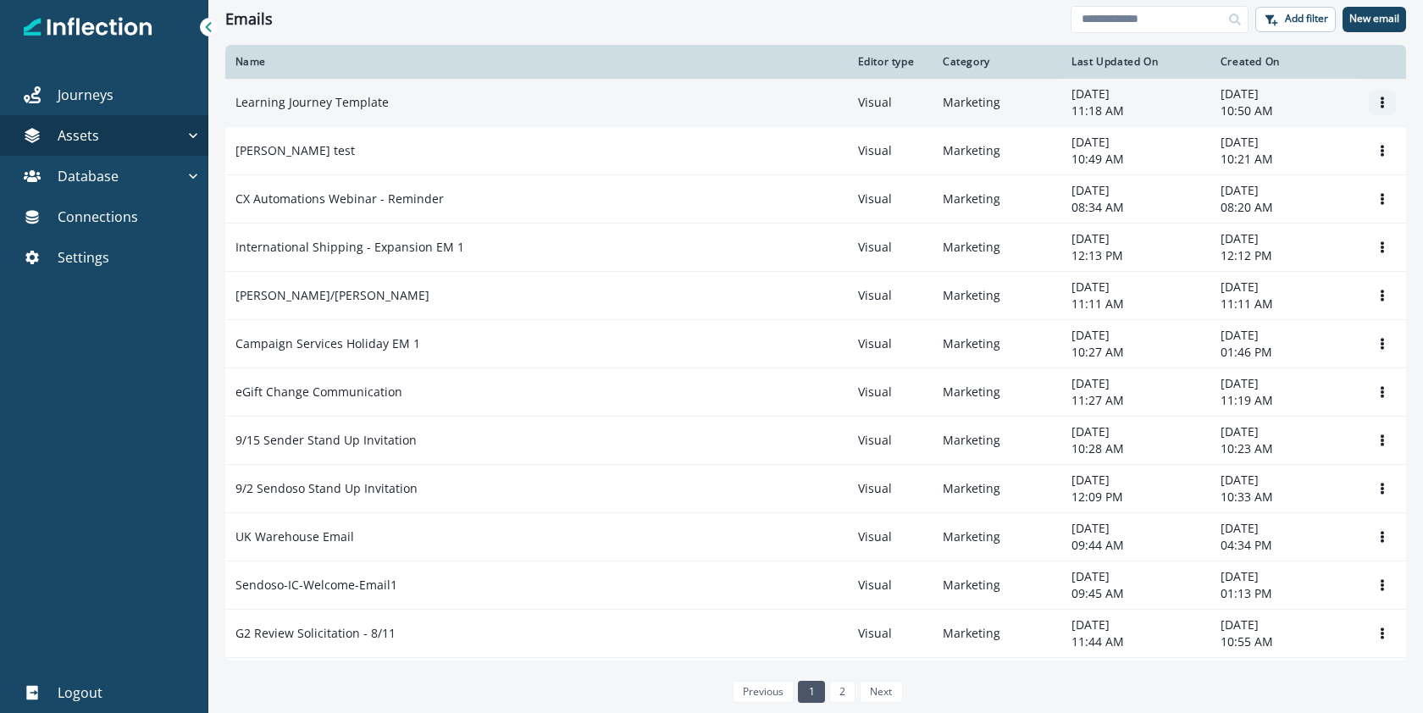
click at [1376, 108] on icon "Options" at bounding box center [1382, 103] width 12 height 12
click at [1286, 150] on button "Clone" at bounding box center [1288, 143] width 188 height 27
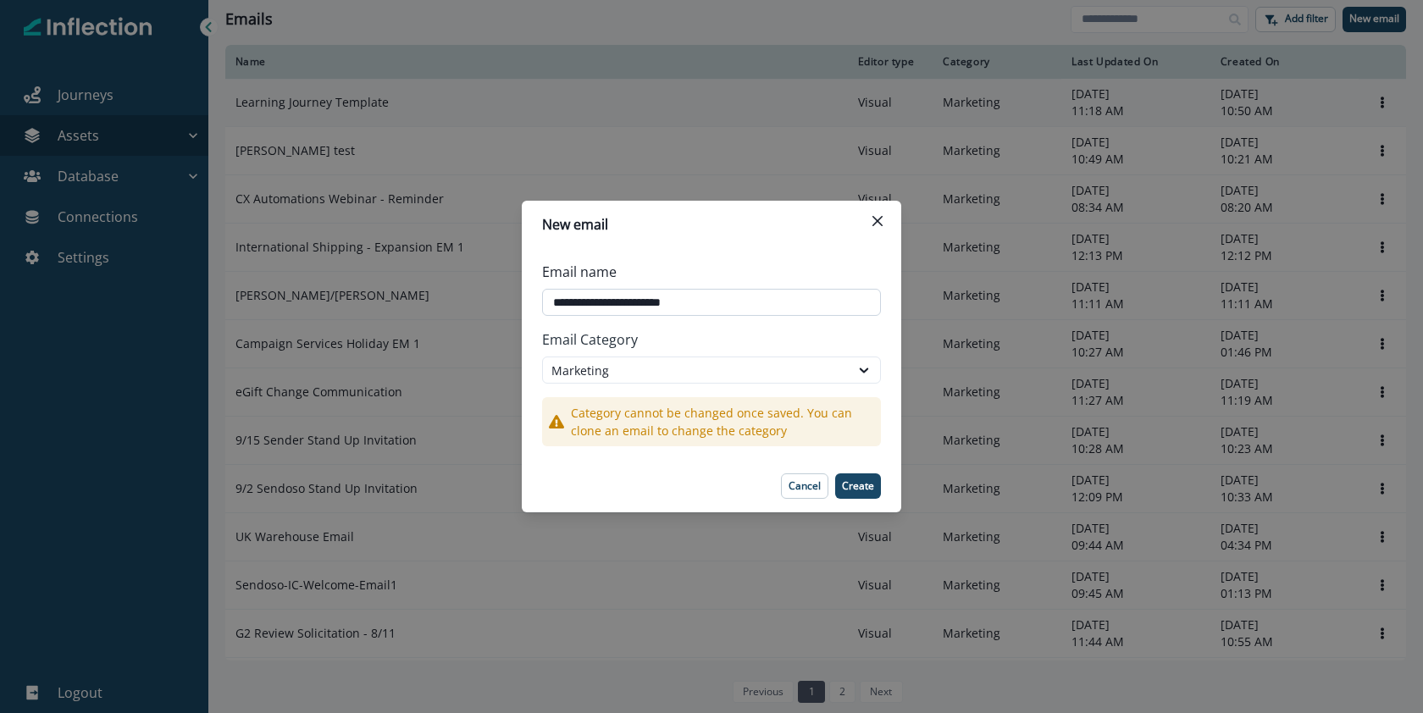
drag, startPoint x: 717, startPoint y: 301, endPoint x: 546, endPoint y: 302, distance: 171.1
click at [546, 302] on input "**********" at bounding box center [711, 302] width 339 height 27
type input "**********"
click at [849, 483] on p "Create" at bounding box center [858, 486] width 32 height 12
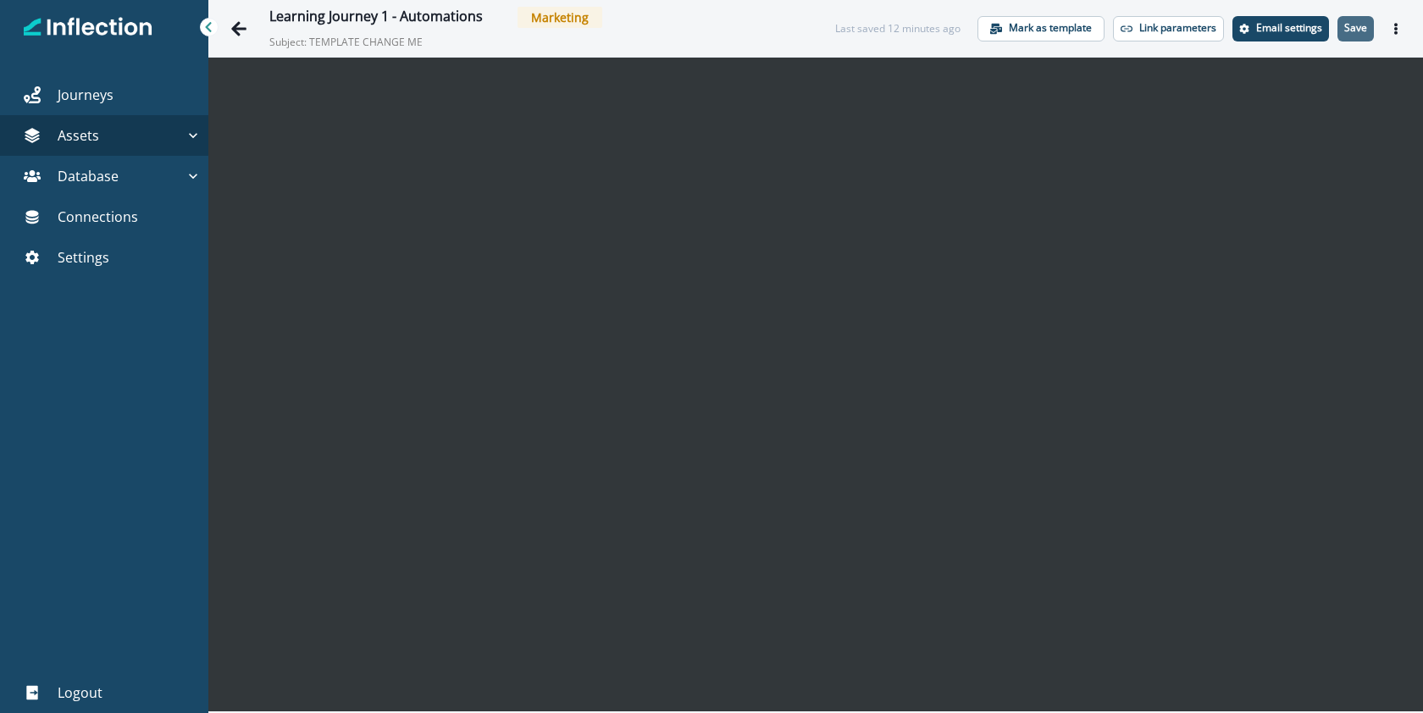
click at [1366, 32] on p "Save" at bounding box center [1355, 28] width 23 height 12
click at [1361, 31] on p "Save" at bounding box center [1355, 28] width 23 height 12
click at [1355, 26] on p "Save" at bounding box center [1355, 28] width 23 height 12
click at [1358, 30] on p "Save" at bounding box center [1355, 28] width 23 height 12
click at [490, 18] on icon "Edit name" at bounding box center [493, 18] width 10 height 10
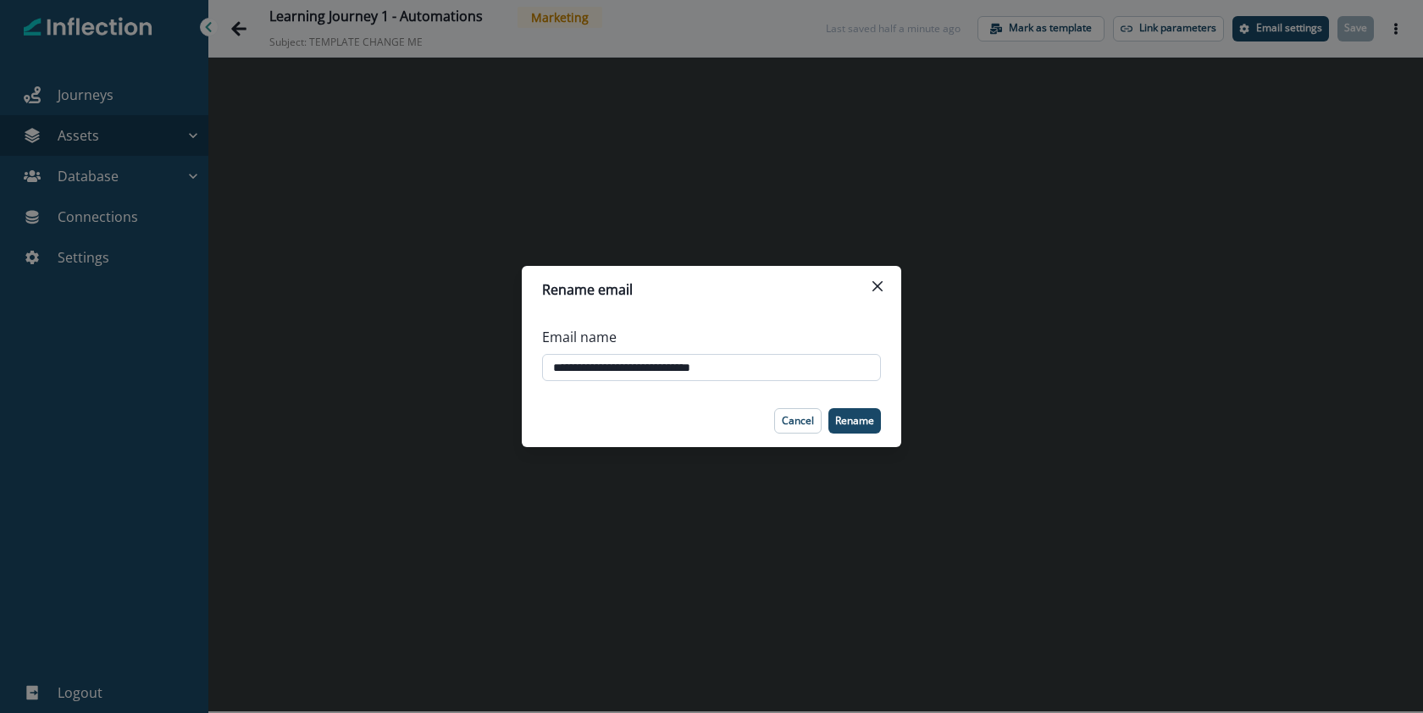
click at [627, 364] on input "**********" at bounding box center [711, 367] width 339 height 27
click at [625, 364] on input "**********" at bounding box center [711, 367] width 339 height 27
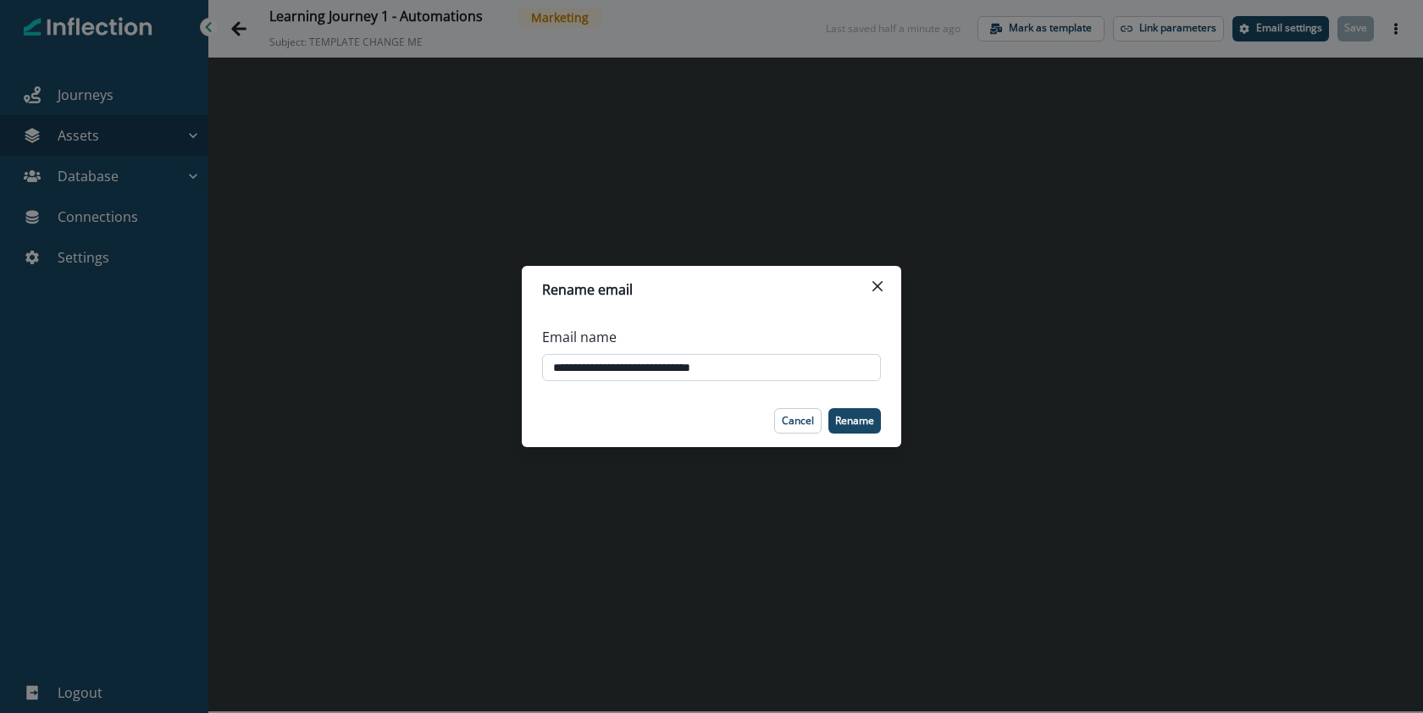
click at [625, 364] on input "**********" at bounding box center [711, 367] width 339 height 27
paste input "*****"
type input "**********"
click at [854, 421] on p "Rename" at bounding box center [854, 421] width 39 height 12
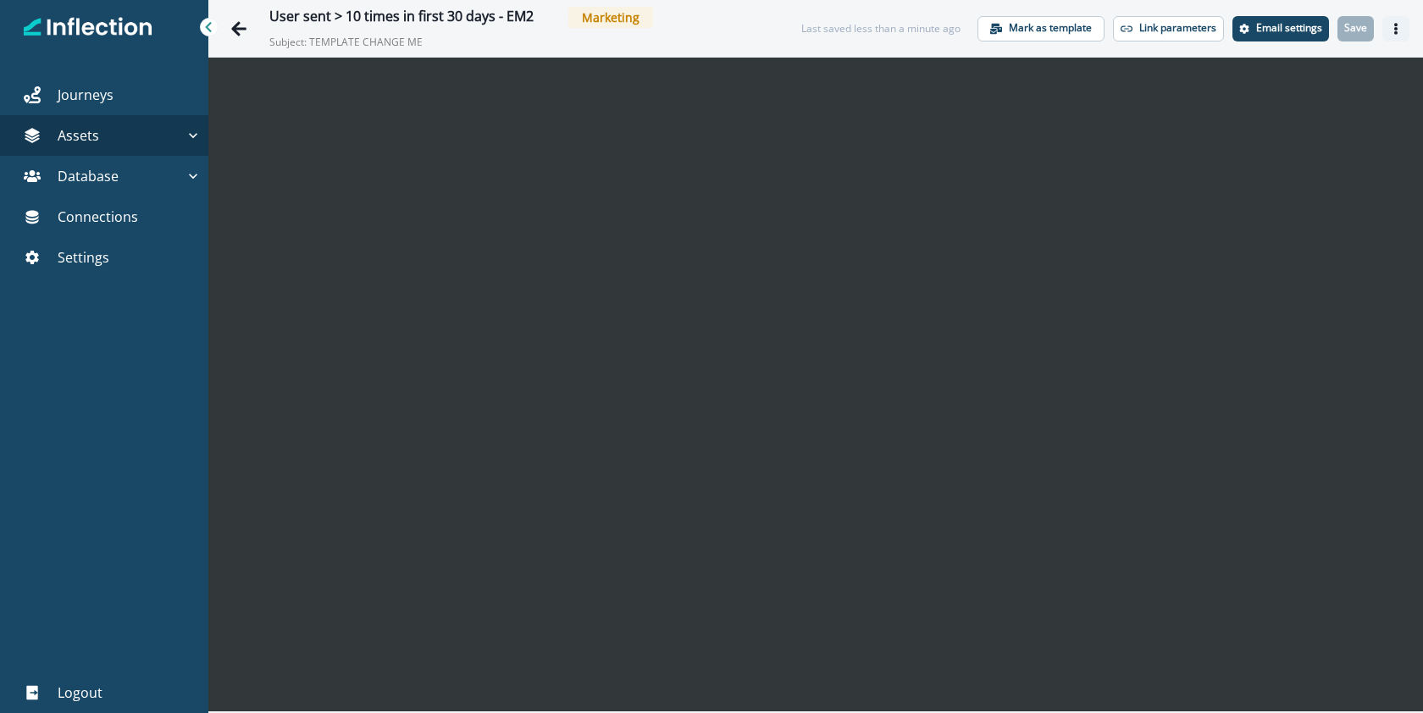
click at [1391, 32] on icon "Actions" at bounding box center [1396, 29] width 12 height 12
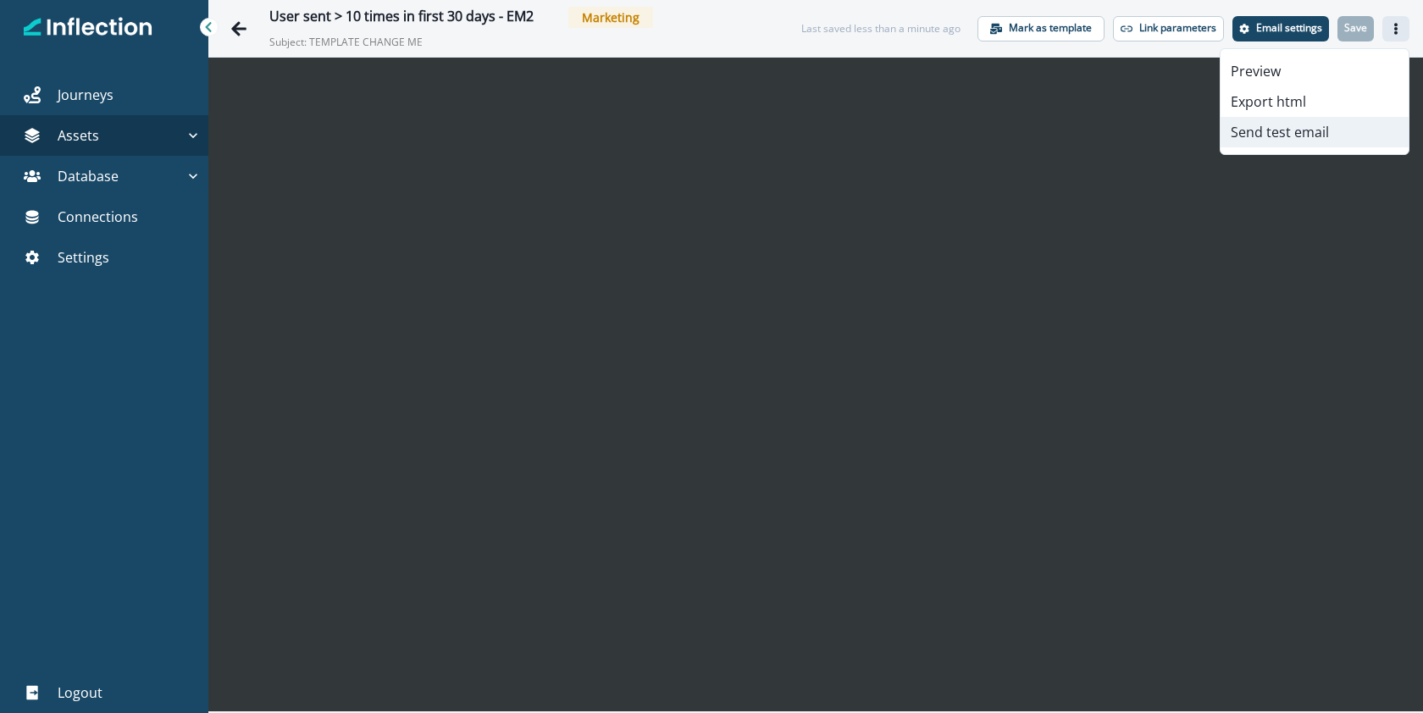
click at [1325, 128] on button "Send test email" at bounding box center [1315, 132] width 188 height 30
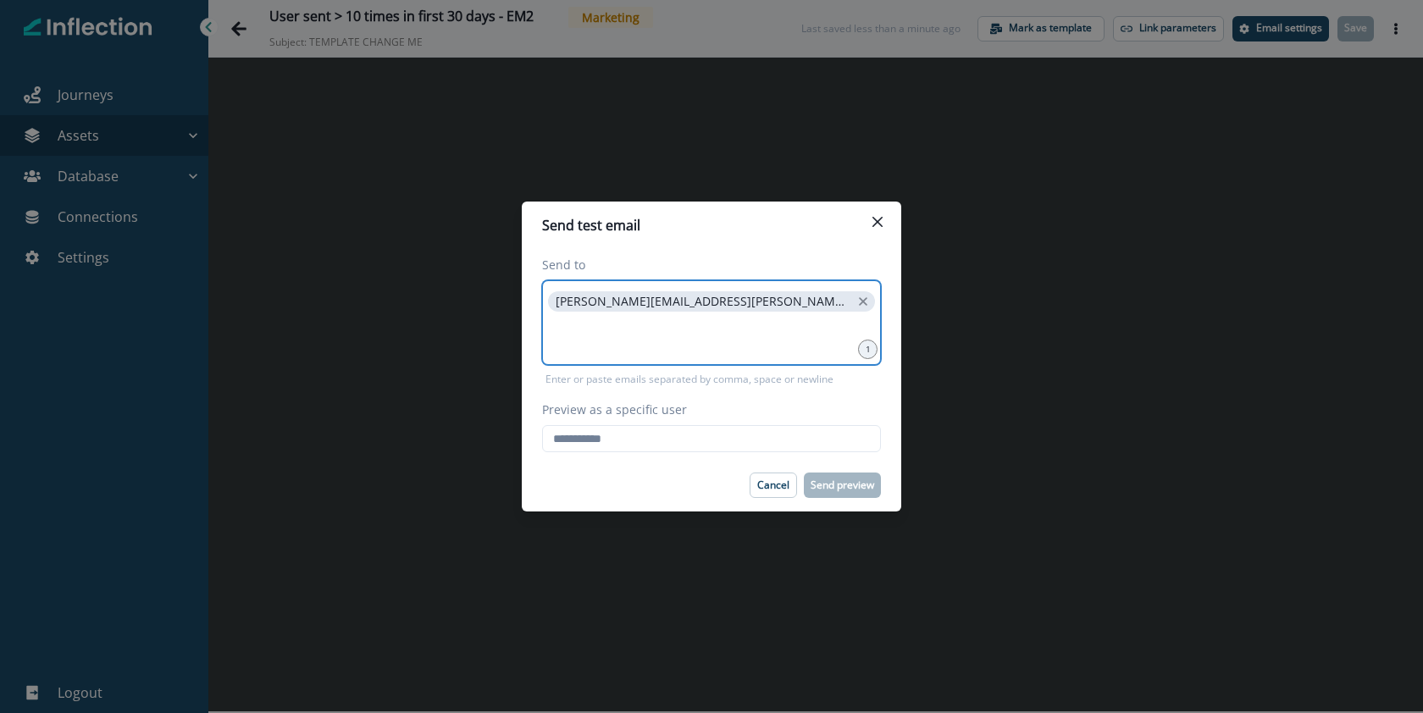
click at [805, 326] on input at bounding box center [712, 336] width 334 height 34
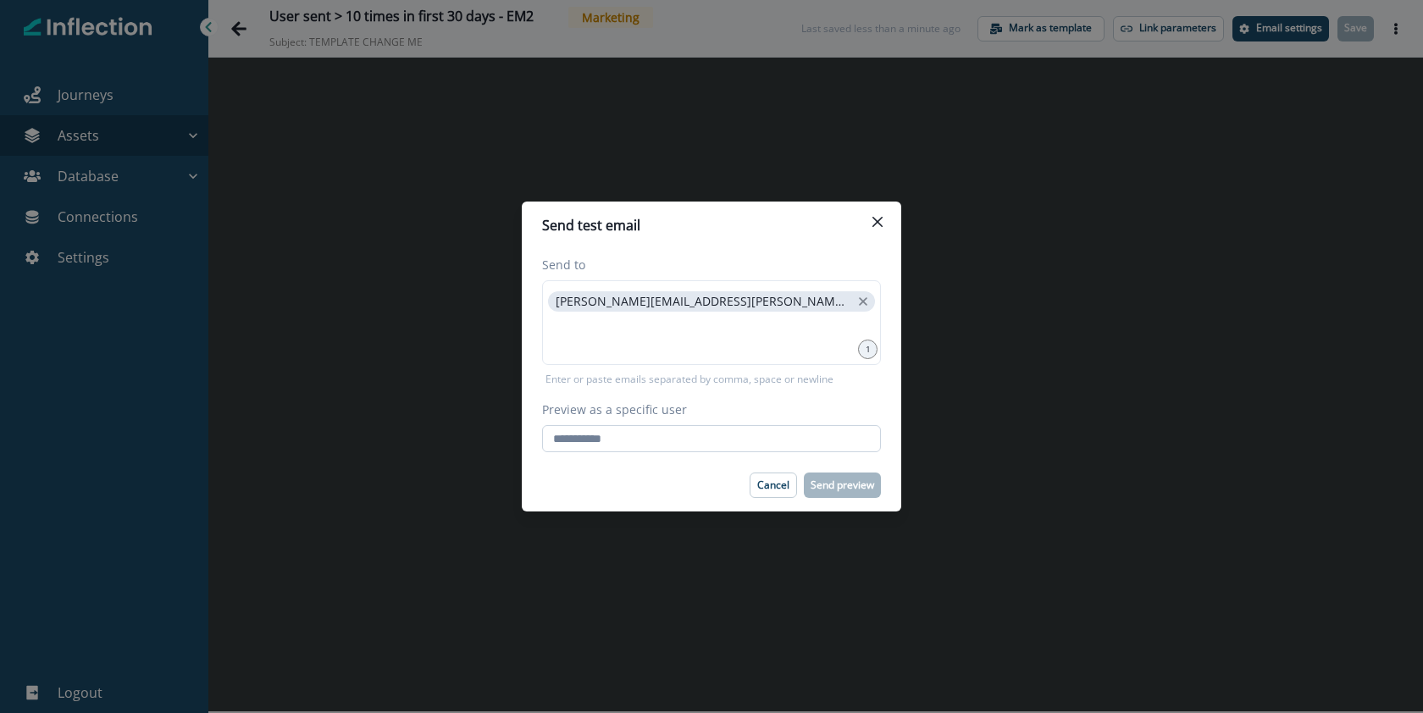
click at [800, 443] on input "Preview as a specific user" at bounding box center [711, 438] width 339 height 27
click at [818, 412] on label "Preview as a specific user" at bounding box center [706, 410] width 329 height 18
click at [818, 425] on input "Preview as a specific user" at bounding box center [711, 438] width 339 height 27
click at [784, 305] on div "katherine.curry@sendoso.com" at bounding box center [711, 322] width 339 height 85
click at [723, 429] on input "Preview as a specific user" at bounding box center [711, 438] width 339 height 27
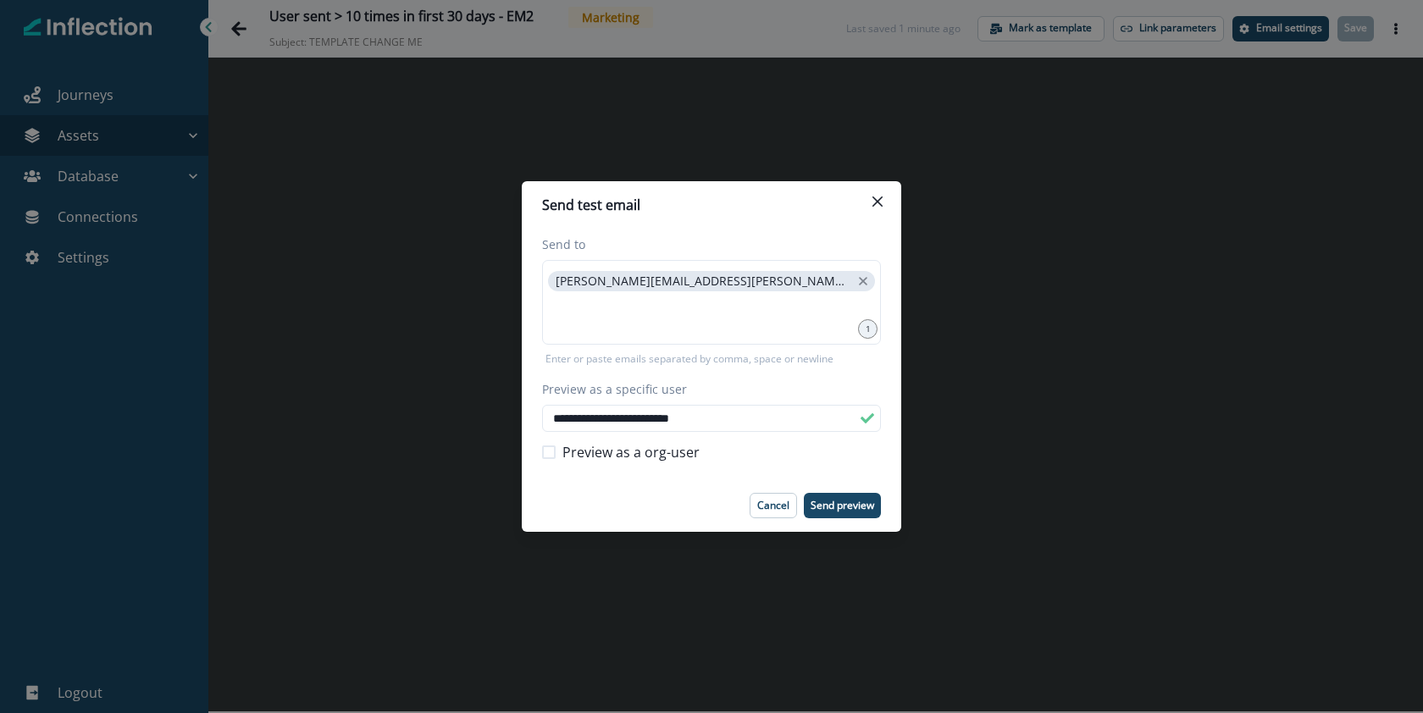
type input "**********"
click at [895, 457] on div "**********" at bounding box center [711, 354] width 379 height 251
click at [845, 507] on p "Send preview" at bounding box center [843, 506] width 64 height 12
click at [768, 47] on div "**********" at bounding box center [711, 356] width 1423 height 713
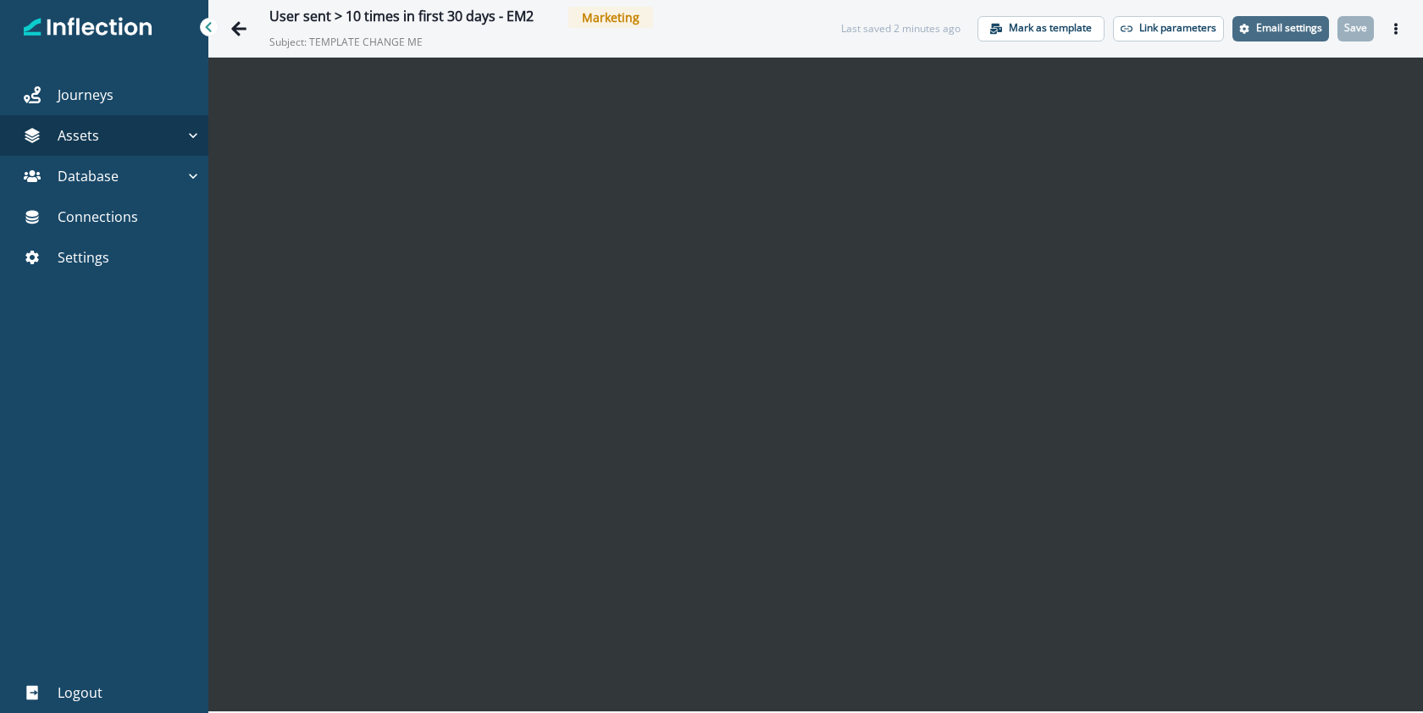
click at [1261, 32] on p "Email settings" at bounding box center [1289, 28] width 66 height 12
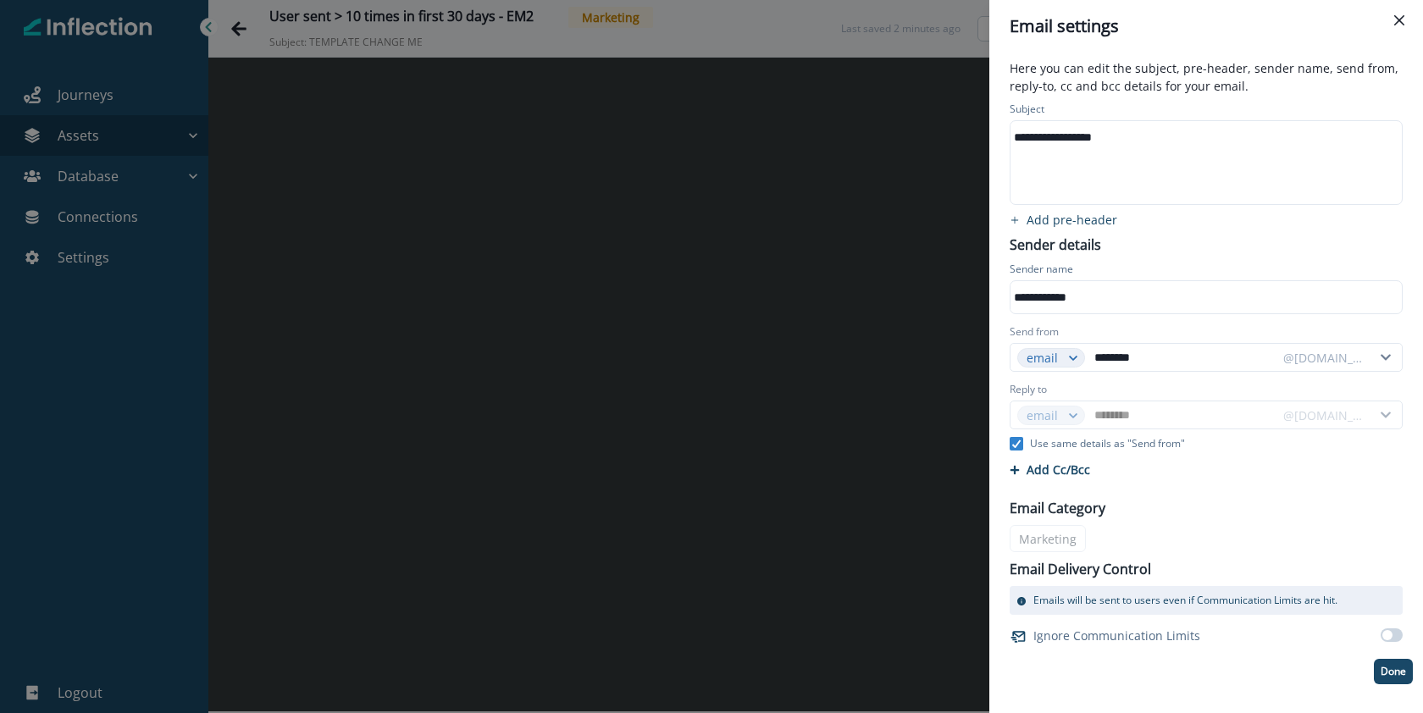
click at [1133, 136] on div "**********" at bounding box center [1205, 137] width 389 height 25
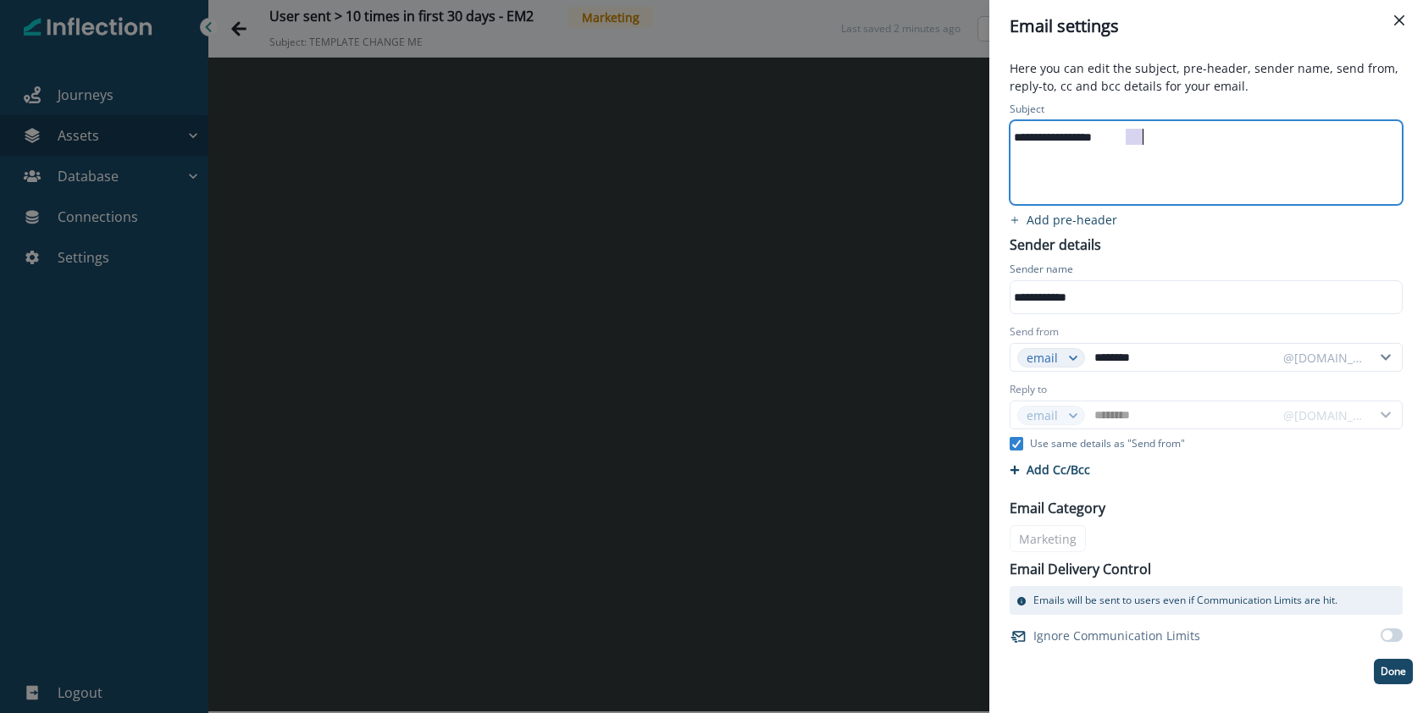
click at [1133, 136] on div "**********" at bounding box center [1205, 137] width 389 height 25
click at [1398, 671] on p "Done" at bounding box center [1393, 672] width 25 height 12
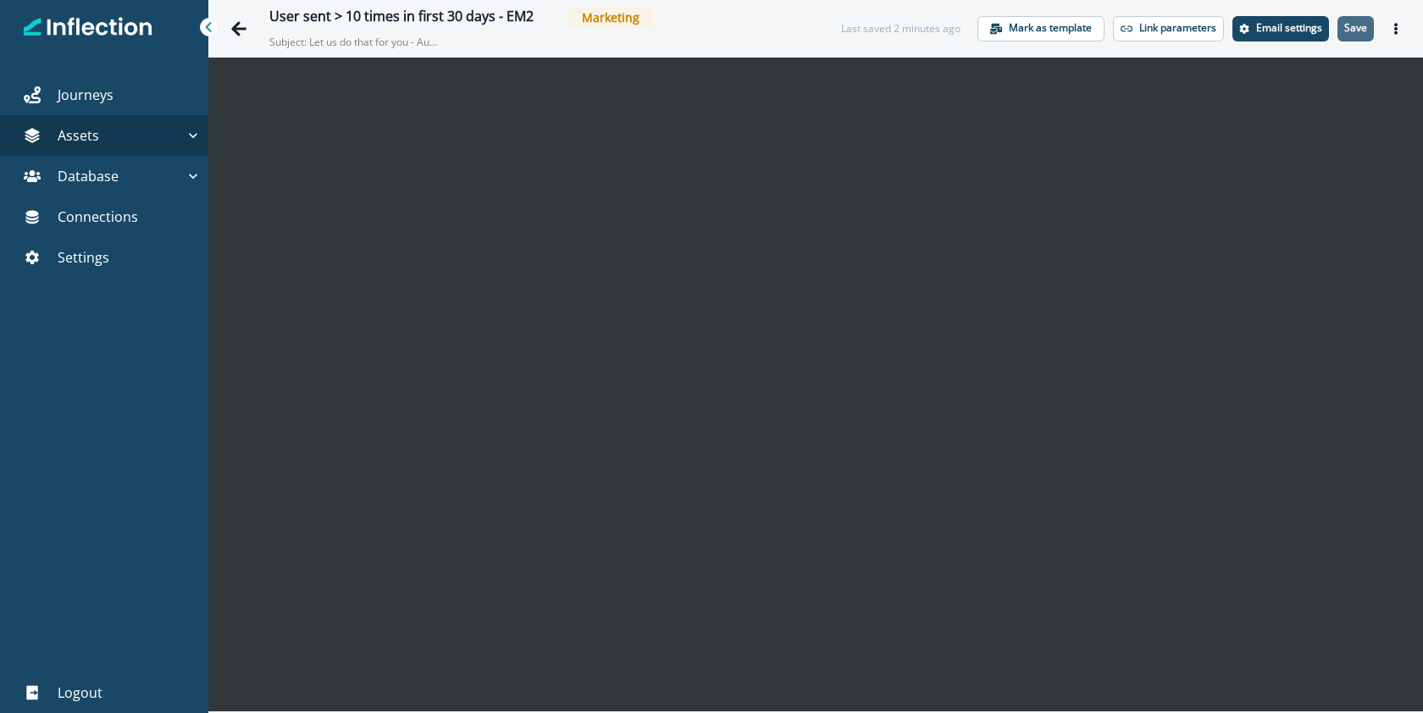
click at [1371, 27] on button "Save" at bounding box center [1356, 28] width 36 height 25
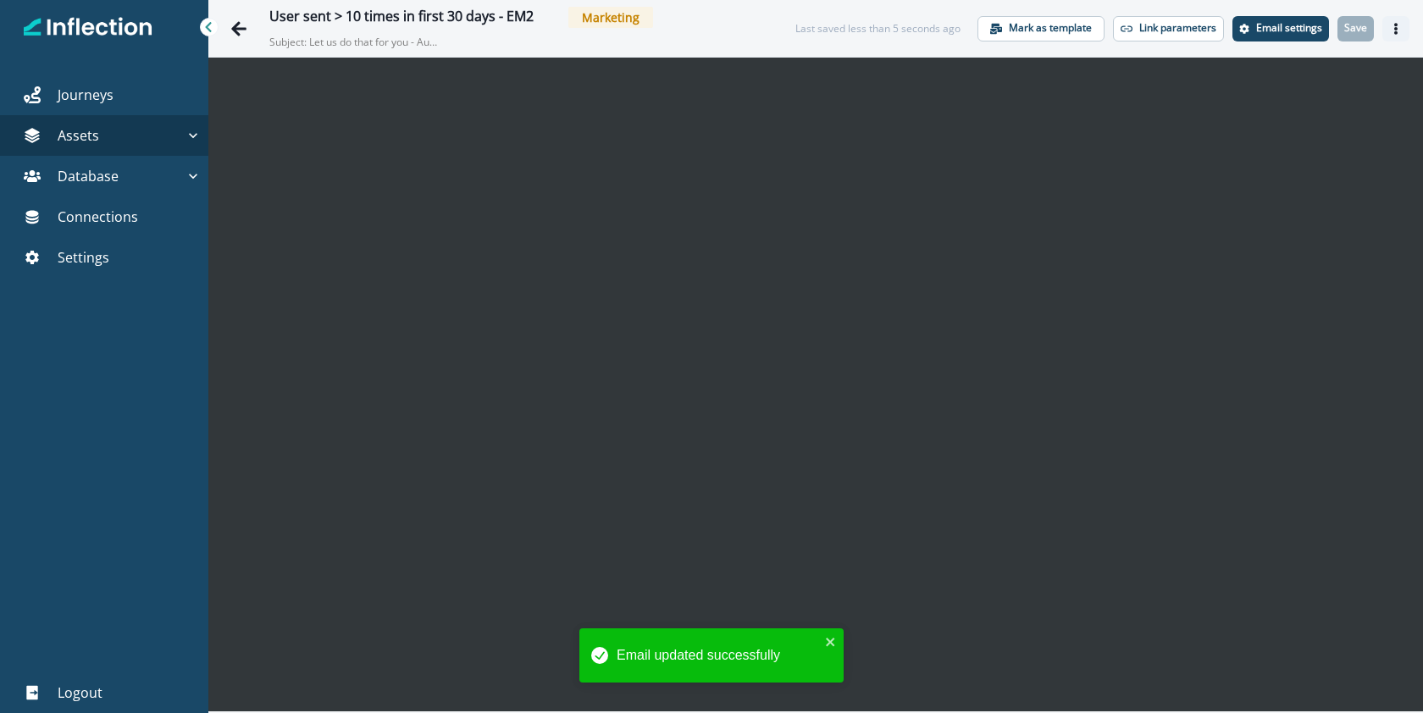
click at [1395, 25] on icon "Actions" at bounding box center [1395, 29] width 3 height 12
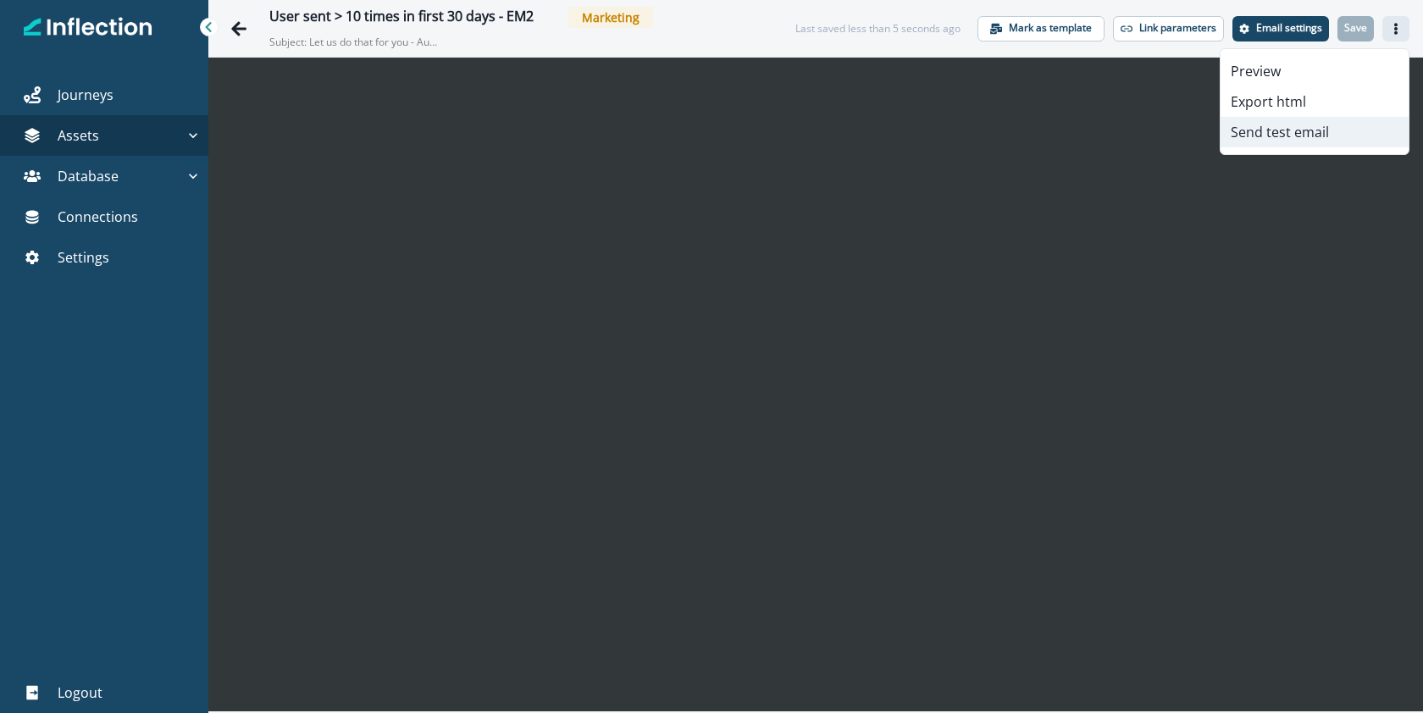
click at [1288, 130] on button "Send test email" at bounding box center [1315, 132] width 188 height 30
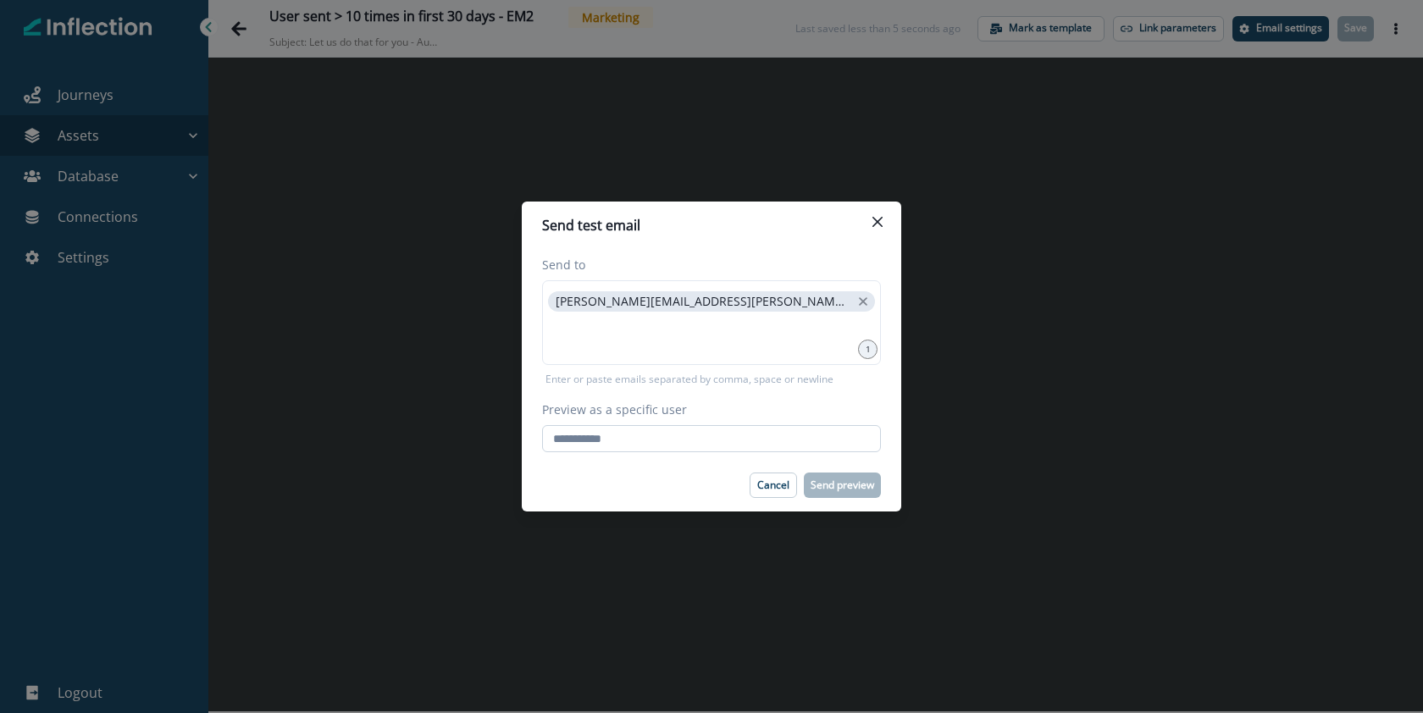
click at [742, 434] on input "Preview as a specific user" at bounding box center [711, 438] width 339 height 27
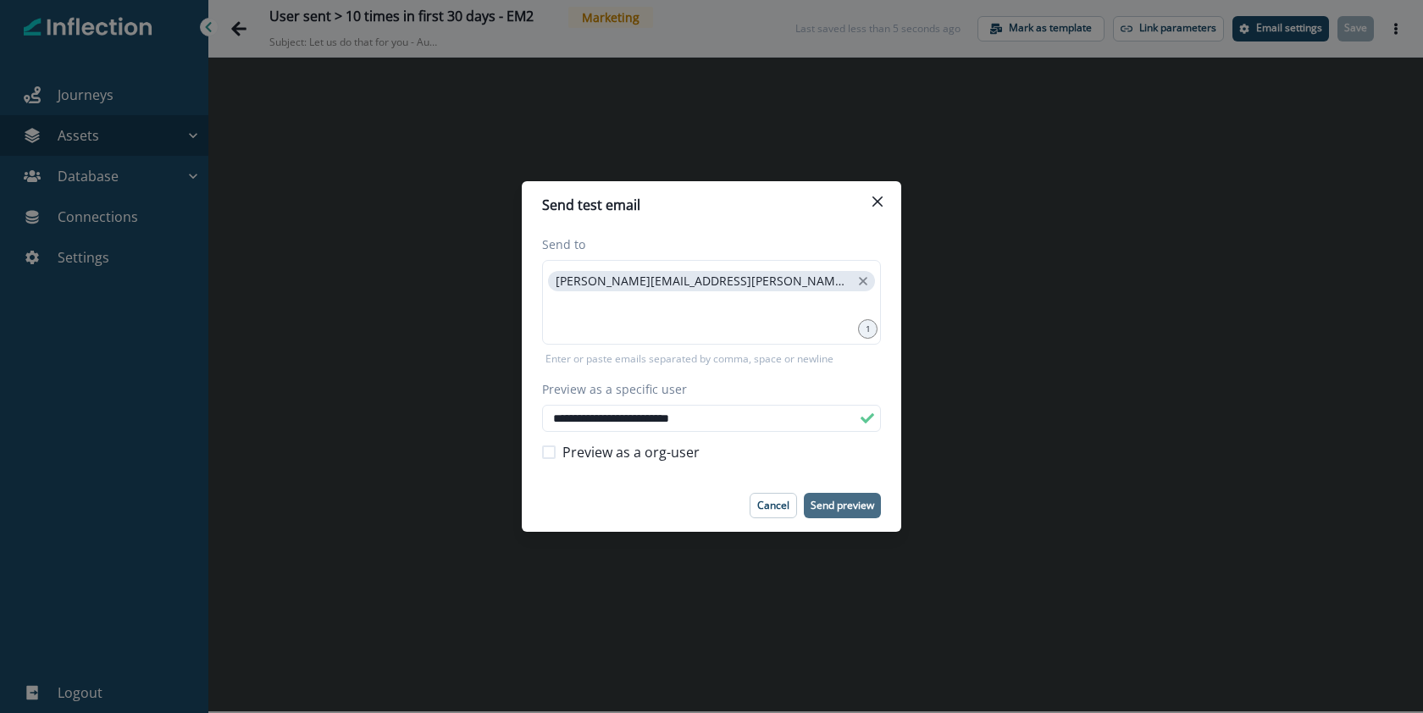
type input "**********"
click at [864, 512] on button "Send preview" at bounding box center [842, 505] width 77 height 25
click at [883, 201] on button "Close" at bounding box center [877, 201] width 27 height 27
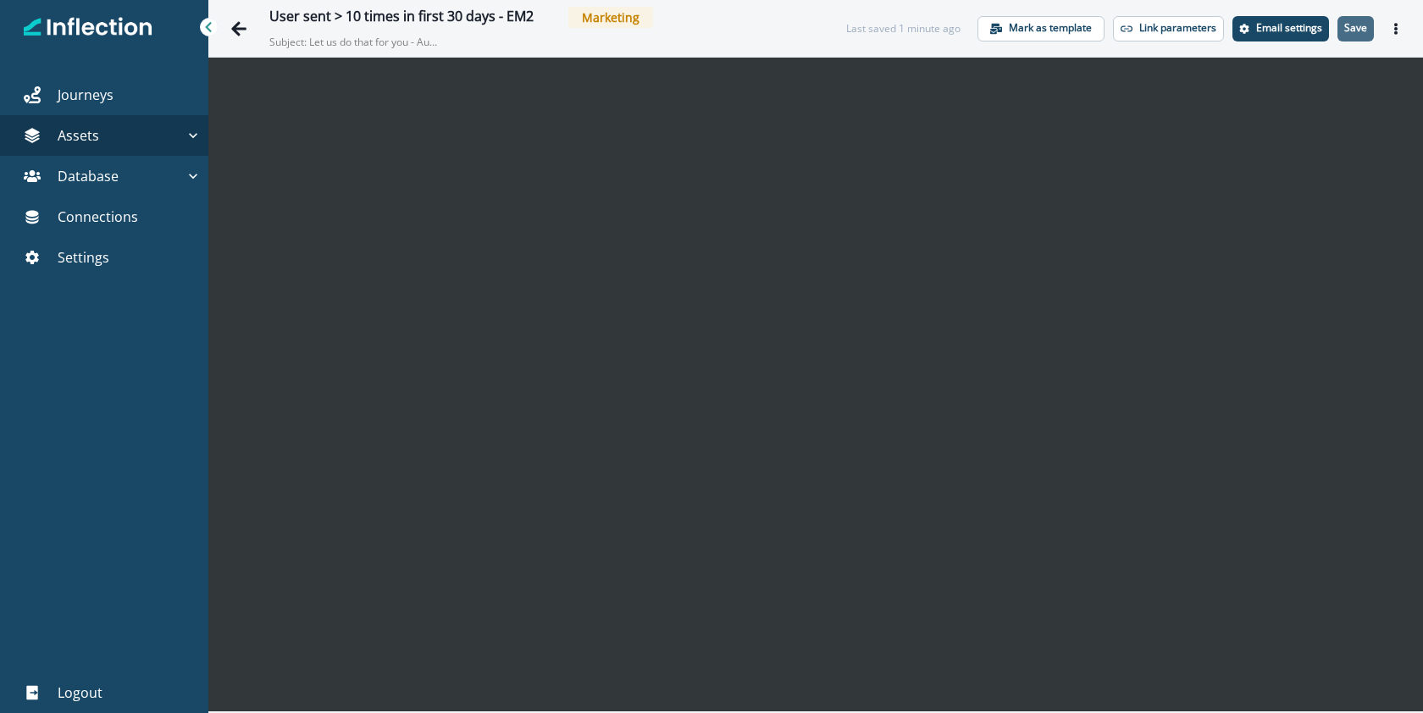
click at [1355, 24] on p "Save" at bounding box center [1355, 28] width 23 height 12
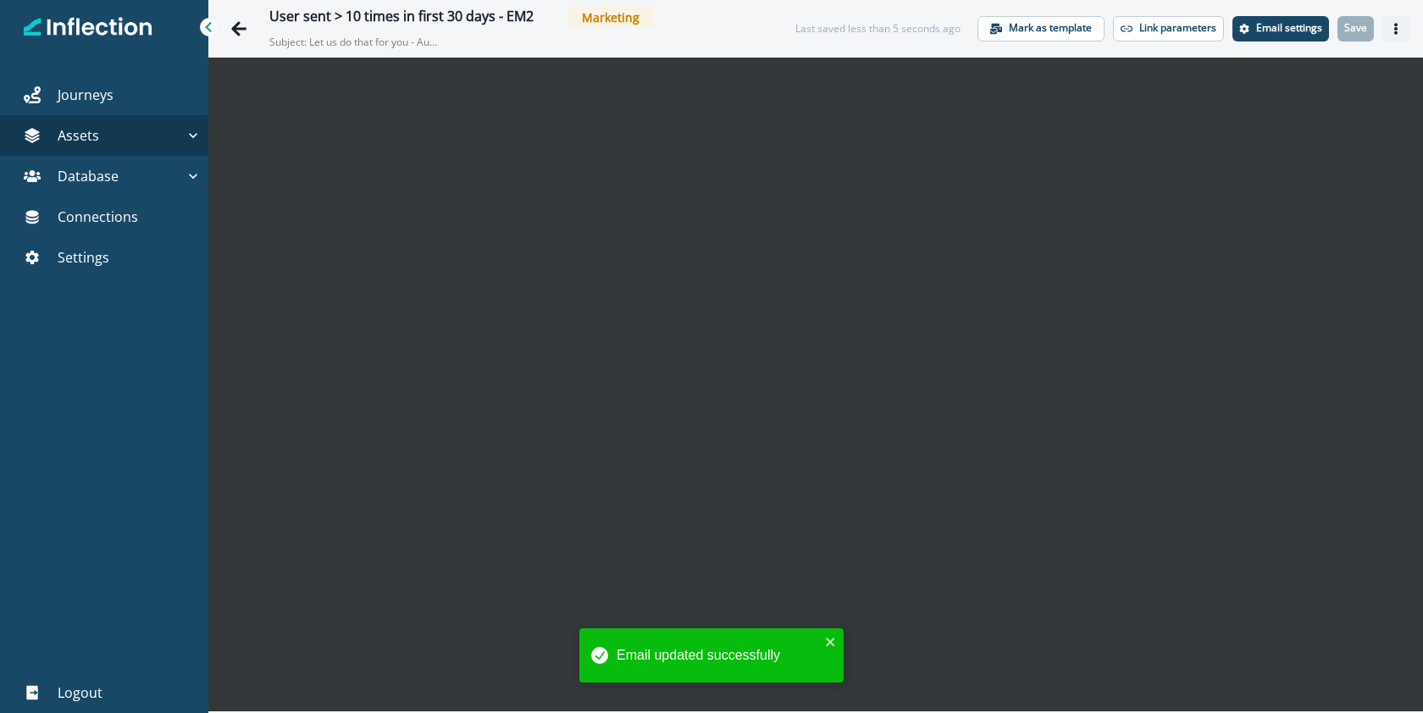
click at [1399, 33] on icon "Actions" at bounding box center [1396, 29] width 12 height 12
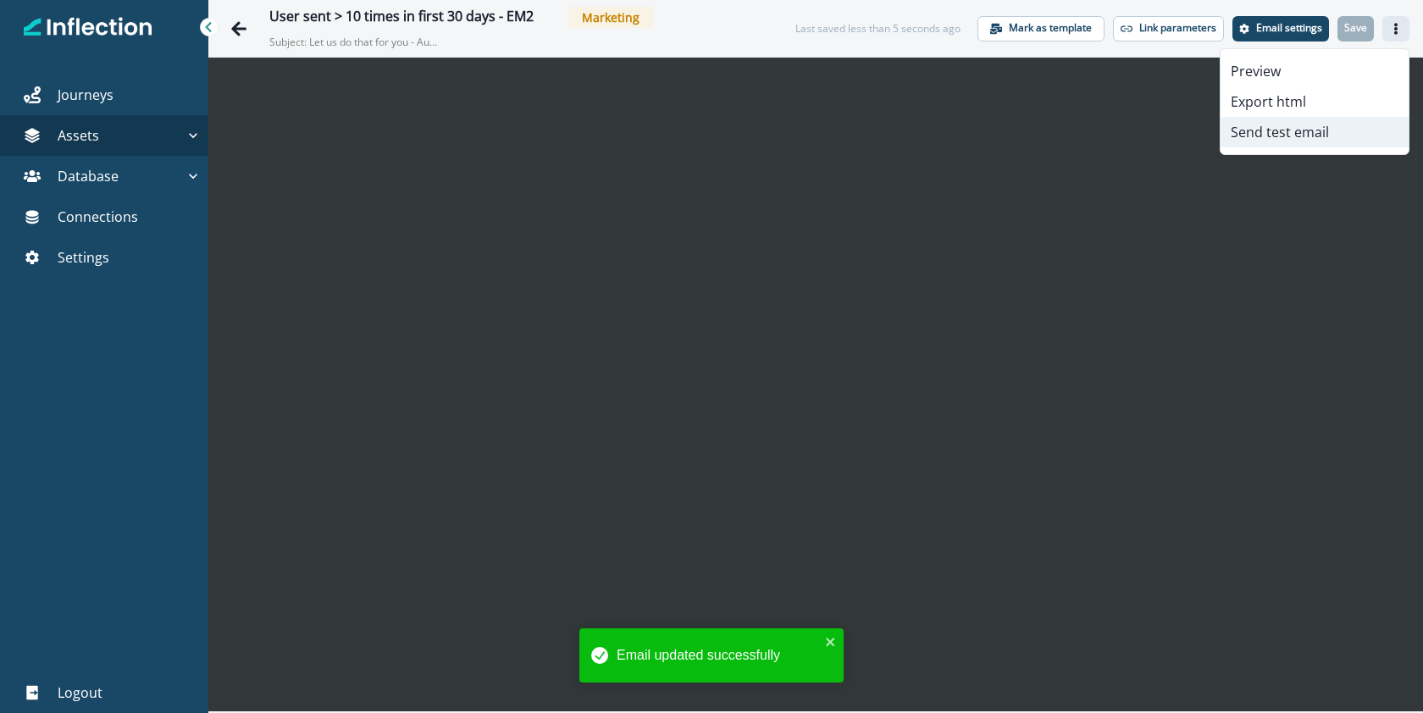
click at [1338, 133] on button "Send test email" at bounding box center [1315, 132] width 188 height 30
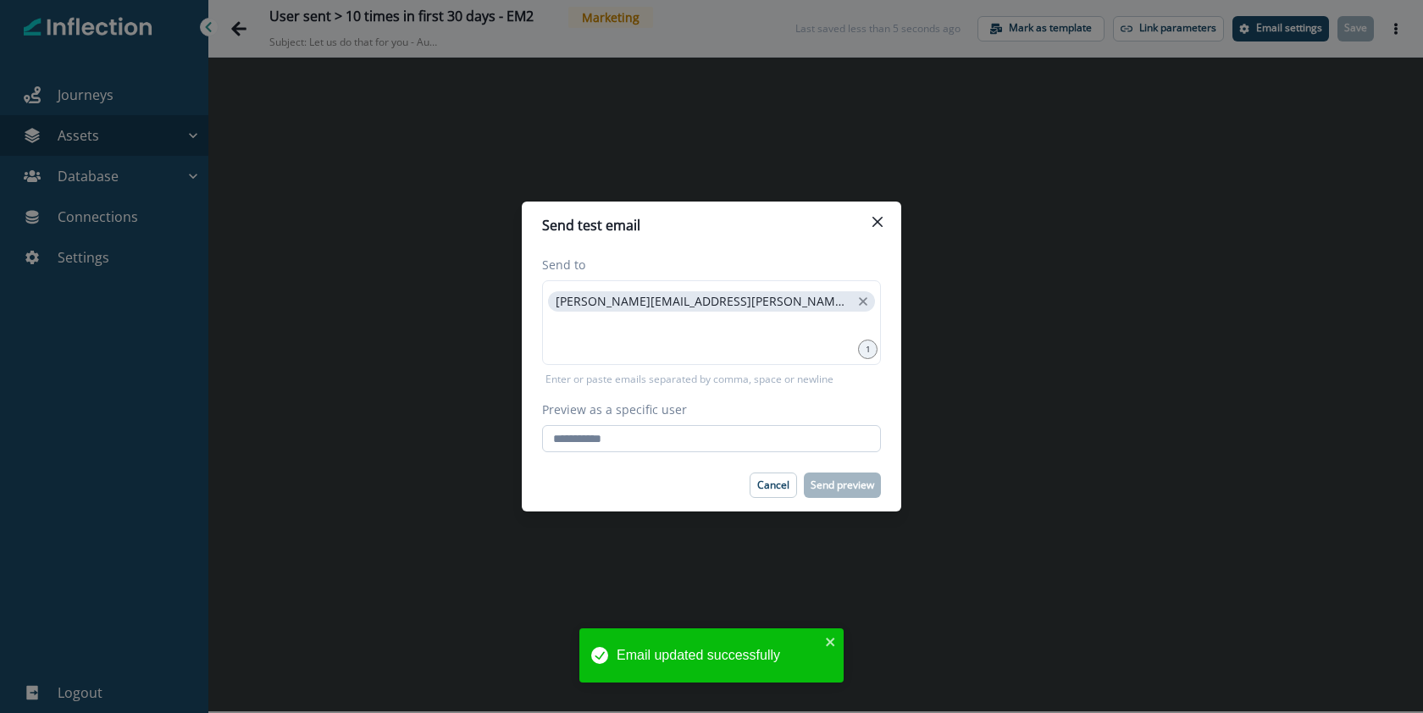
click at [746, 435] on input "Preview as a specific user" at bounding box center [711, 438] width 339 height 27
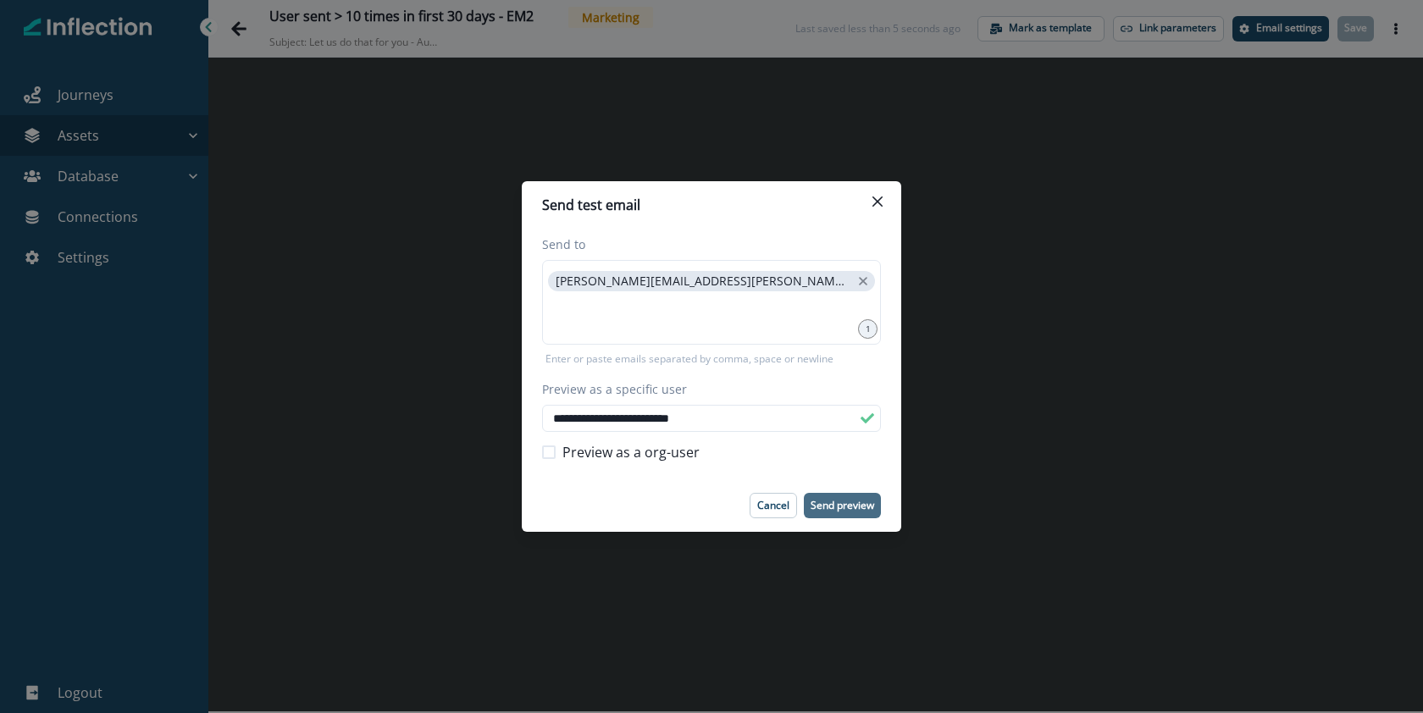
type input "**********"
click at [861, 511] on p "Send preview" at bounding box center [843, 506] width 64 height 12
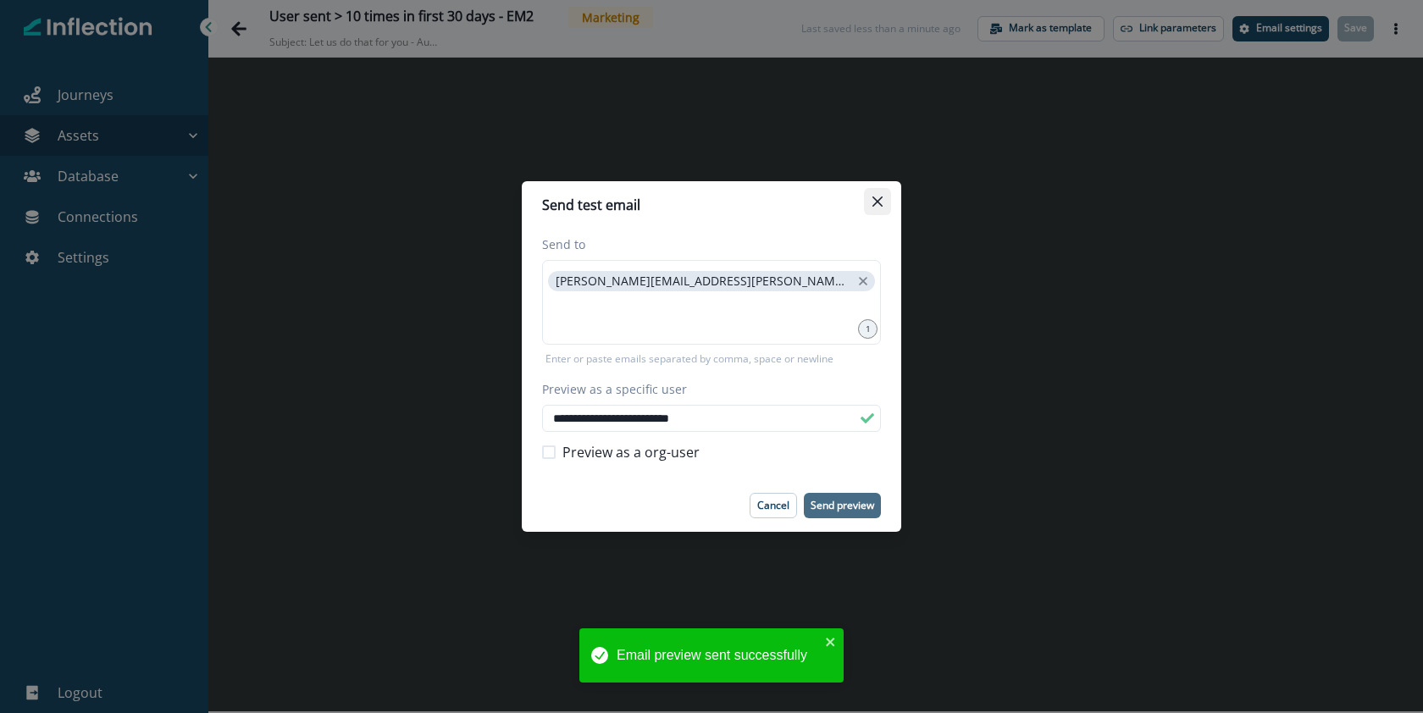
click at [885, 208] on button "Close" at bounding box center [877, 201] width 27 height 27
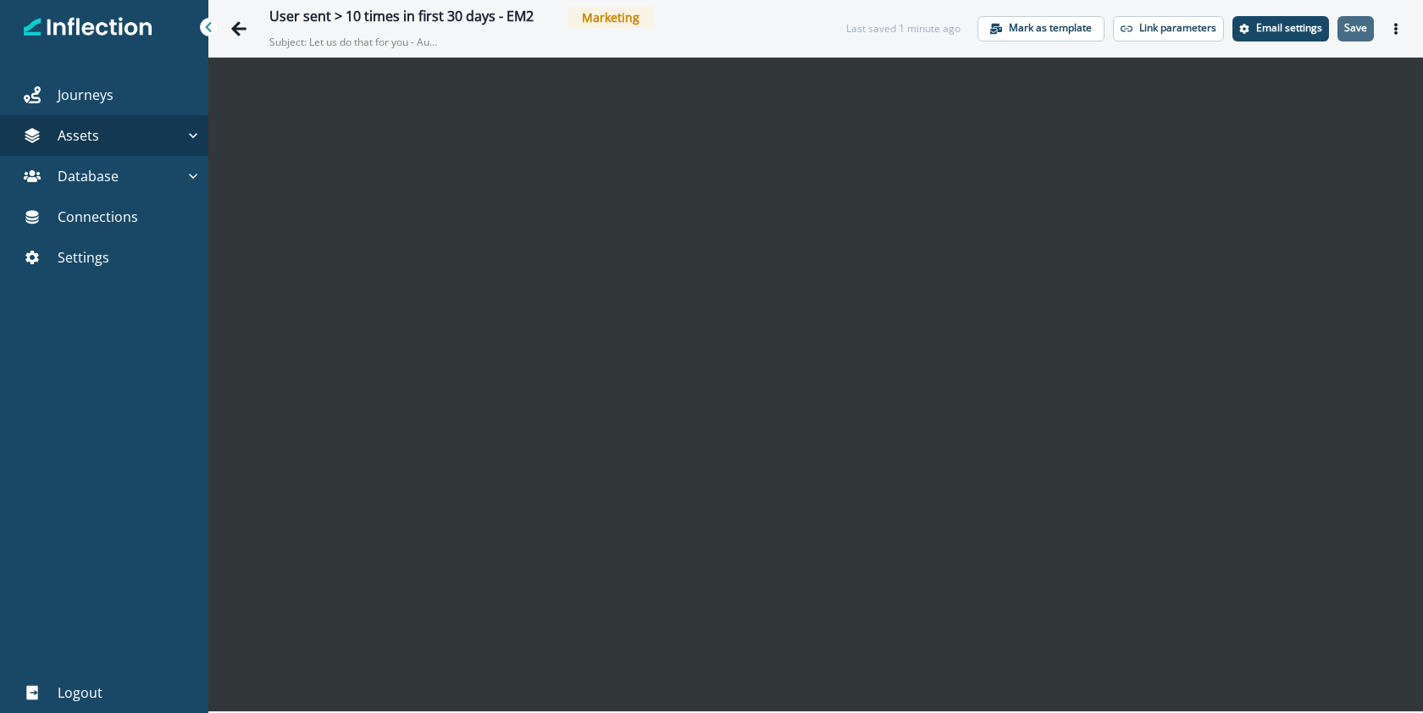
click at [1356, 36] on button "Save" at bounding box center [1356, 28] width 36 height 25
click at [231, 29] on icon "Go back" at bounding box center [238, 28] width 17 height 17
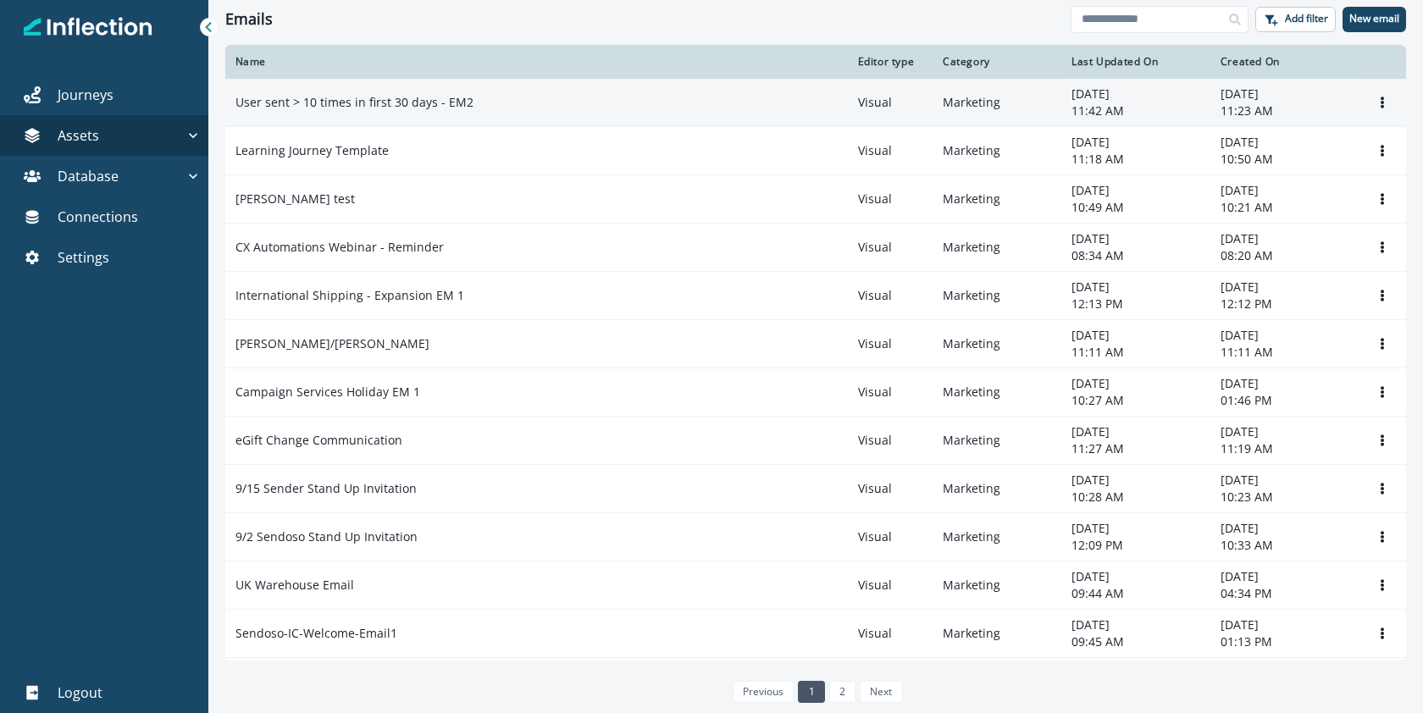
click at [324, 101] on p "User sent > 10 times in first 30 days - EM2" at bounding box center [354, 102] width 238 height 17
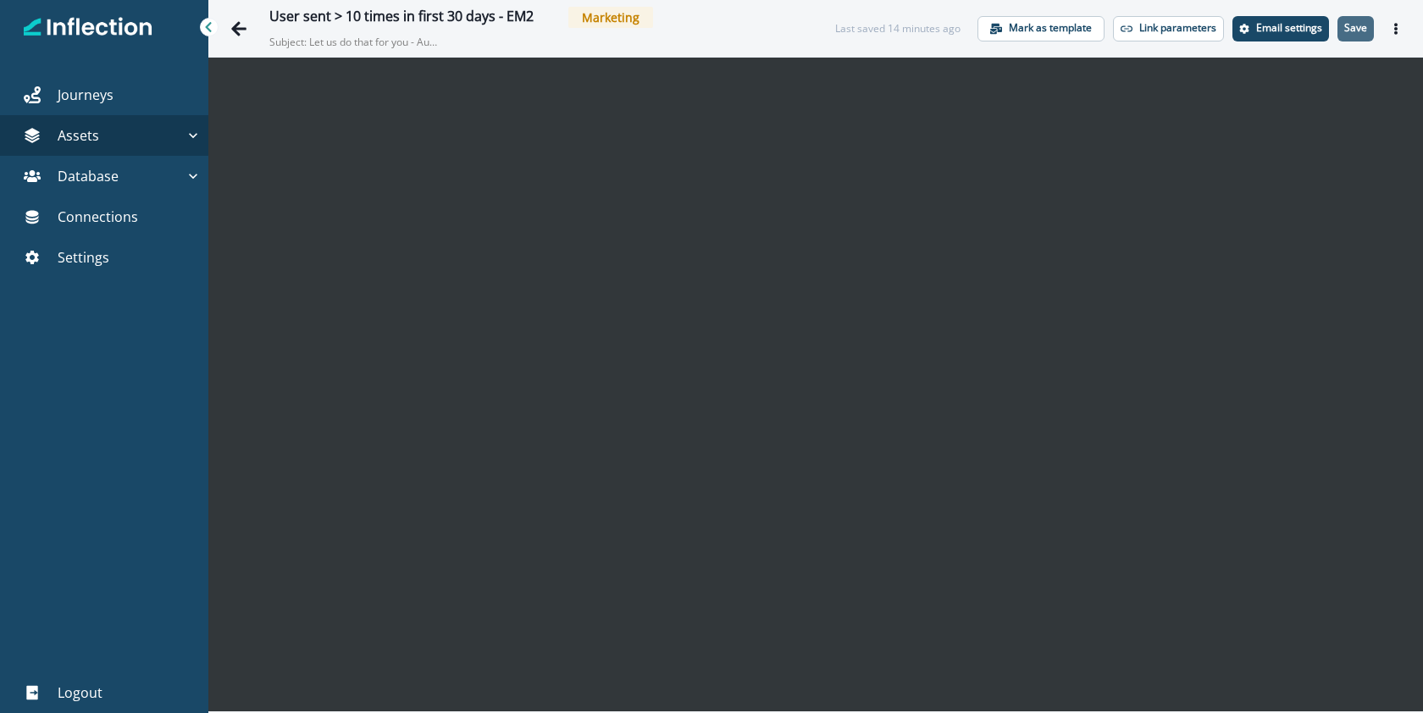
click at [1360, 31] on p "Save" at bounding box center [1355, 28] width 23 height 12
click at [1346, 31] on p "Save" at bounding box center [1355, 28] width 23 height 12
click at [1355, 25] on p "Save" at bounding box center [1355, 28] width 23 height 12
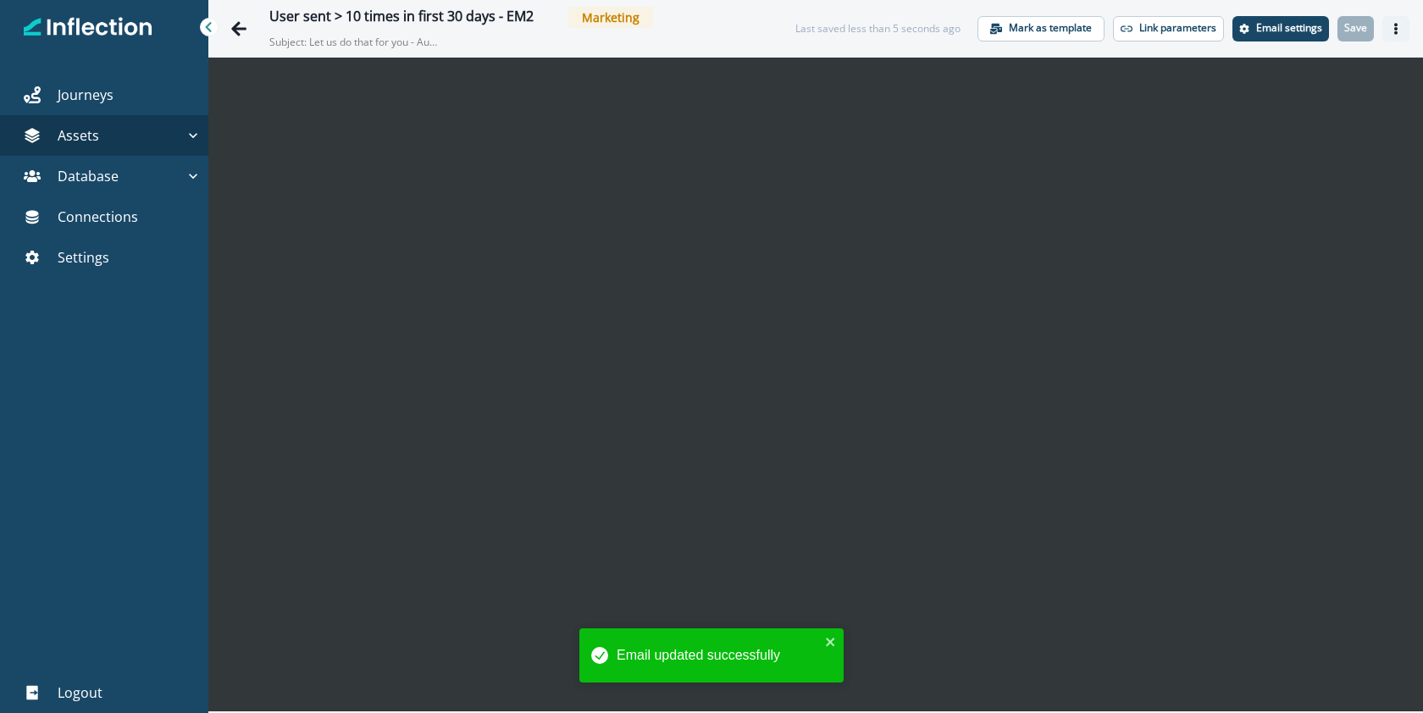
click at [1402, 30] on button "Actions" at bounding box center [1395, 28] width 27 height 25
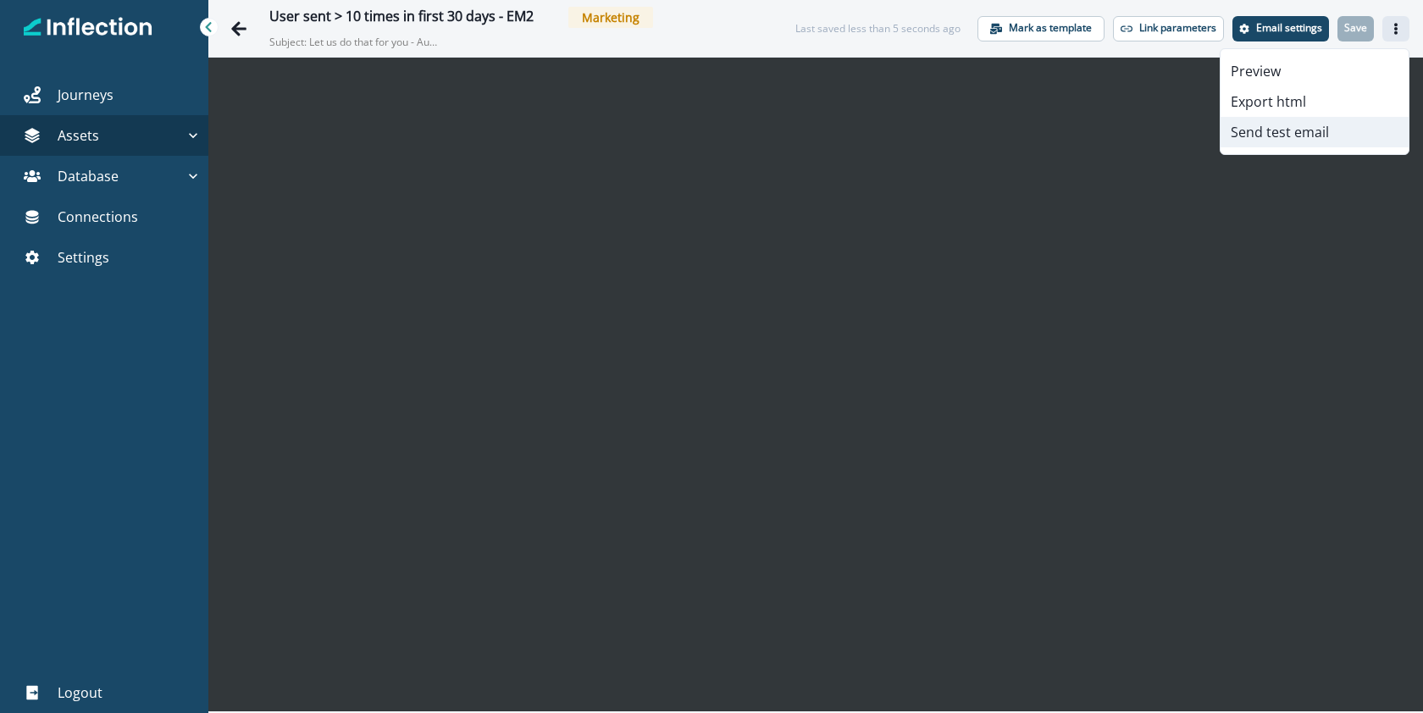
click at [1323, 135] on button "Send test email" at bounding box center [1315, 132] width 188 height 30
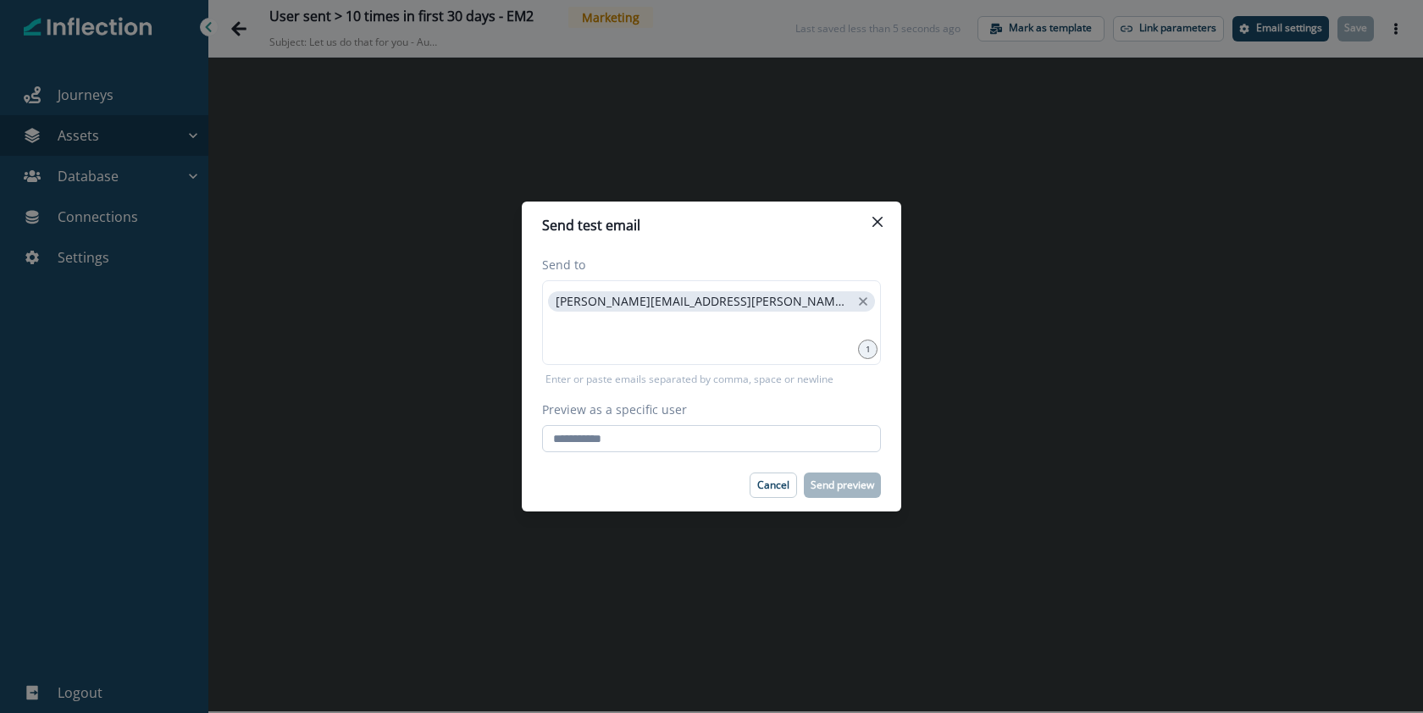
click at [746, 446] on input "Preview as a specific user" at bounding box center [711, 438] width 339 height 27
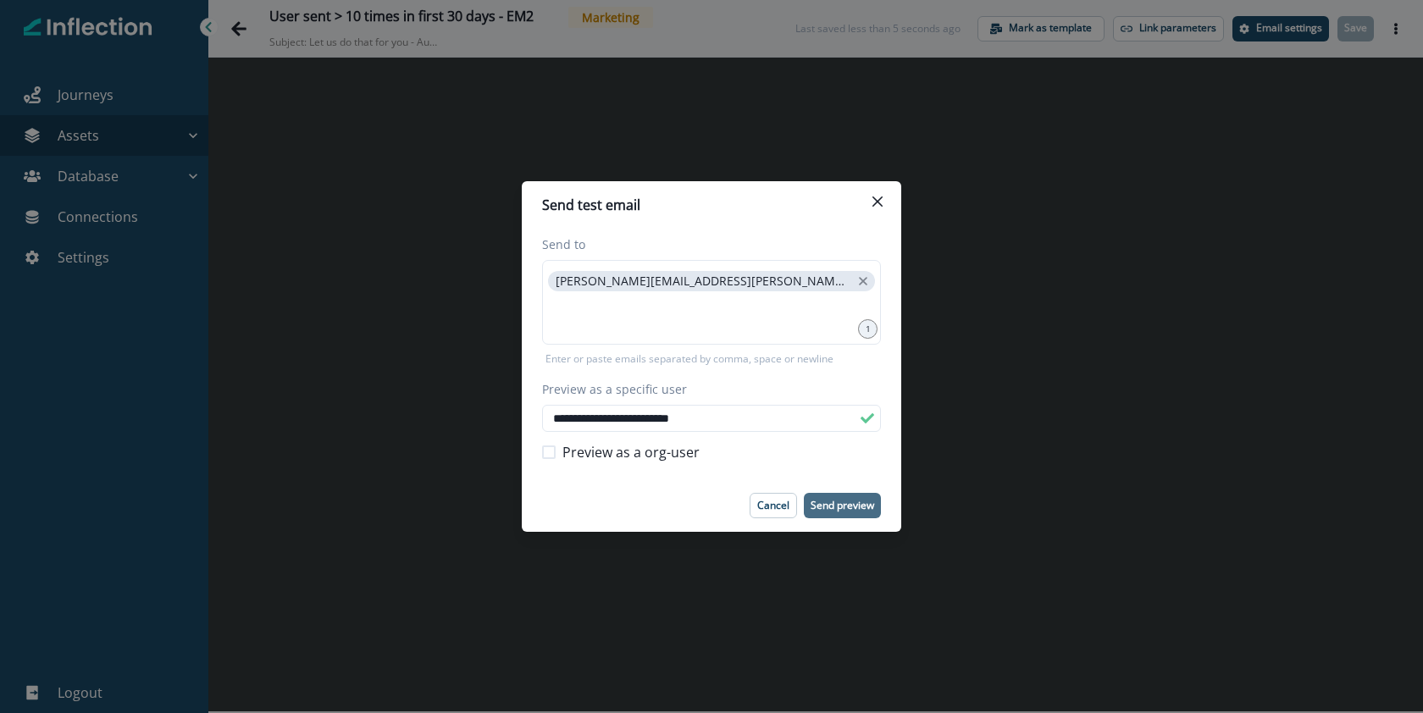
type input "**********"
click at [859, 500] on p "Send preview" at bounding box center [843, 506] width 64 height 12
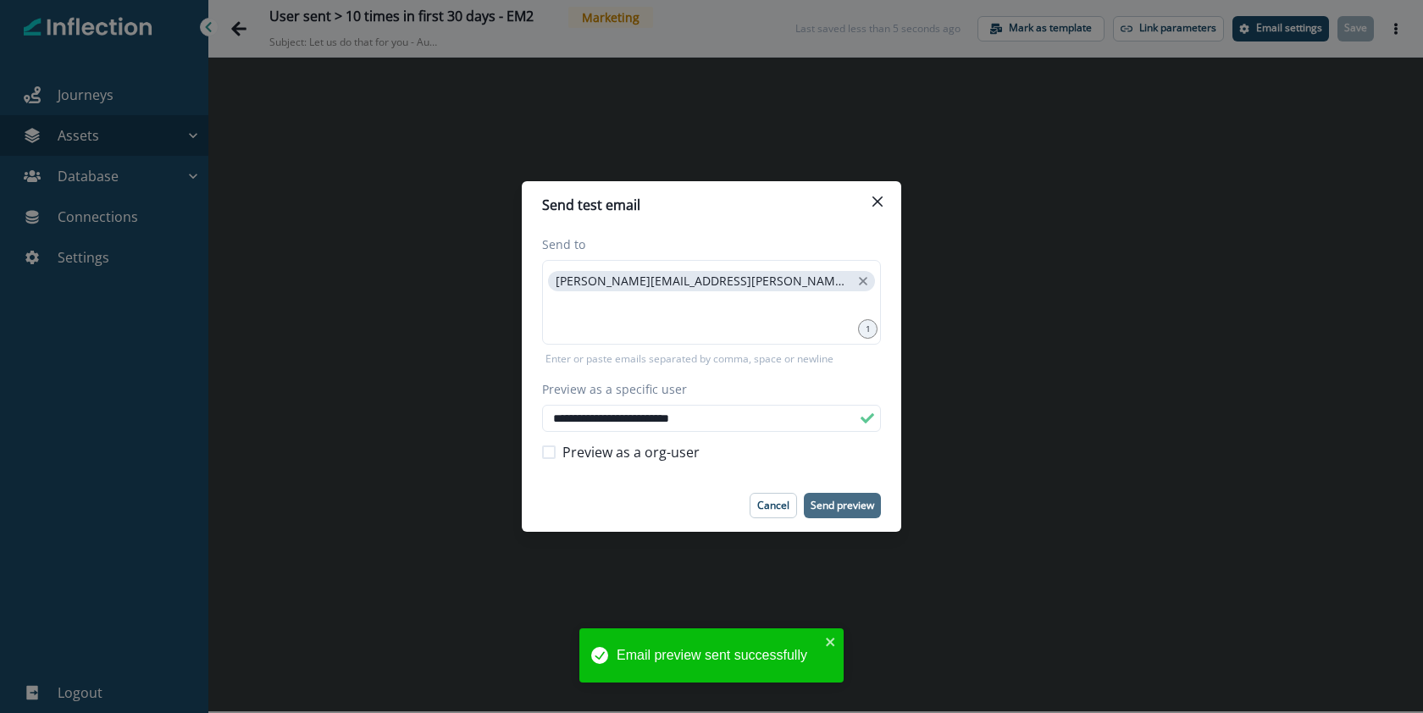
click at [261, 24] on div "**********" at bounding box center [711, 356] width 1423 height 713
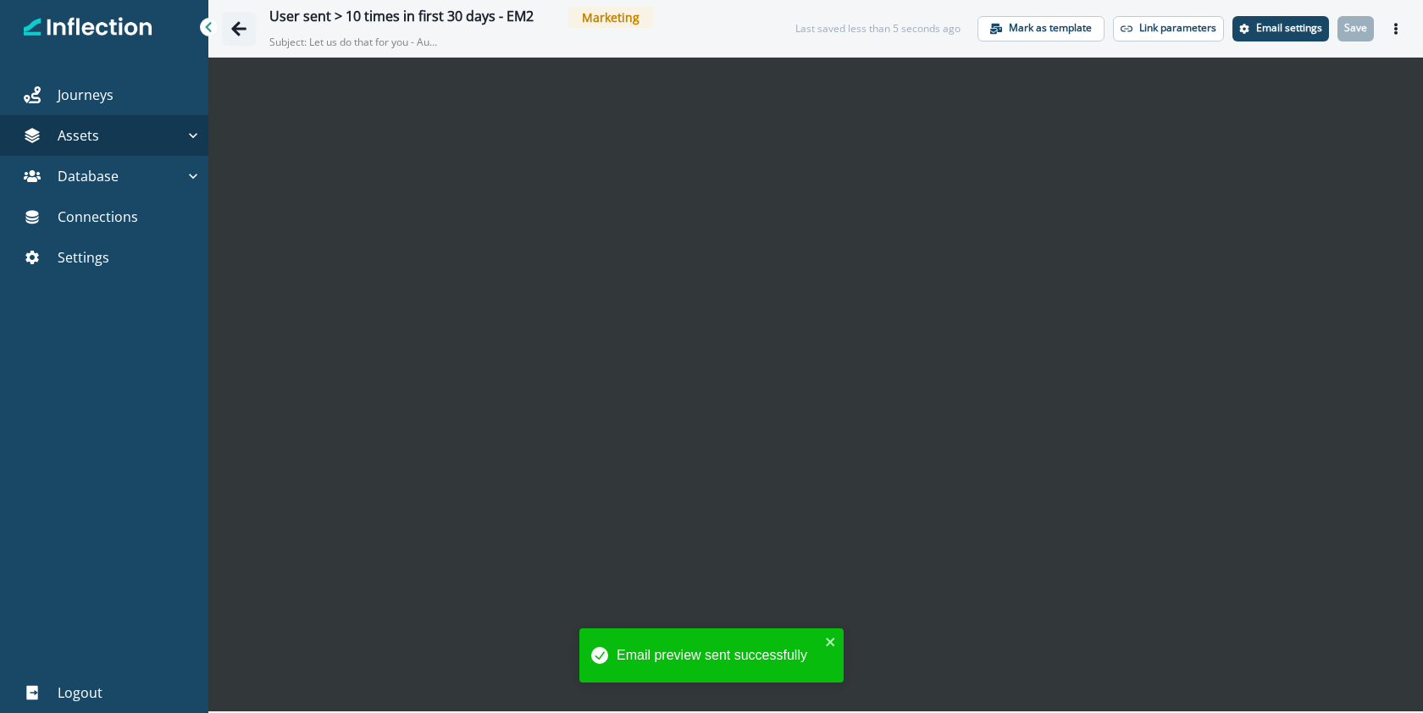
click at [246, 25] on icon "Go back" at bounding box center [238, 28] width 17 height 17
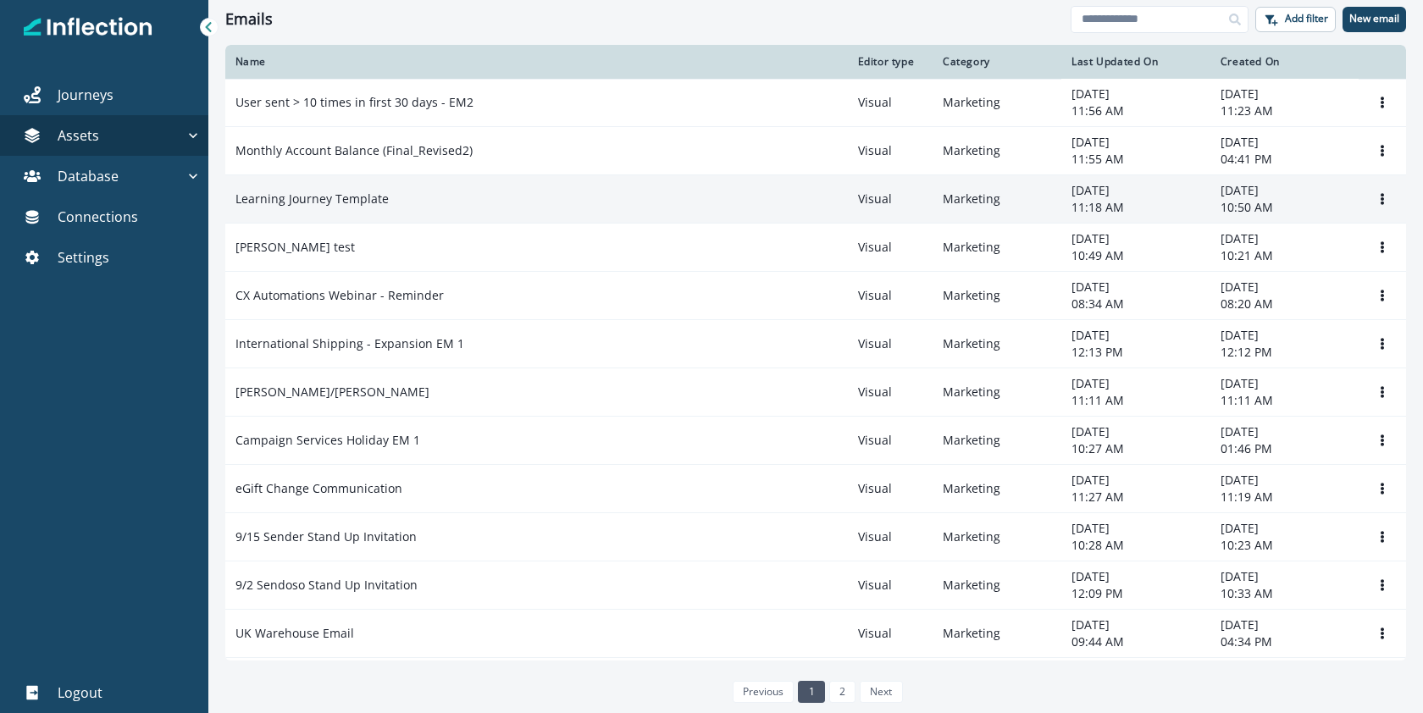
click at [310, 200] on p "Learning Journey Template" at bounding box center [311, 199] width 153 height 17
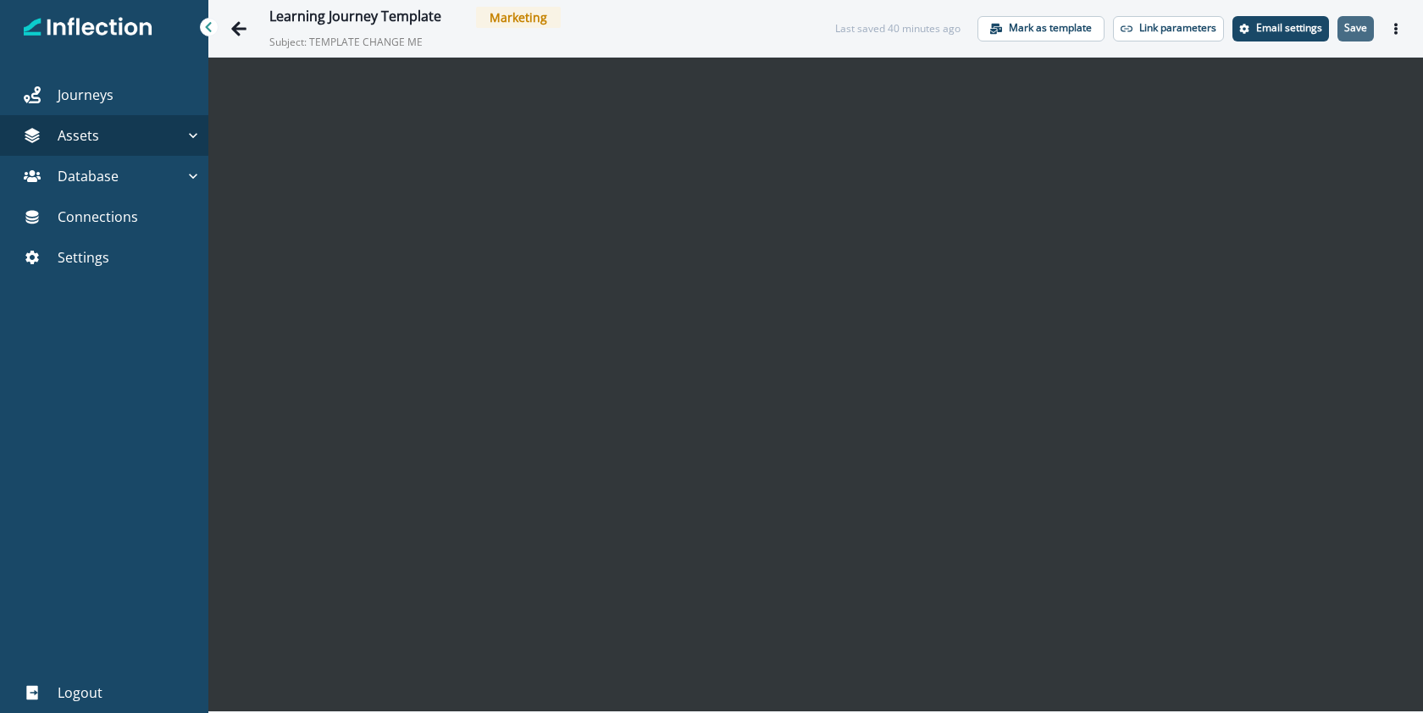
click at [1365, 26] on p "Save" at bounding box center [1355, 28] width 23 height 12
click at [1397, 29] on icon "Actions" at bounding box center [1395, 29] width 3 height 12
click at [242, 29] on icon "Go back" at bounding box center [238, 28] width 15 height 14
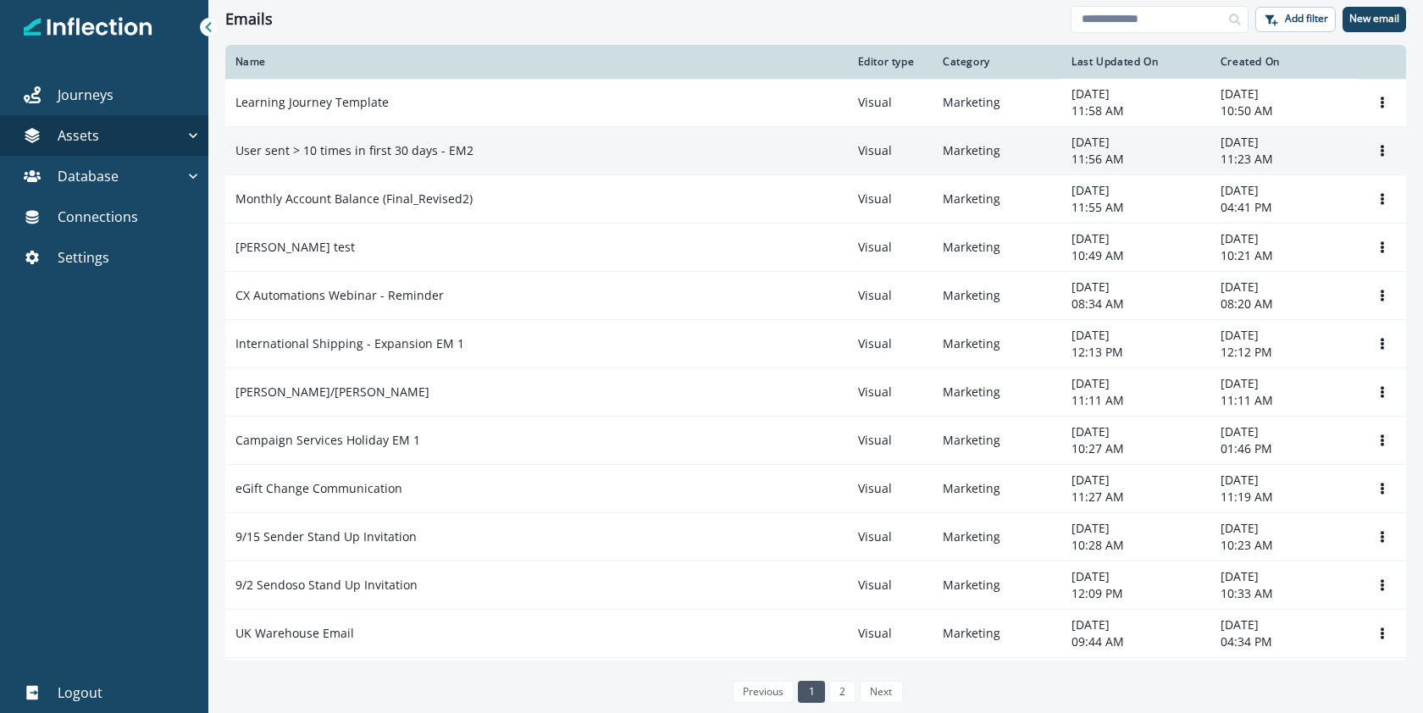
click at [323, 144] on p "User sent > 10 times in first 30 days - EM2" at bounding box center [354, 150] width 238 height 17
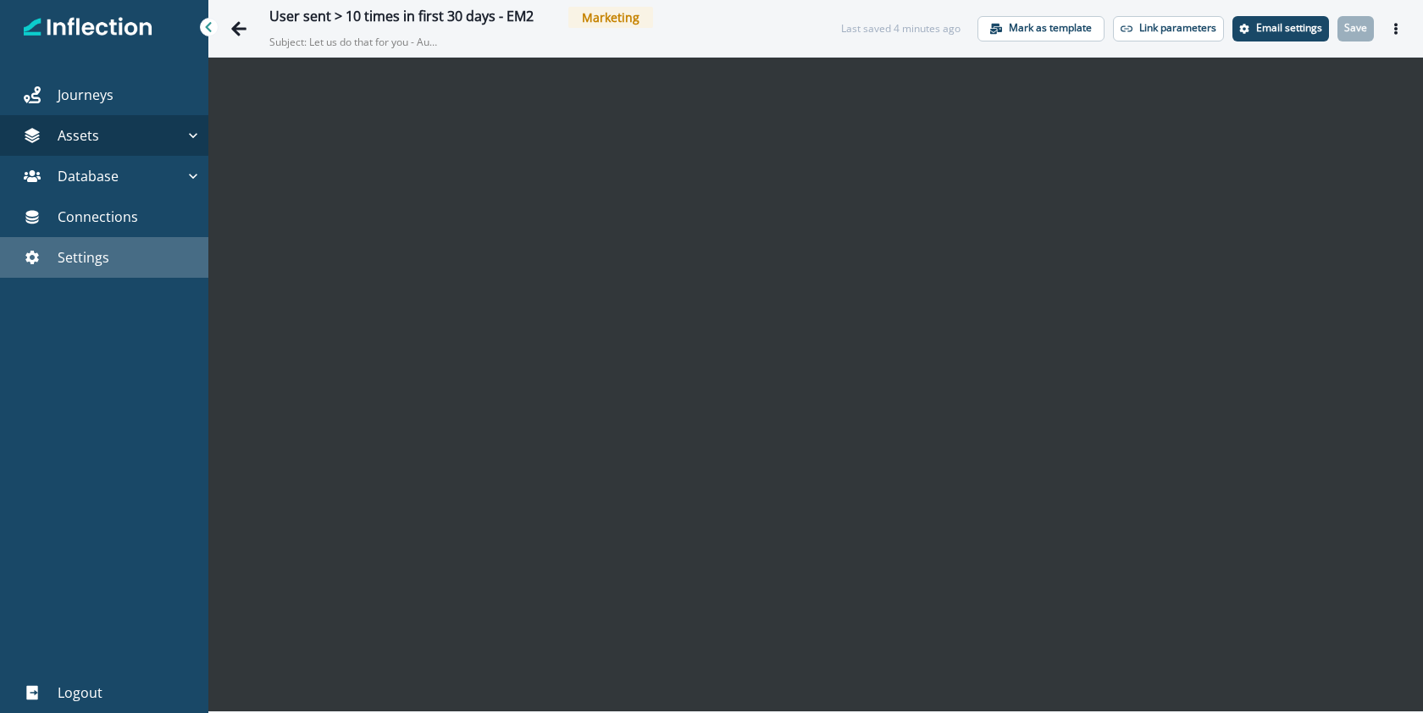
click at [74, 253] on p "Settings" at bounding box center [84, 257] width 52 height 20
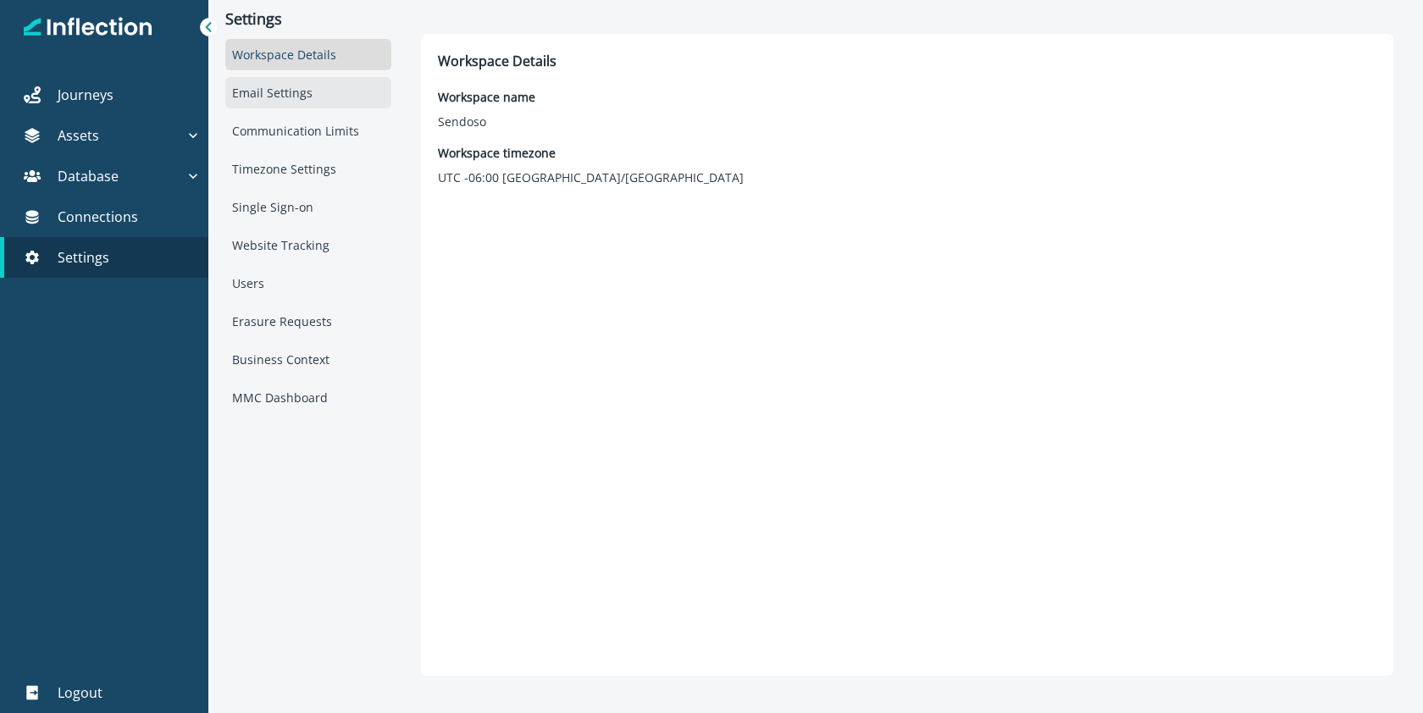
click at [258, 82] on div "Email Settings" at bounding box center [308, 92] width 166 height 31
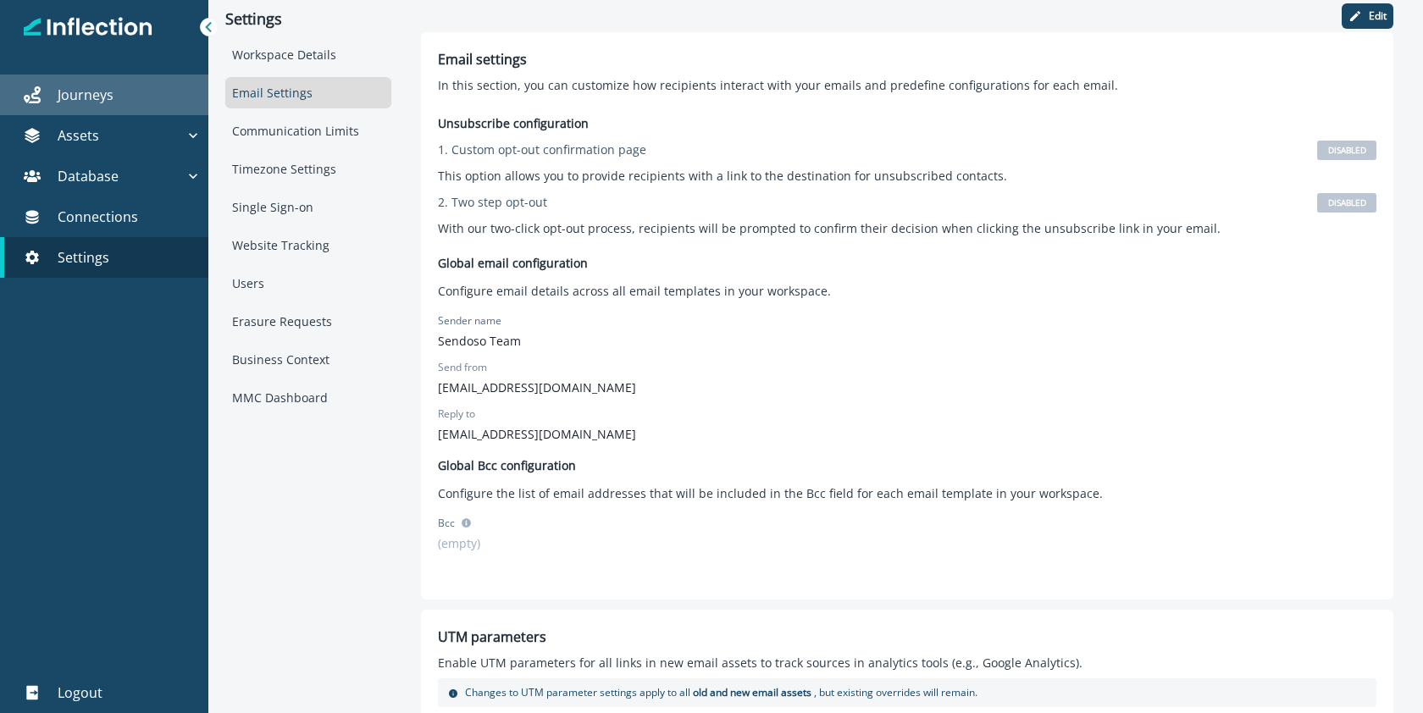
click at [132, 97] on div "Journeys" at bounding box center [104, 95] width 195 height 20
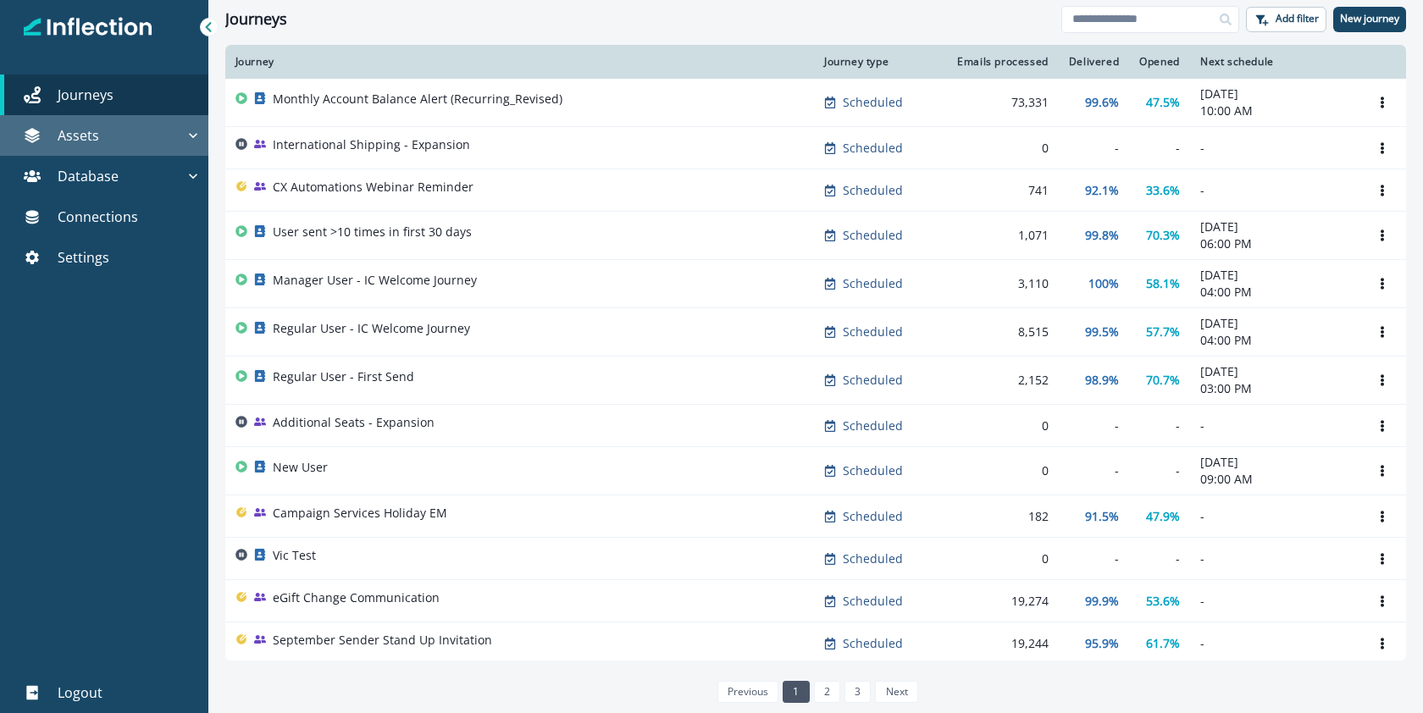
click at [108, 132] on div "Assets" at bounding box center [96, 135] width 178 height 20
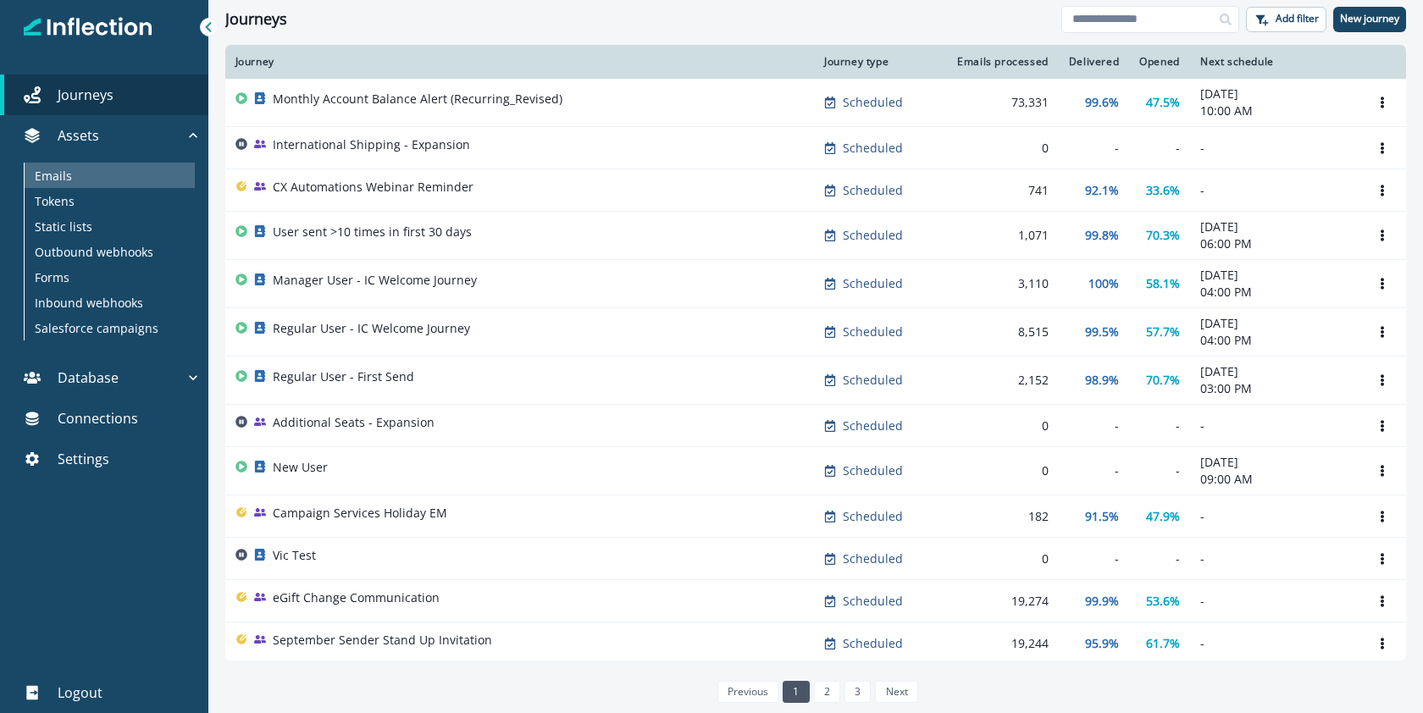
click at [61, 174] on p "Emails" at bounding box center [53, 176] width 37 height 18
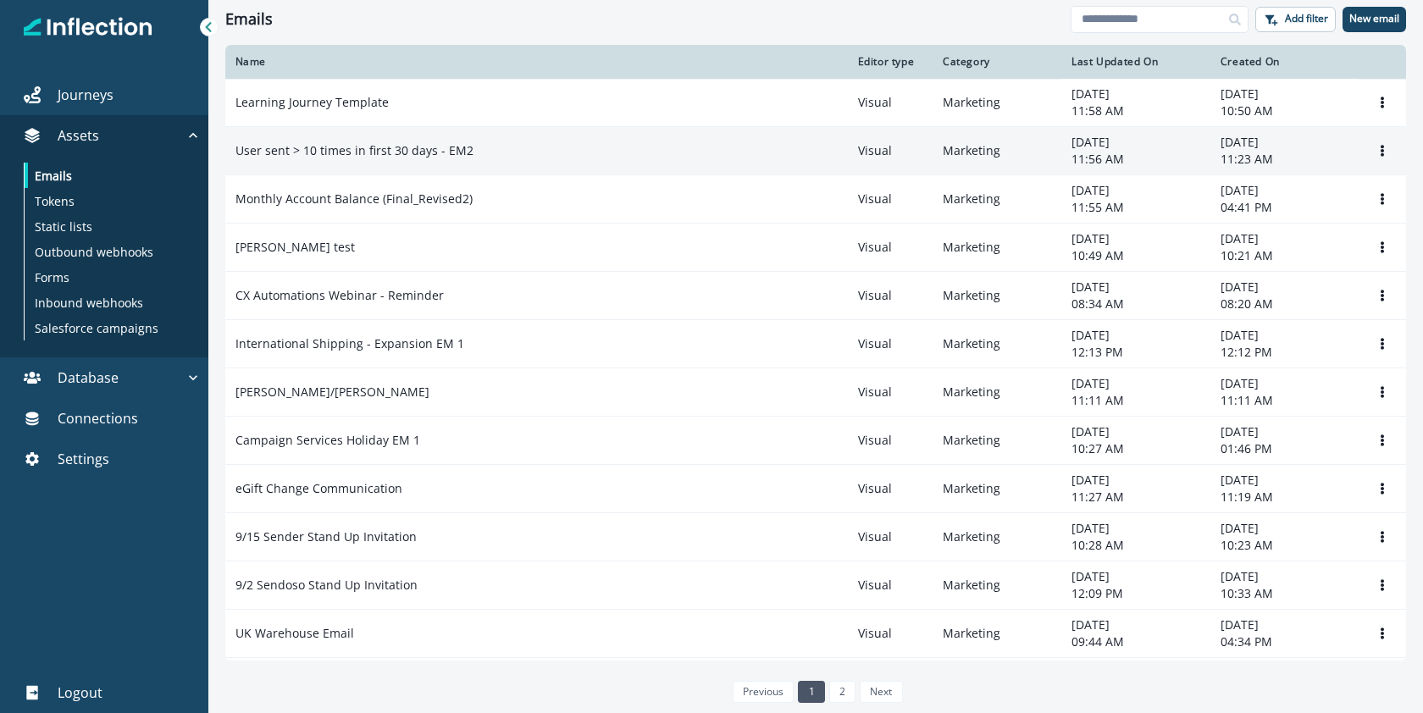
click at [387, 156] on p "User sent > 10 times in first 30 days - EM2" at bounding box center [354, 150] width 238 height 17
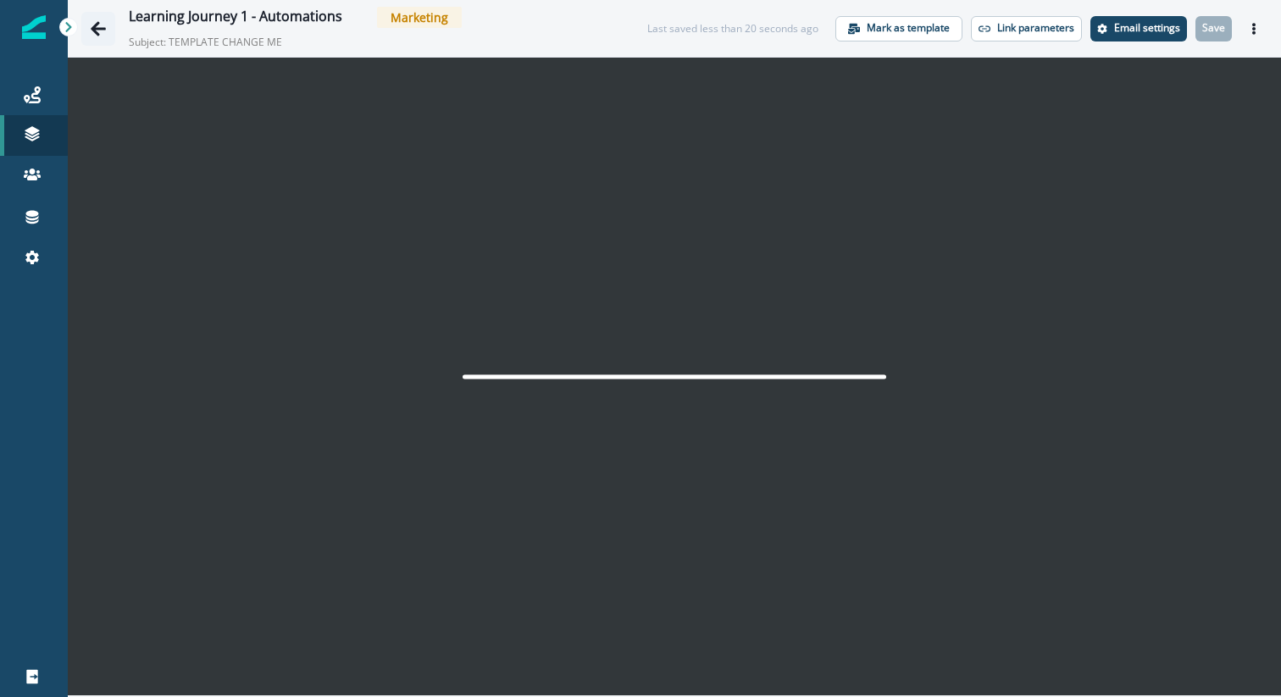
click at [103, 29] on icon "Go back" at bounding box center [98, 28] width 15 height 14
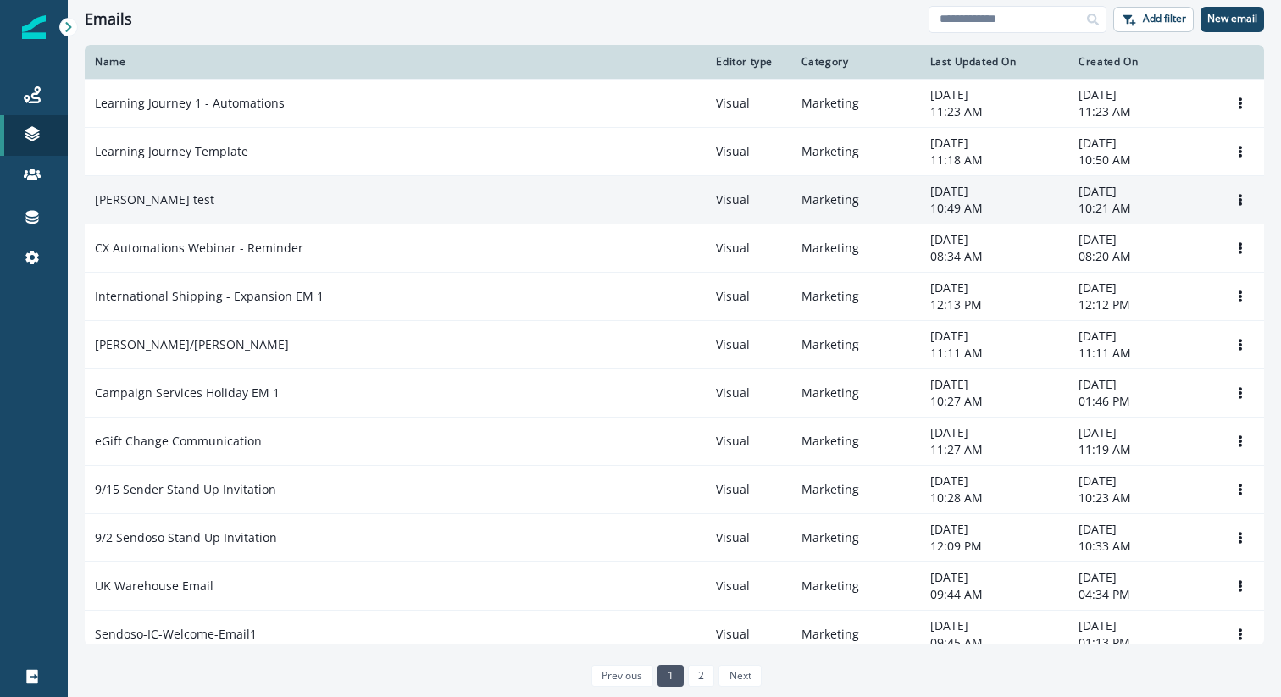
click at [145, 208] on td "[PERSON_NAME] test" at bounding box center [395, 199] width 621 height 48
